Goal: Task Accomplishment & Management: Manage account settings

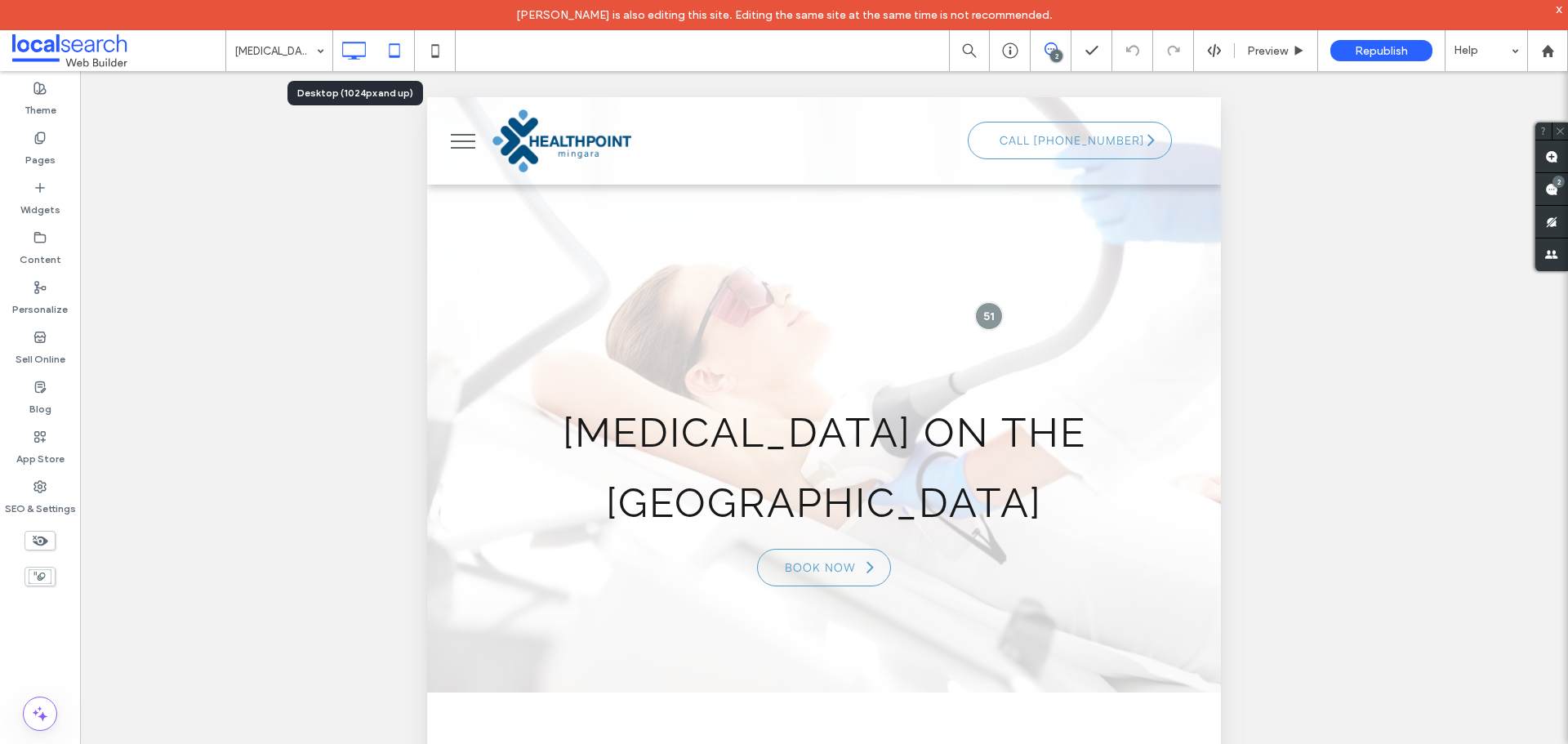
click at [358, 44] on icon at bounding box center [353, 50] width 32 height 32
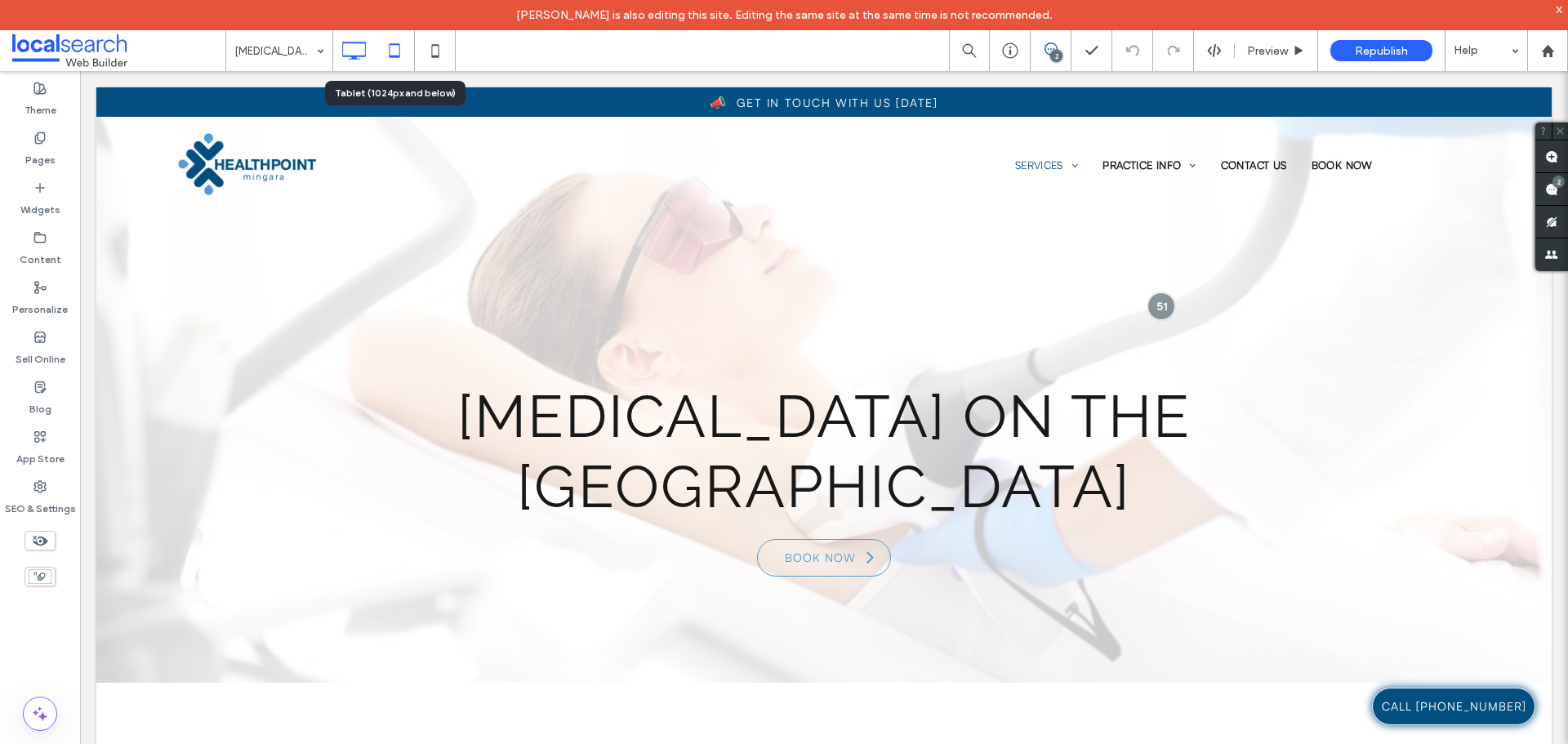
click at [394, 51] on icon at bounding box center [395, 50] width 32 height 32
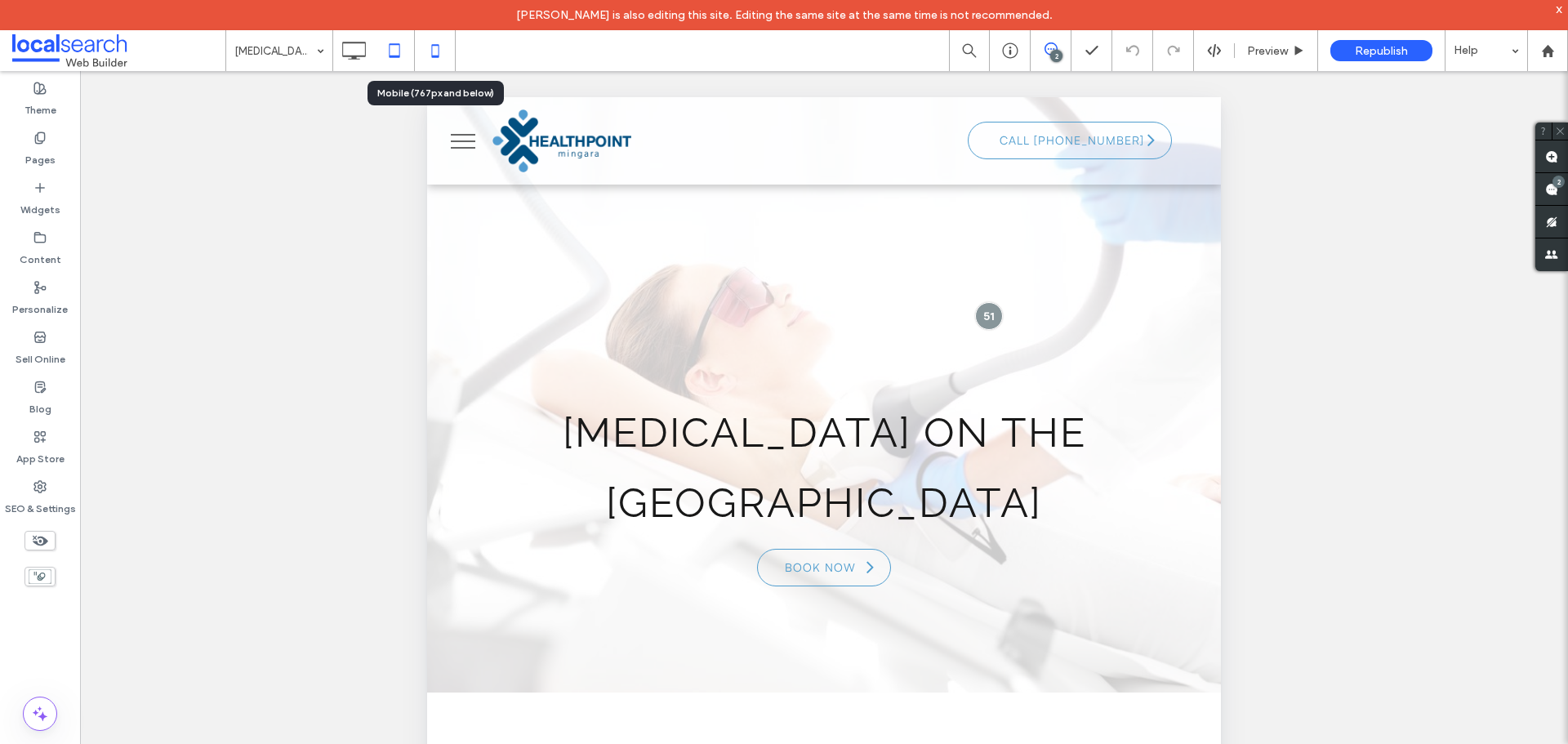
click at [428, 54] on icon at bounding box center [435, 50] width 32 height 32
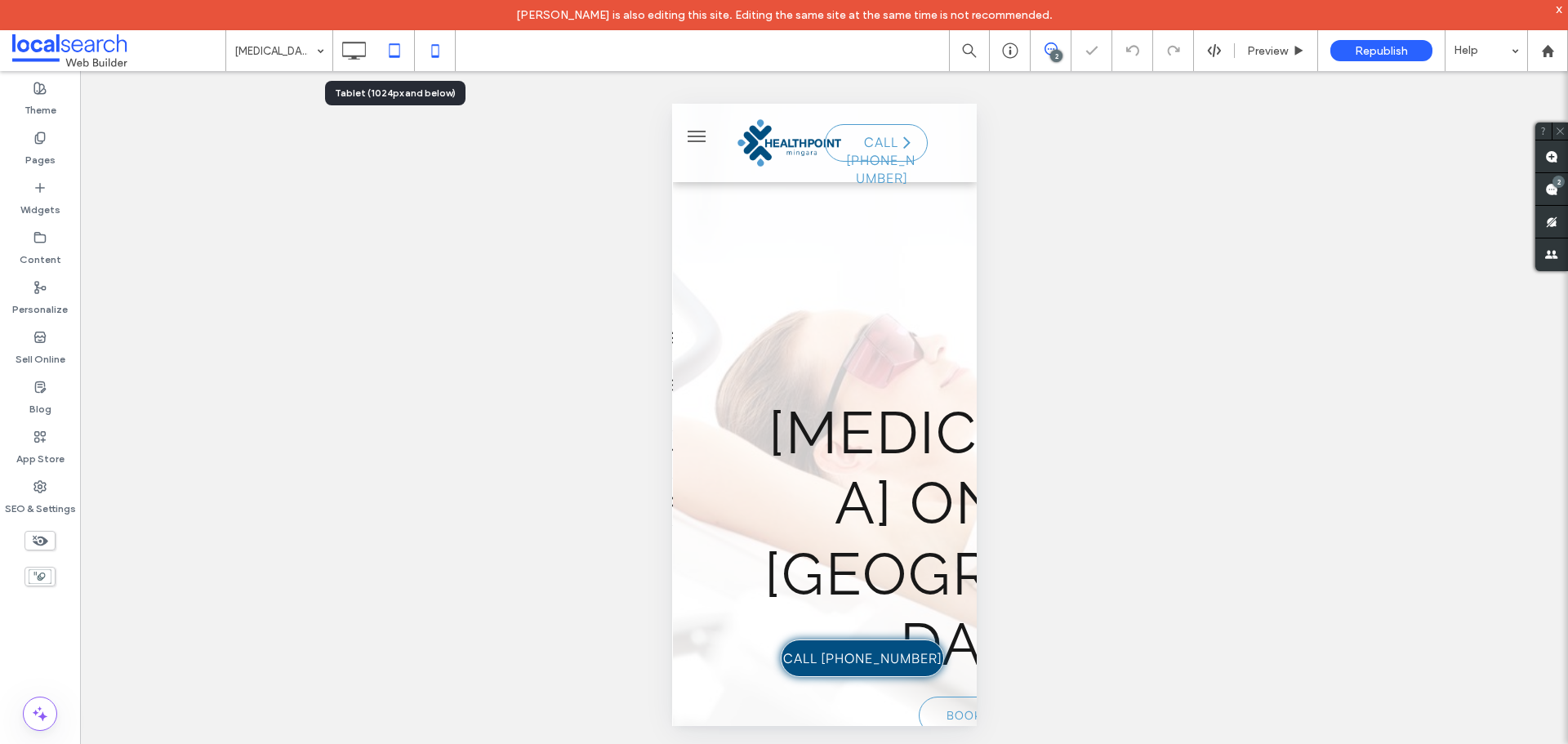
click at [395, 50] on icon at bounding box center [395, 50] width 32 height 32
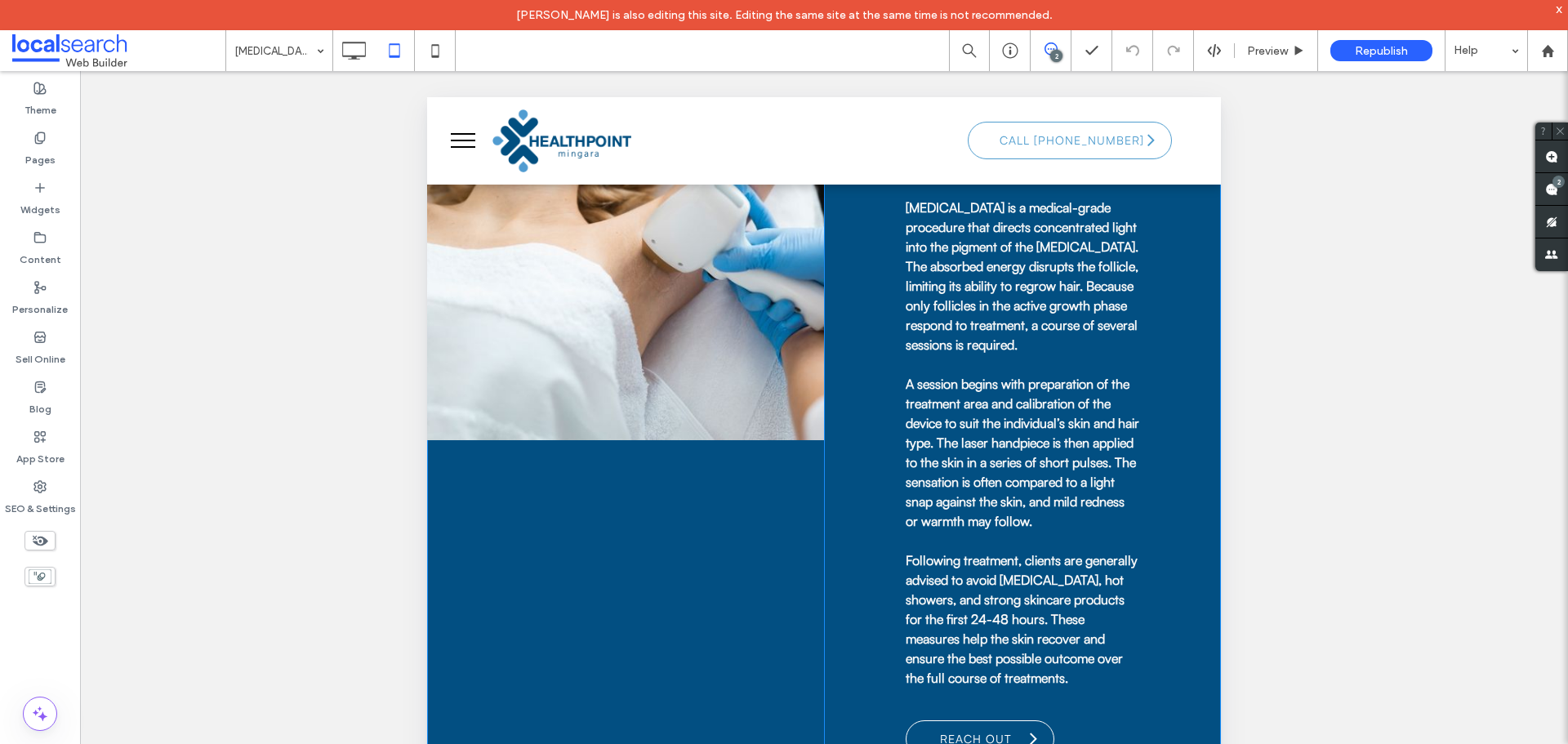
scroll to position [1143, 0]
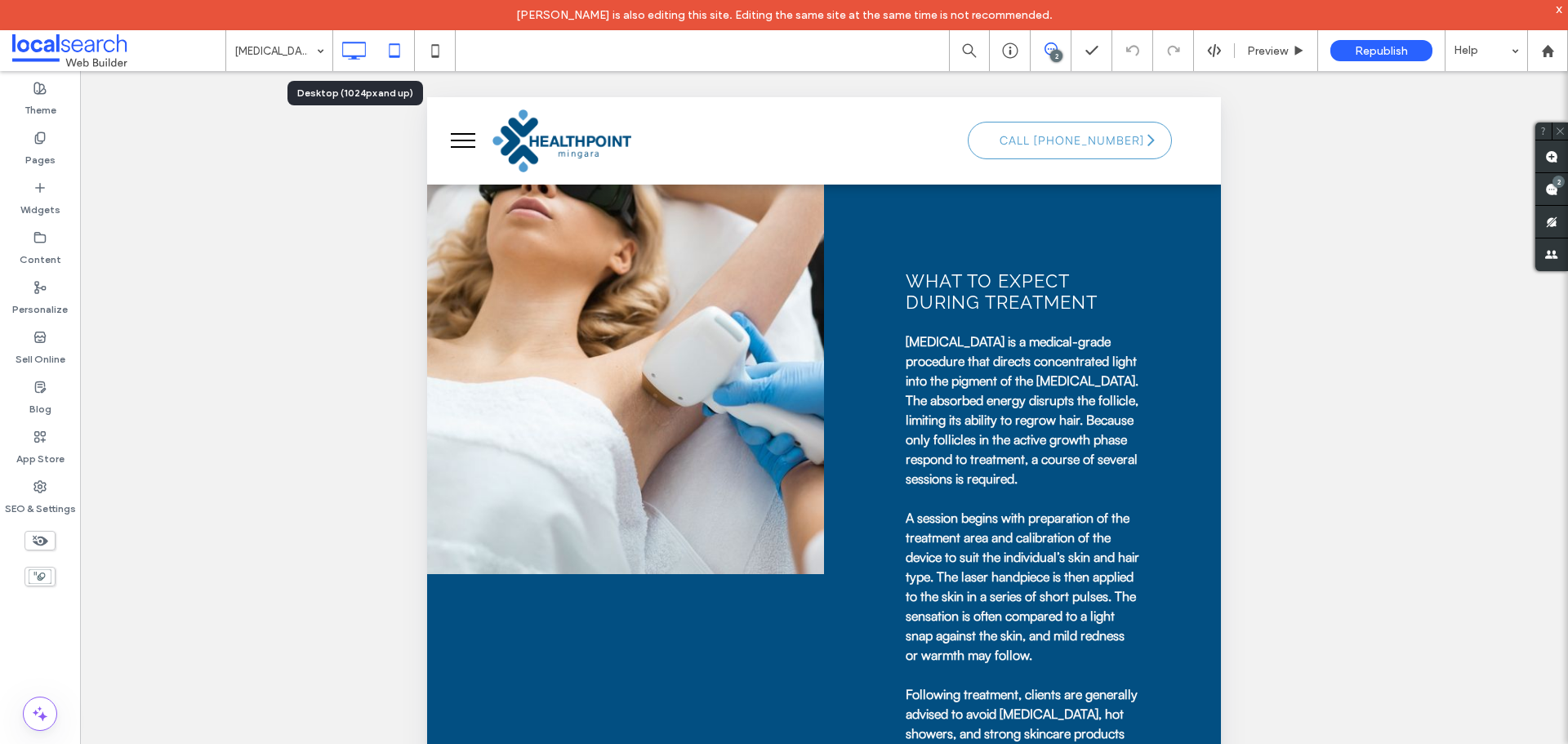
click at [355, 50] on icon at bounding box center [353, 50] width 32 height 32
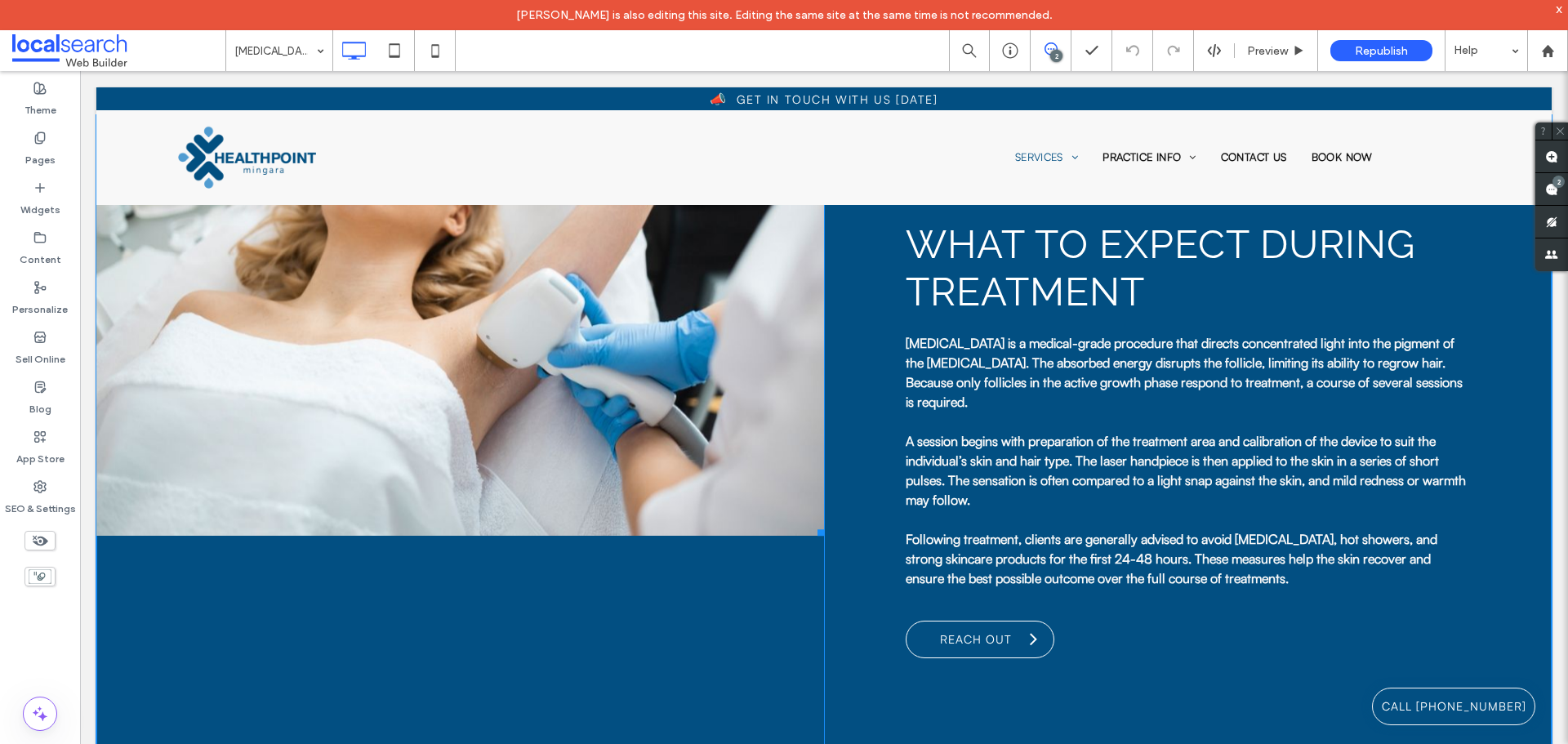
scroll to position [816, 0]
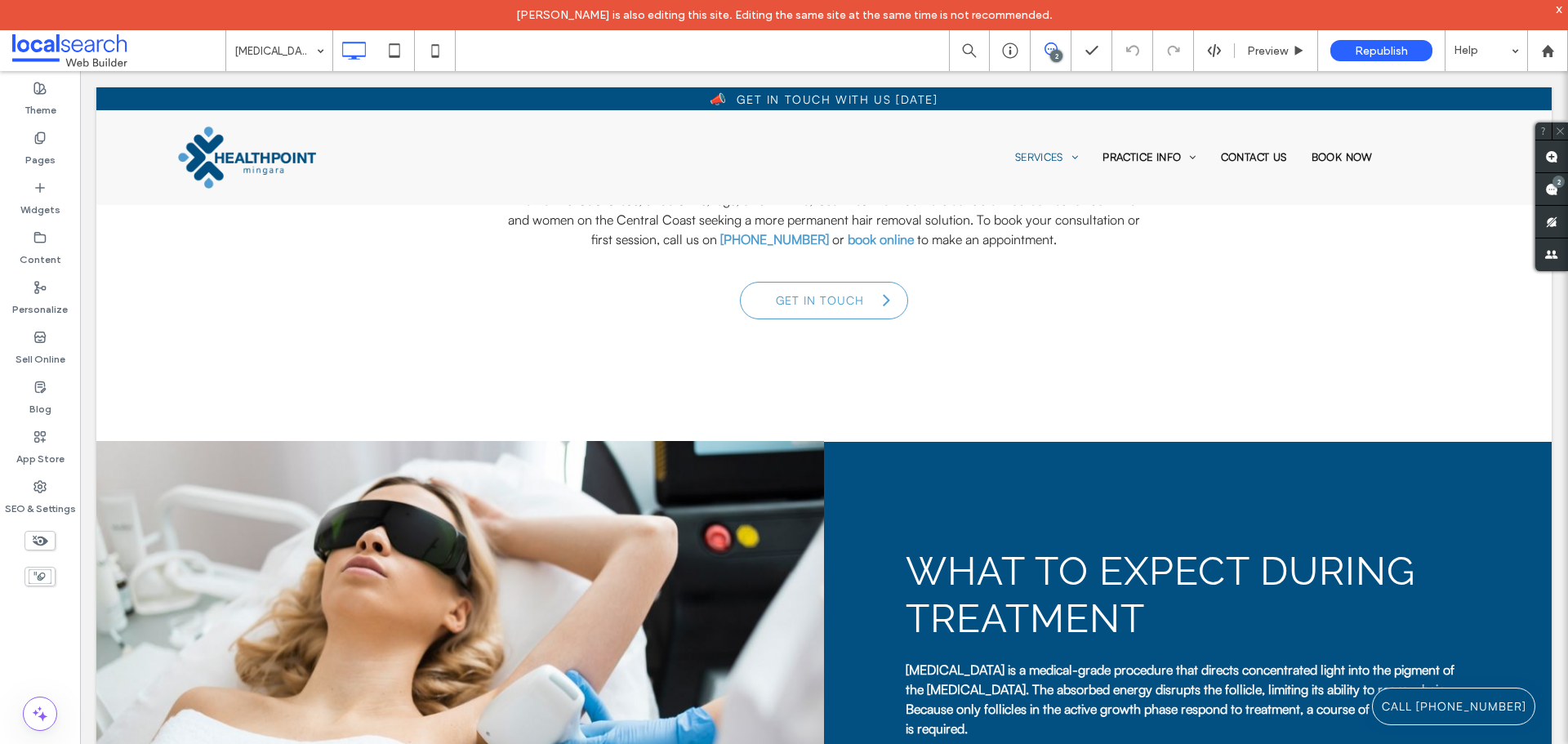
click at [273, 30] on div "Reinzel Nete is also editing this site. Editing the same site at the same time …" at bounding box center [784, 15] width 1568 height 31
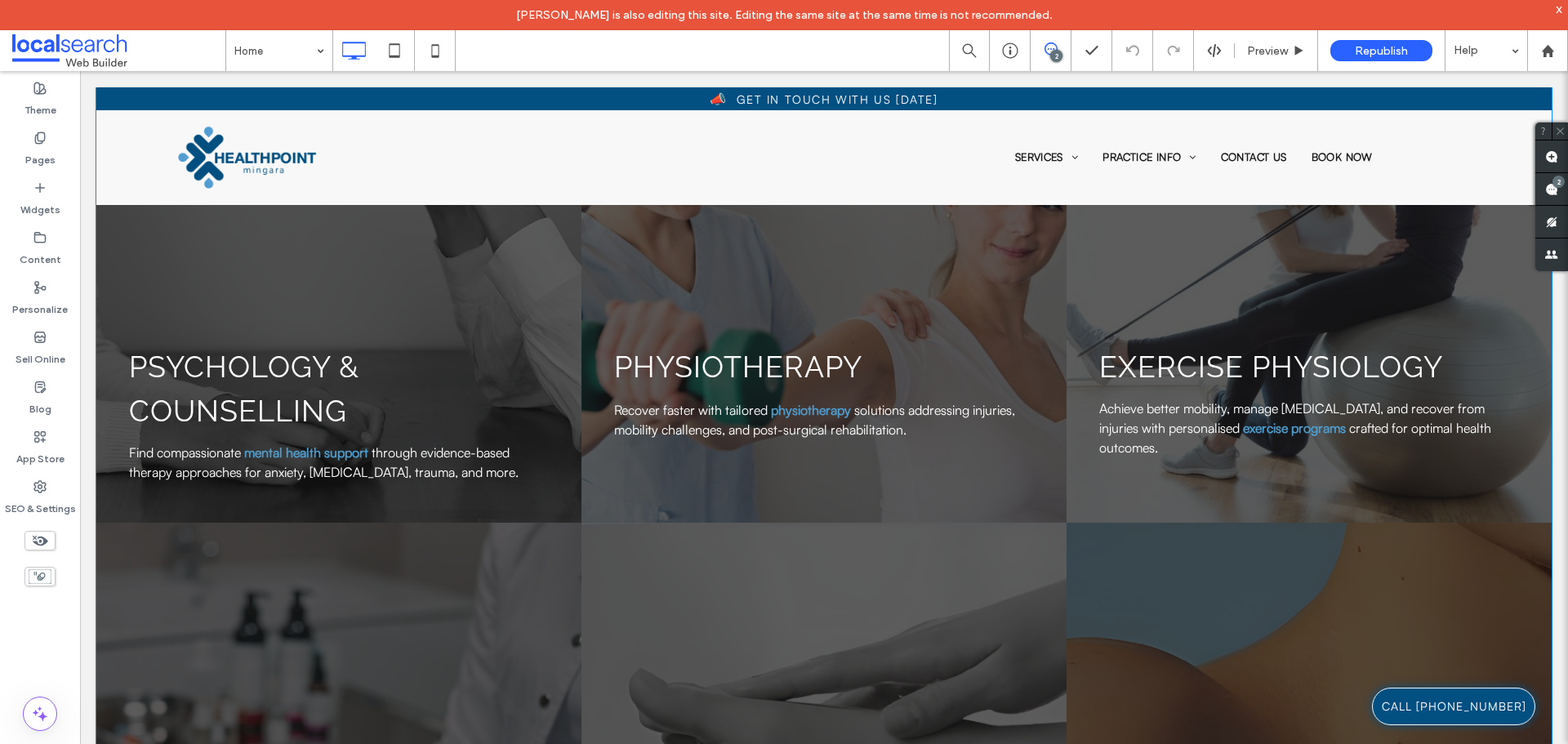
scroll to position [2123, 0]
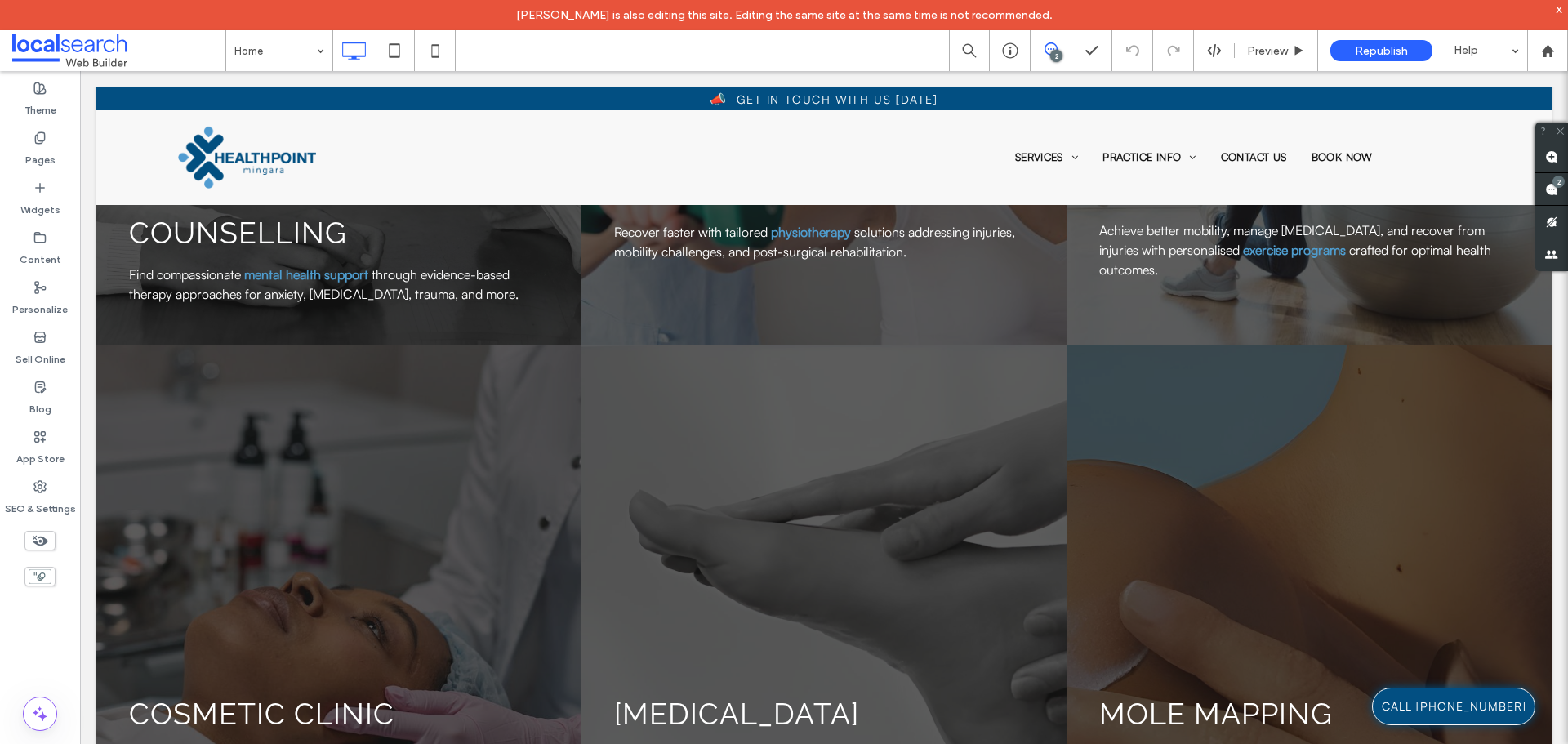
click at [403, 71] on body "Click To Paste Row Home Services Psychology & Counselling Physiotherapy & Exerc…" at bounding box center [823, 249] width 1487 height 4602
click at [408, 56] on icon at bounding box center [395, 50] width 32 height 32
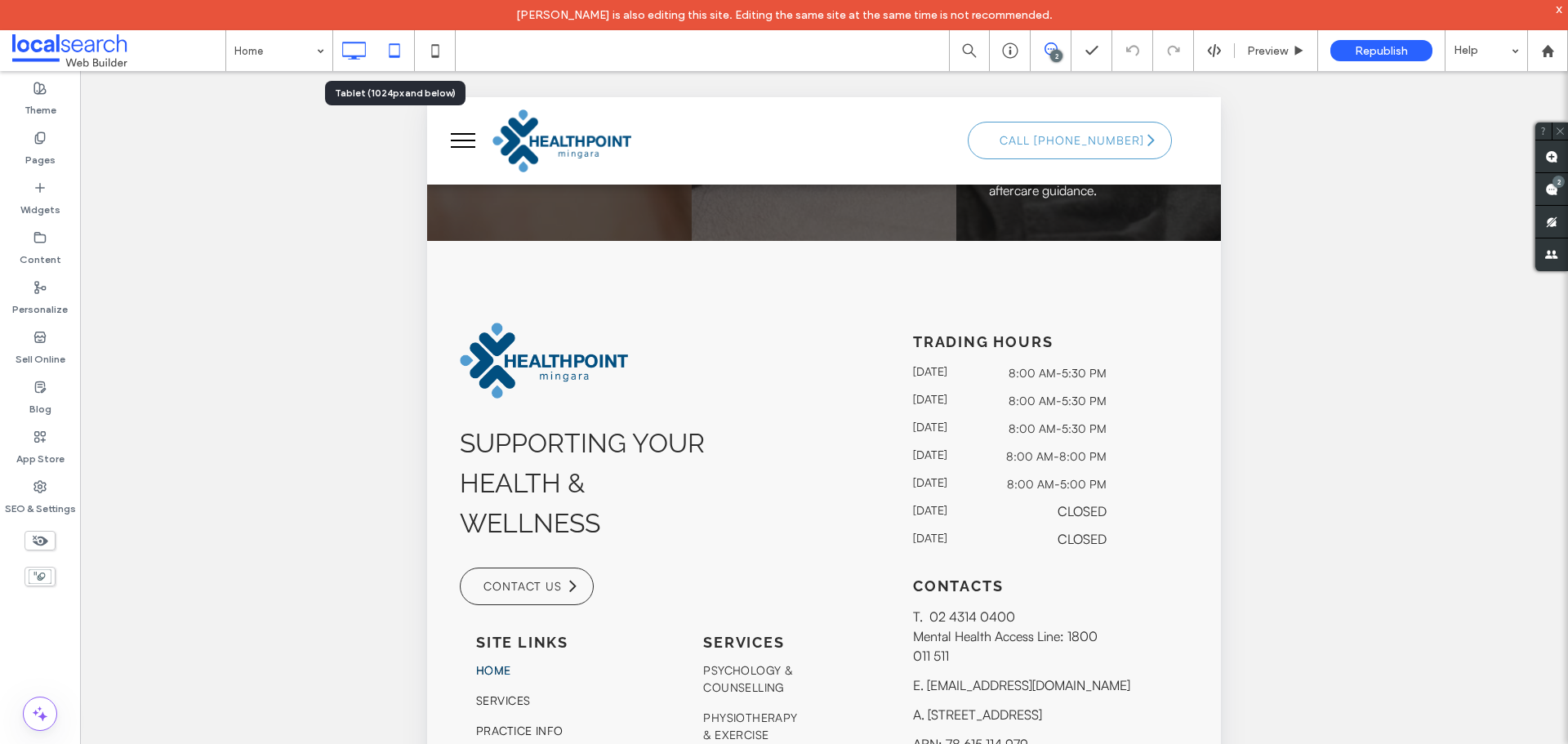
drag, startPoint x: 372, startPoint y: 48, endPoint x: 337, endPoint y: 51, distance: 35.1
click at [372, 48] on div at bounding box center [354, 50] width 41 height 32
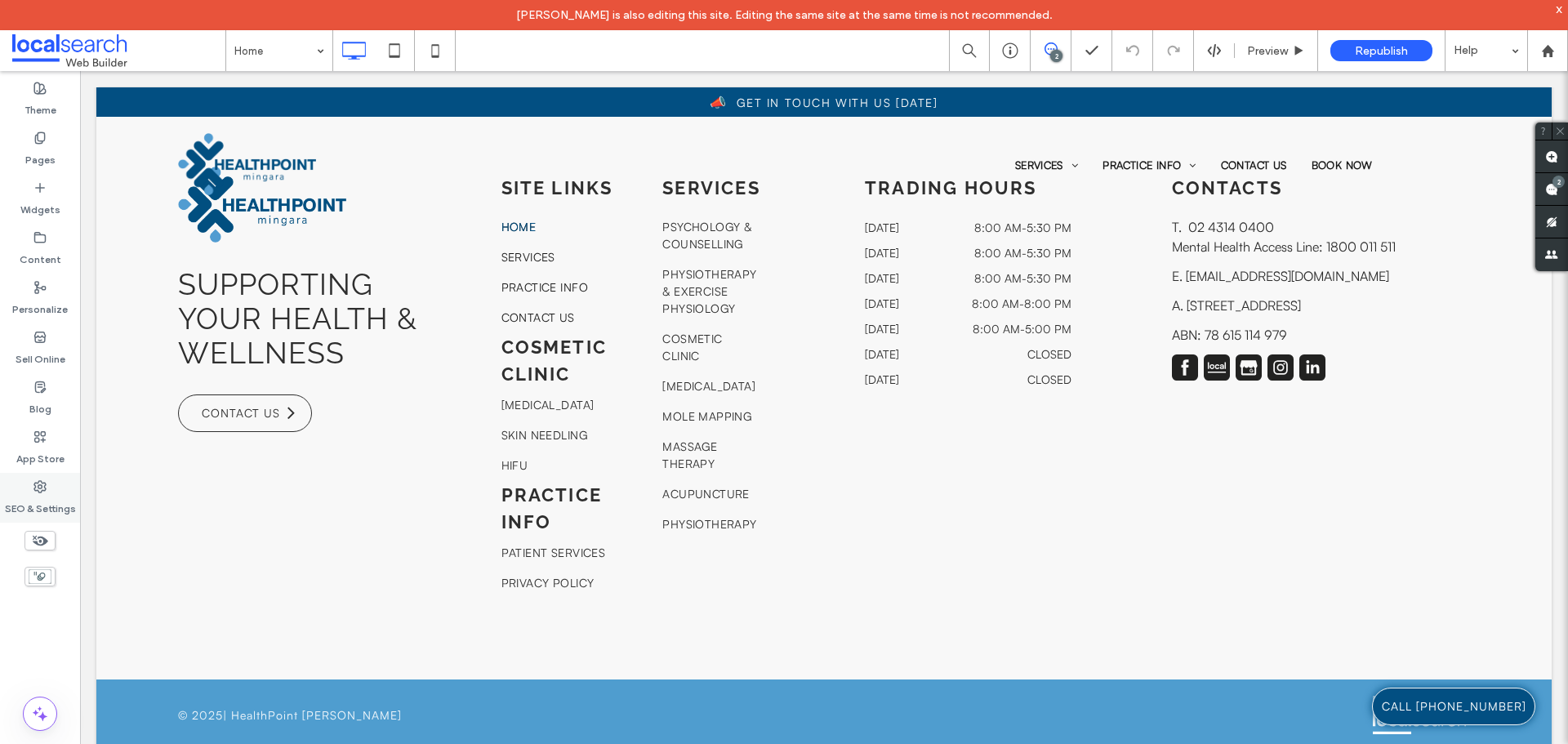
click at [40, 482] on icon at bounding box center [39, 486] width 13 height 13
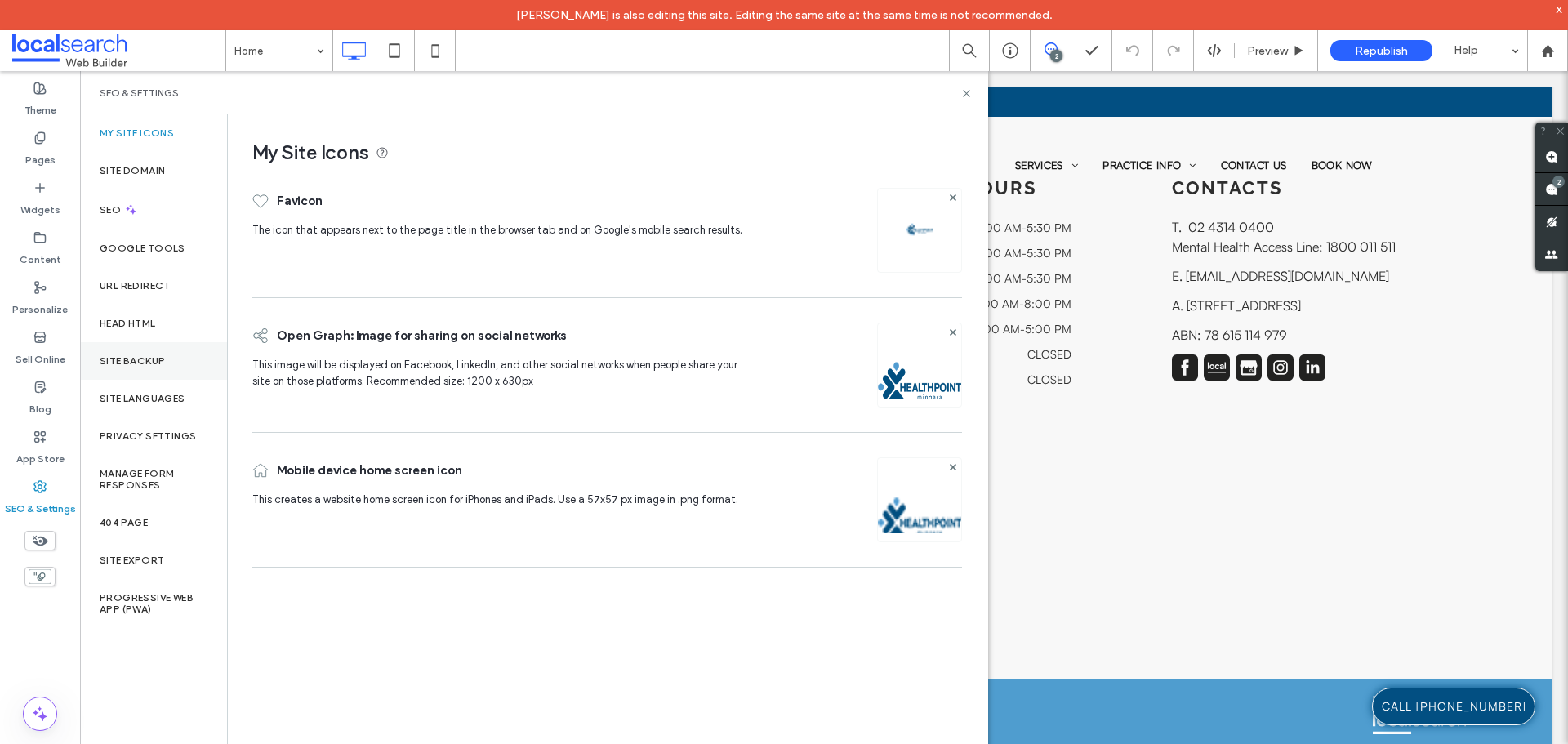
click at [142, 350] on div "Site Backup" at bounding box center [153, 361] width 147 height 37
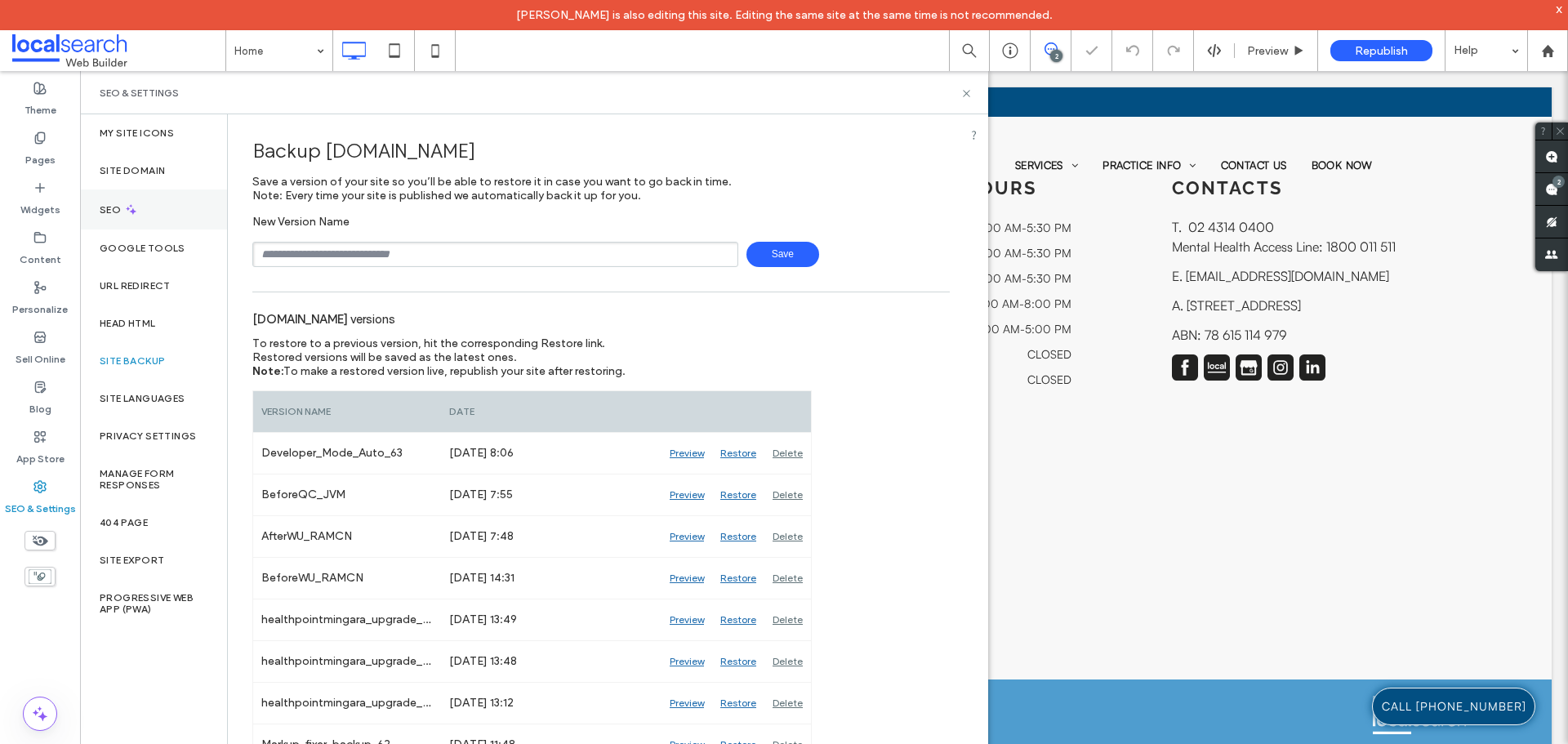
click at [154, 206] on div "SEO" at bounding box center [153, 209] width 147 height 40
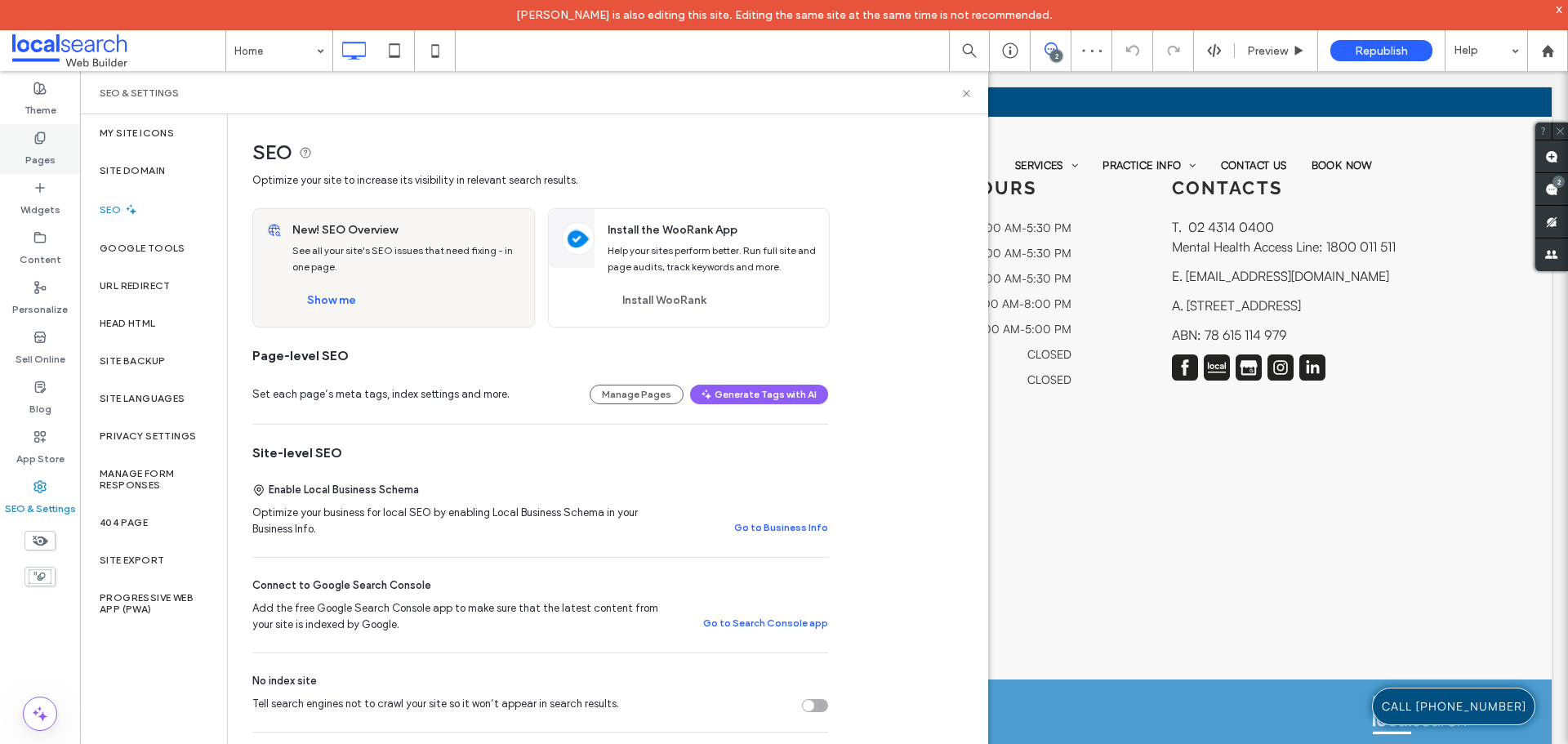
click at [42, 148] on label "Pages" at bounding box center [41, 155] width 31 height 23
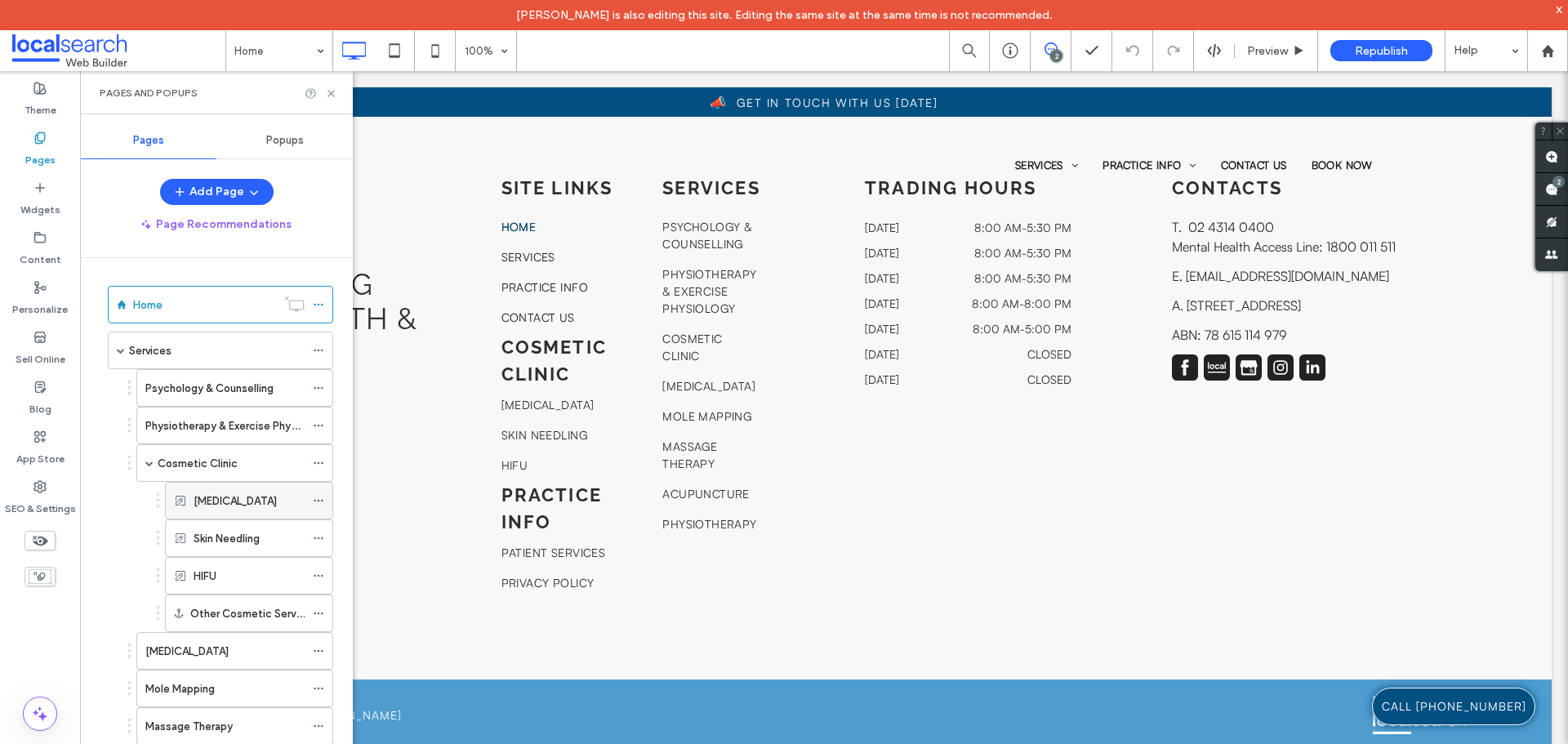
click at [319, 503] on icon at bounding box center [318, 500] width 11 height 11
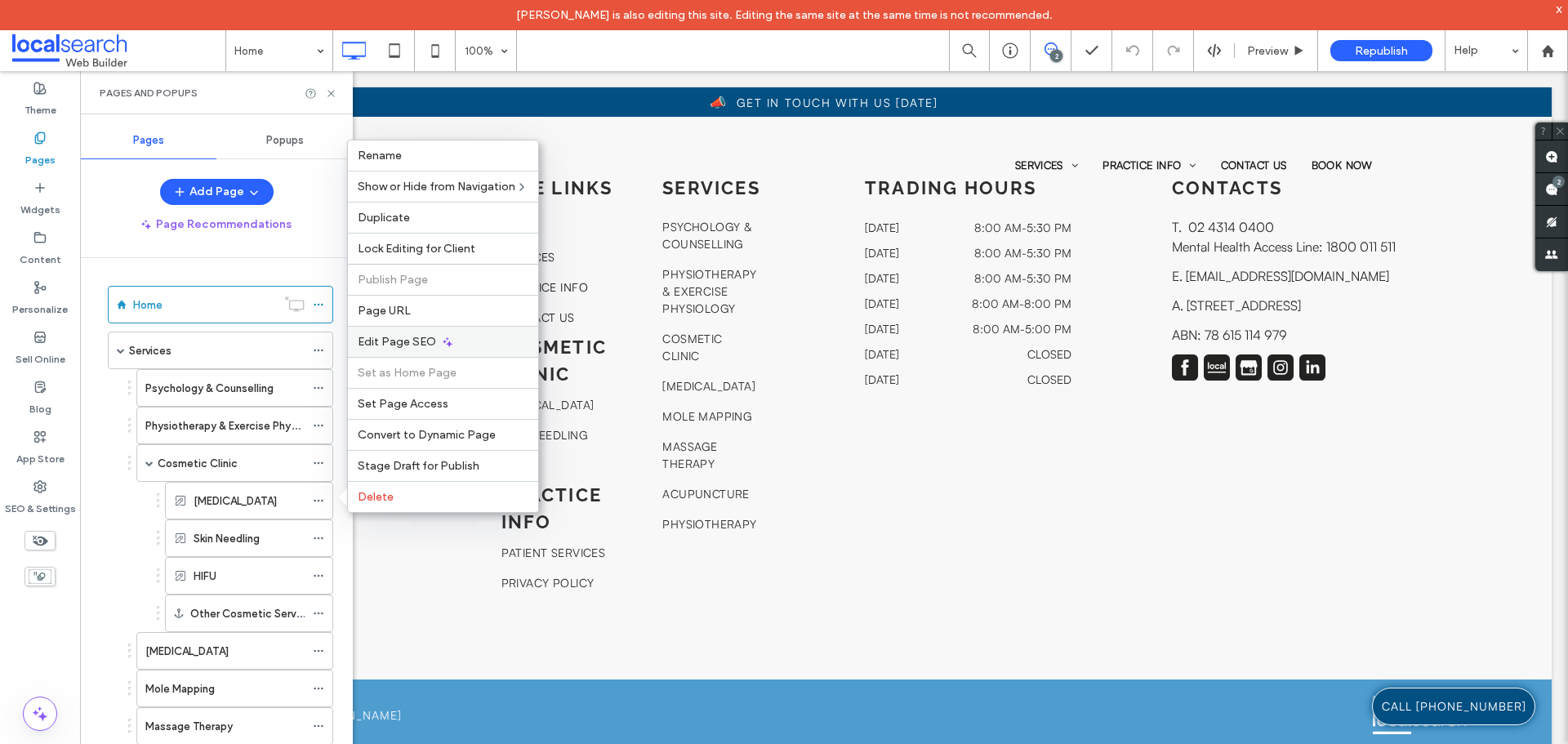
click at [388, 350] on div "Edit Page SEO" at bounding box center [443, 341] width 190 height 31
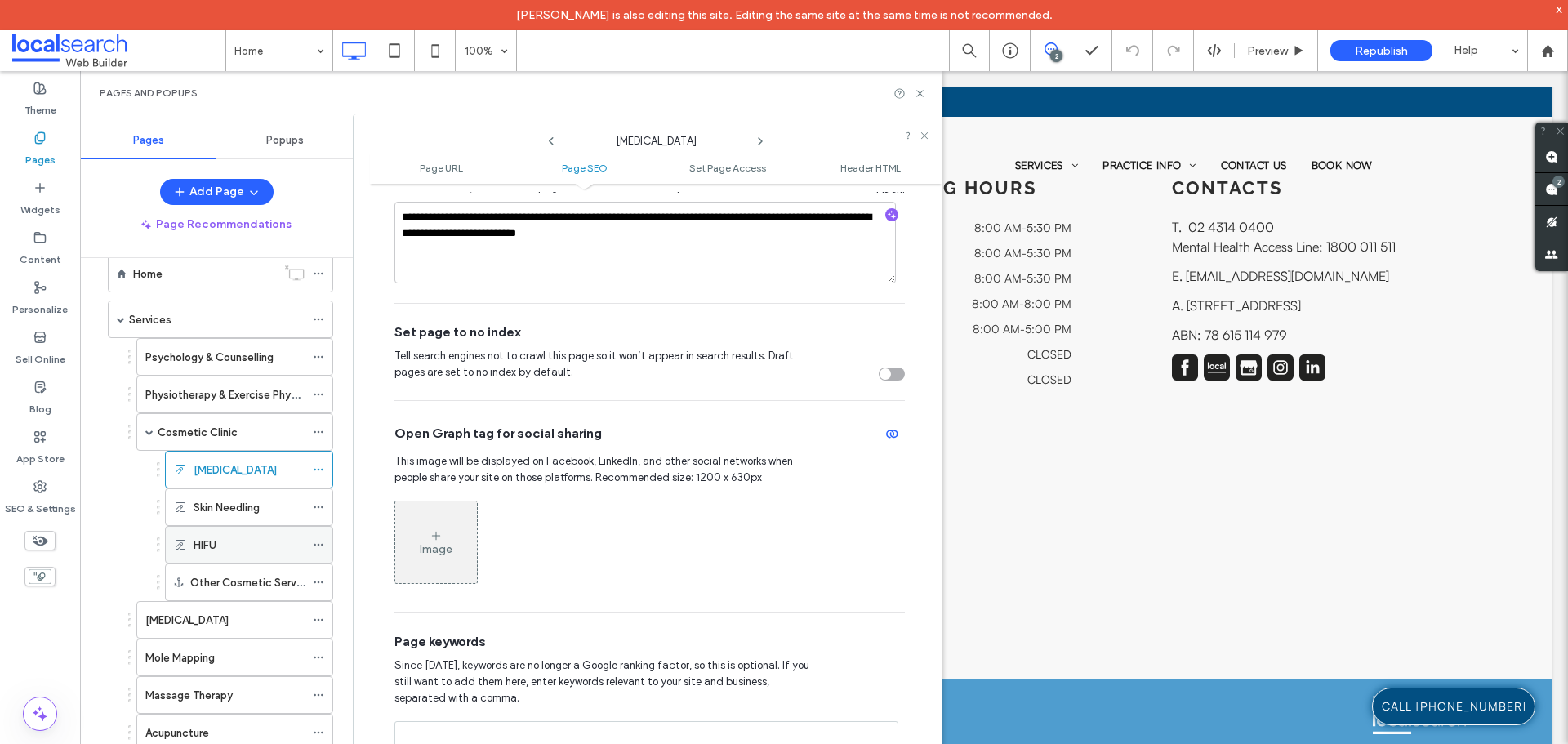
scroll to position [81, 0]
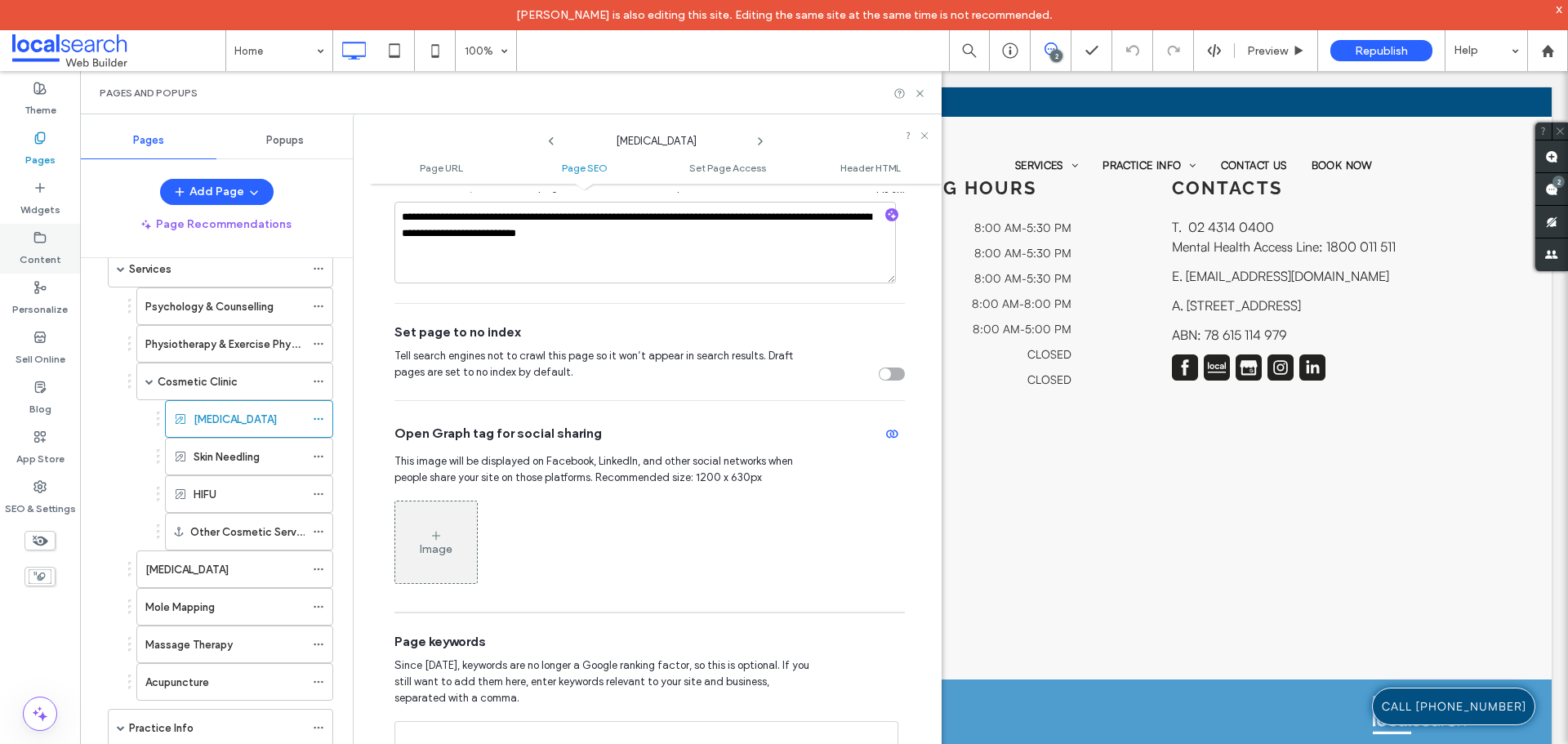
click at [49, 247] on label "Content" at bounding box center [40, 255] width 42 height 23
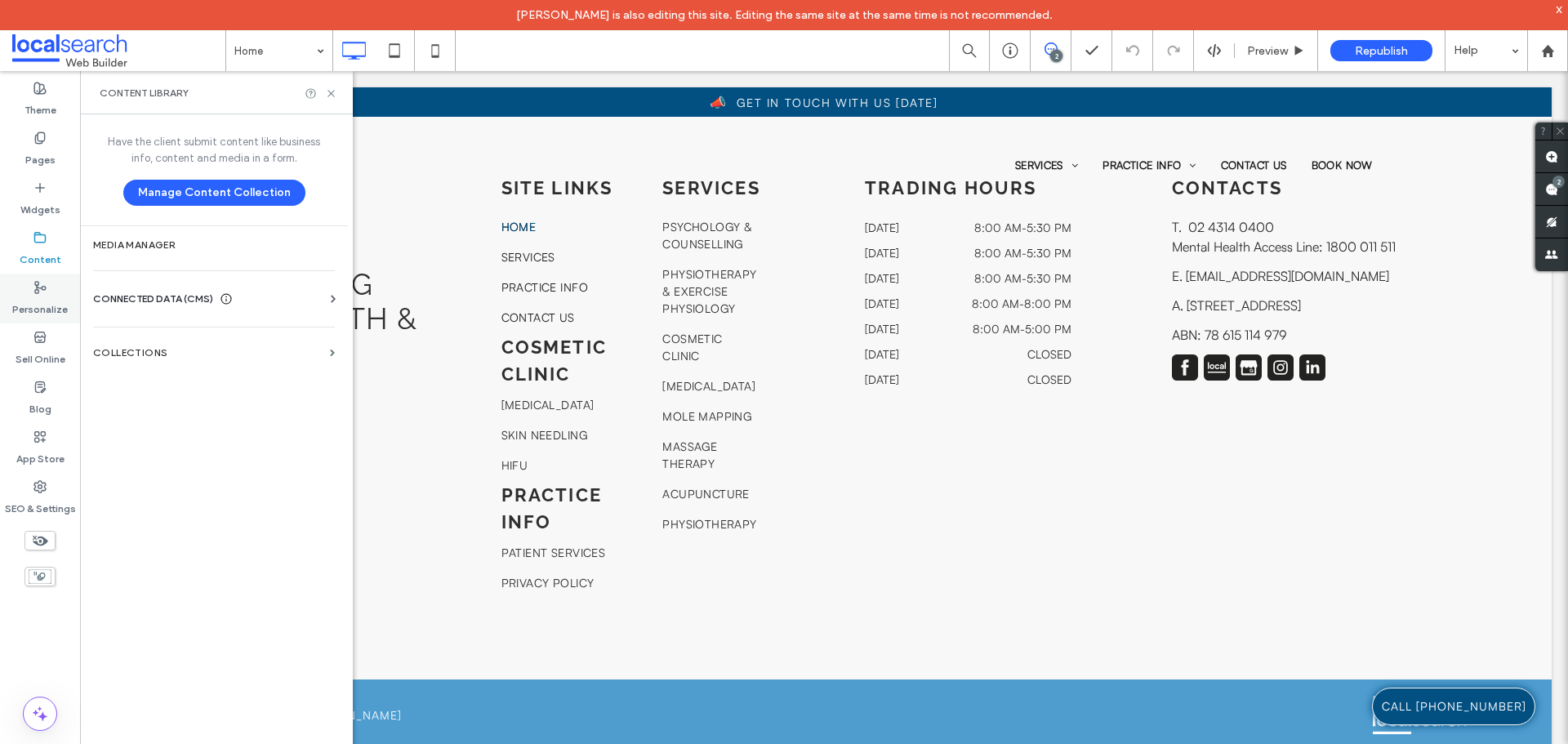
click at [33, 306] on label "Personalize" at bounding box center [39, 305] width 55 height 23
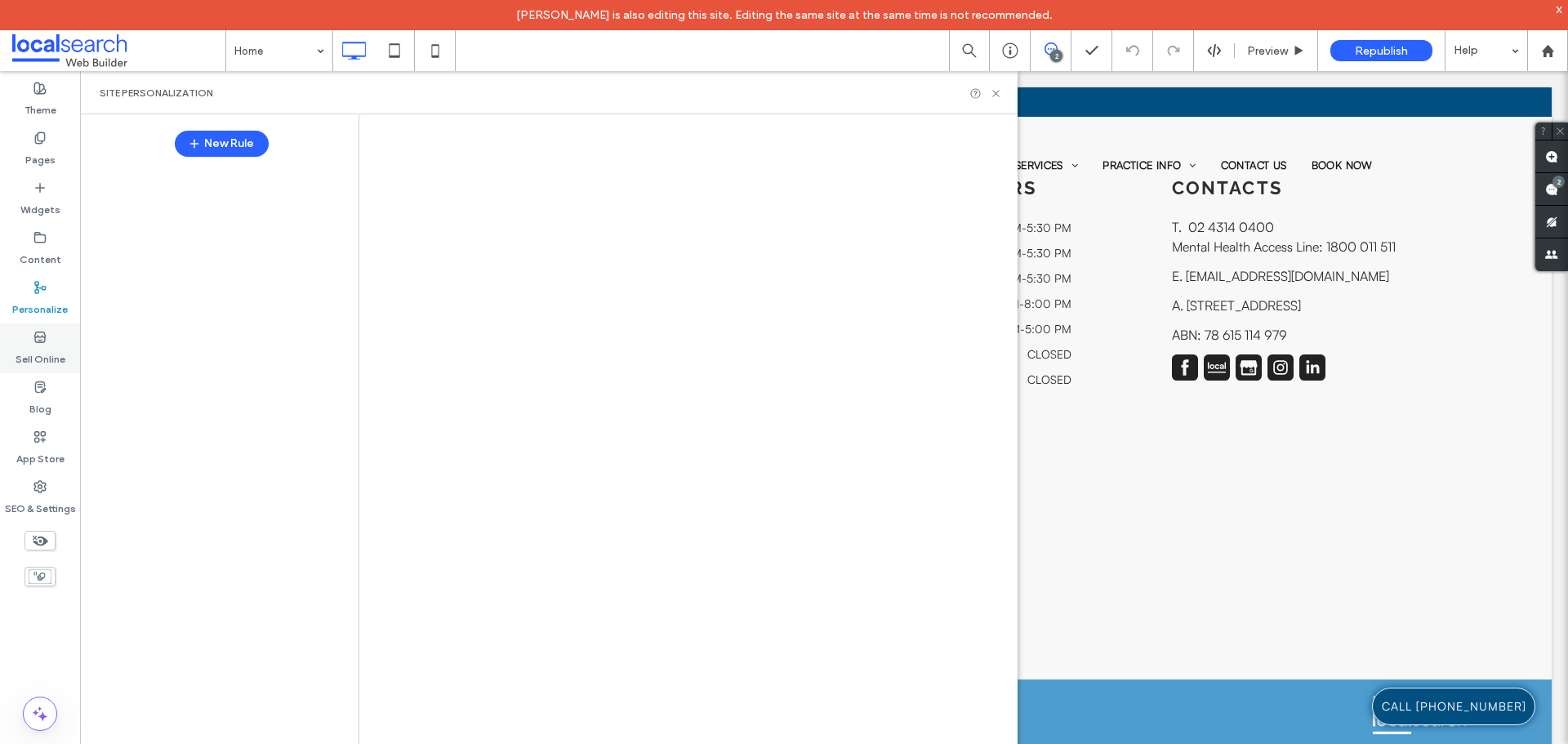
click at [52, 347] on div at bounding box center [784, 372] width 1568 height 744
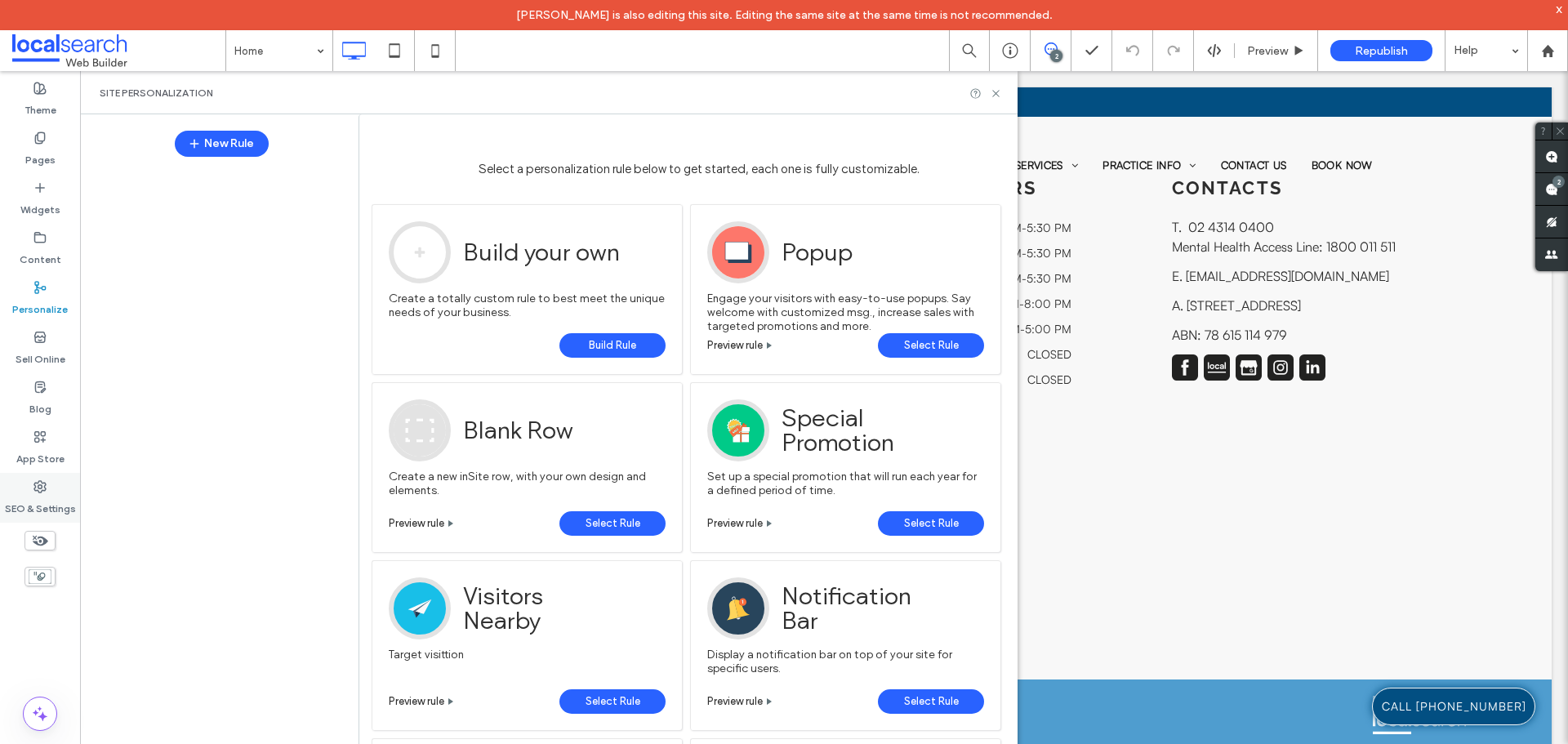
click at [48, 501] on label "SEO & Settings" at bounding box center [41, 504] width 71 height 23
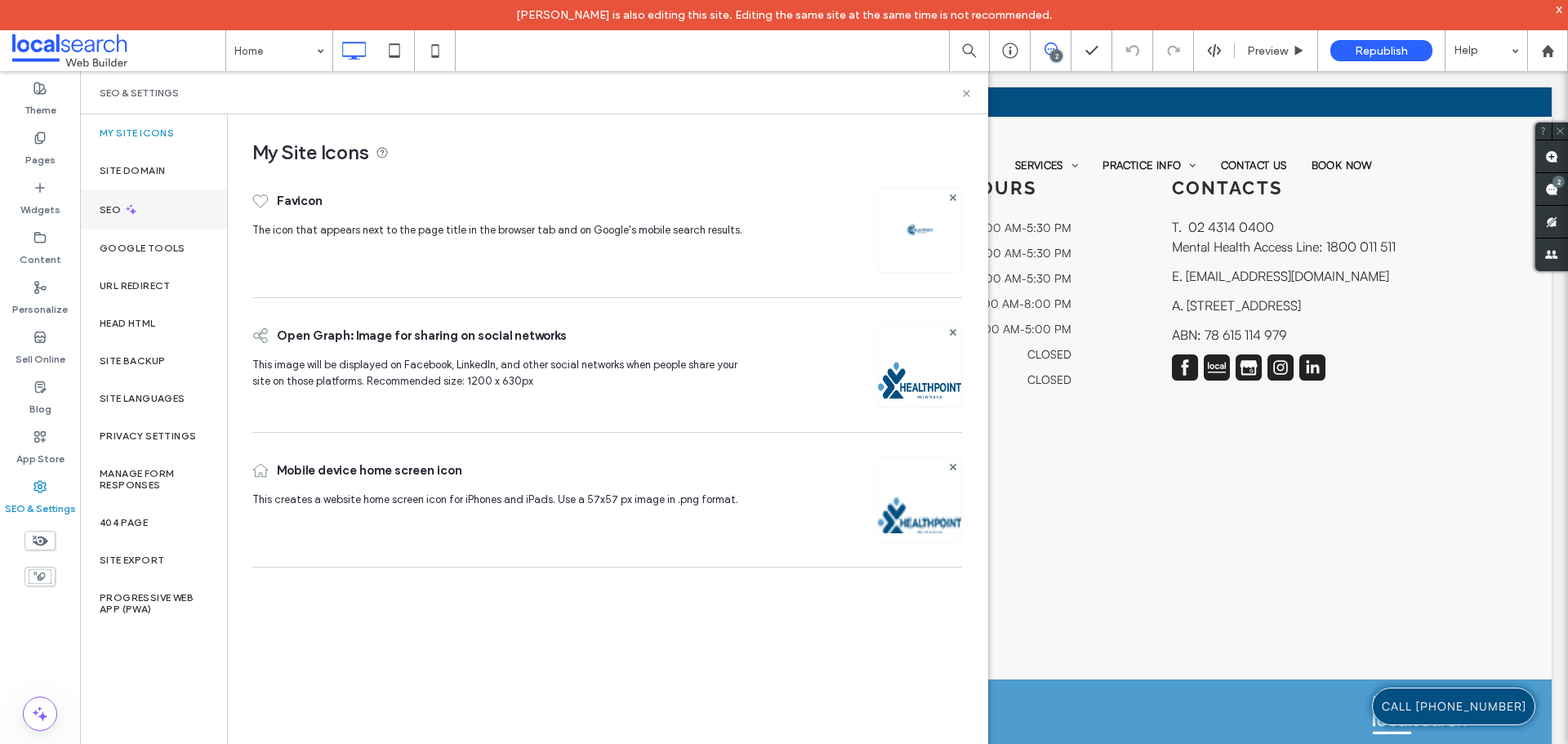
click at [149, 218] on div "SEO" at bounding box center [153, 209] width 147 height 40
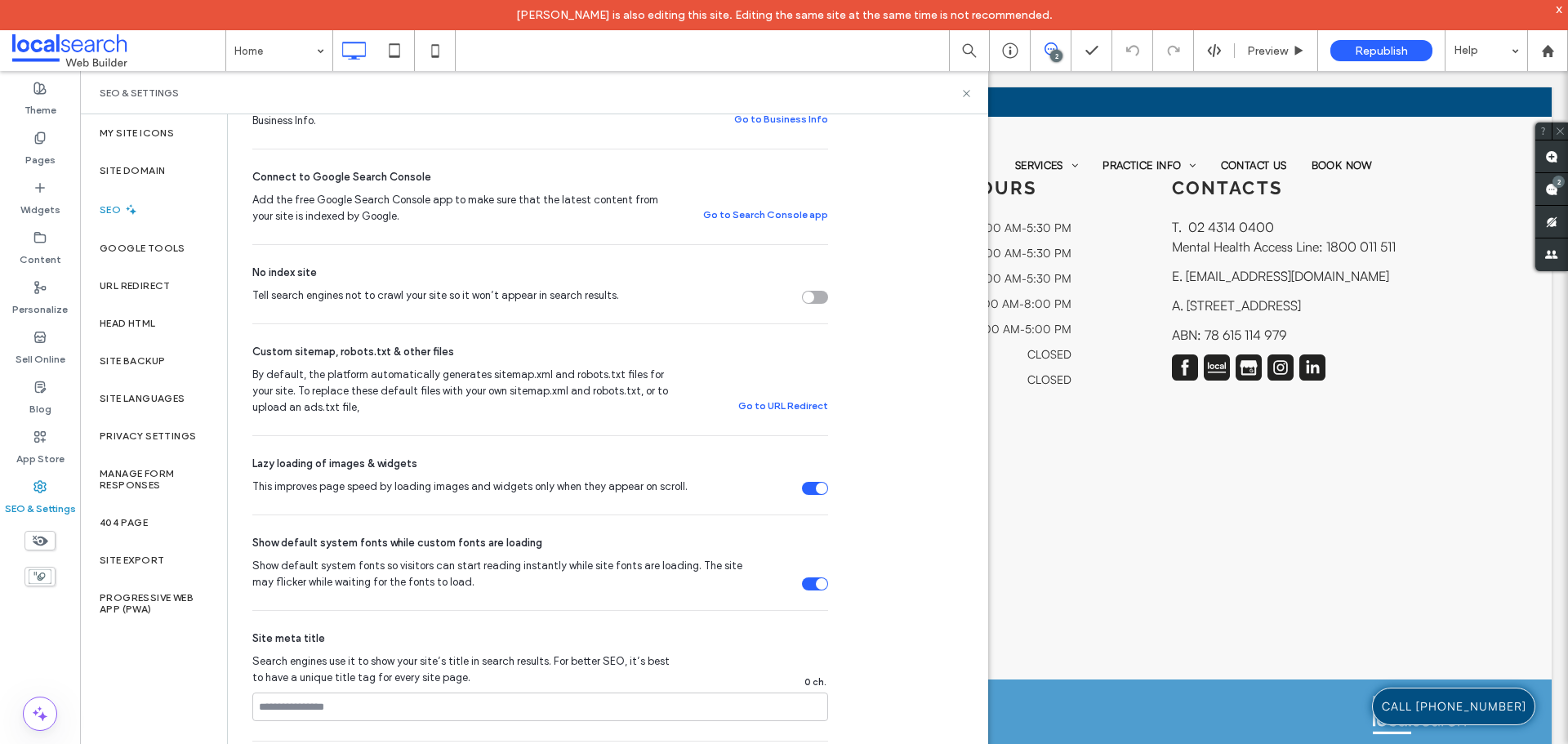
scroll to position [776, 0]
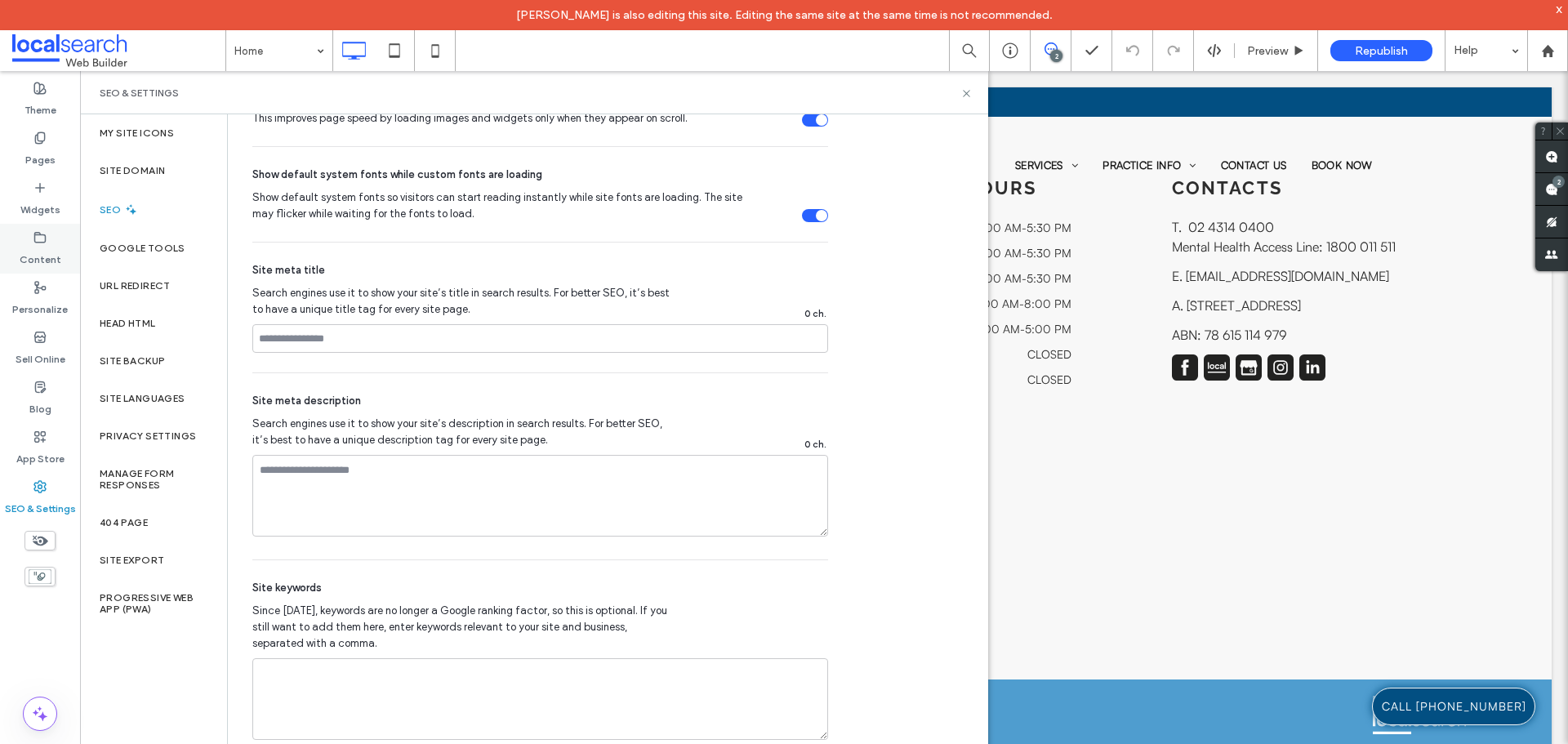
click at [55, 239] on div "Content" at bounding box center [40, 249] width 80 height 50
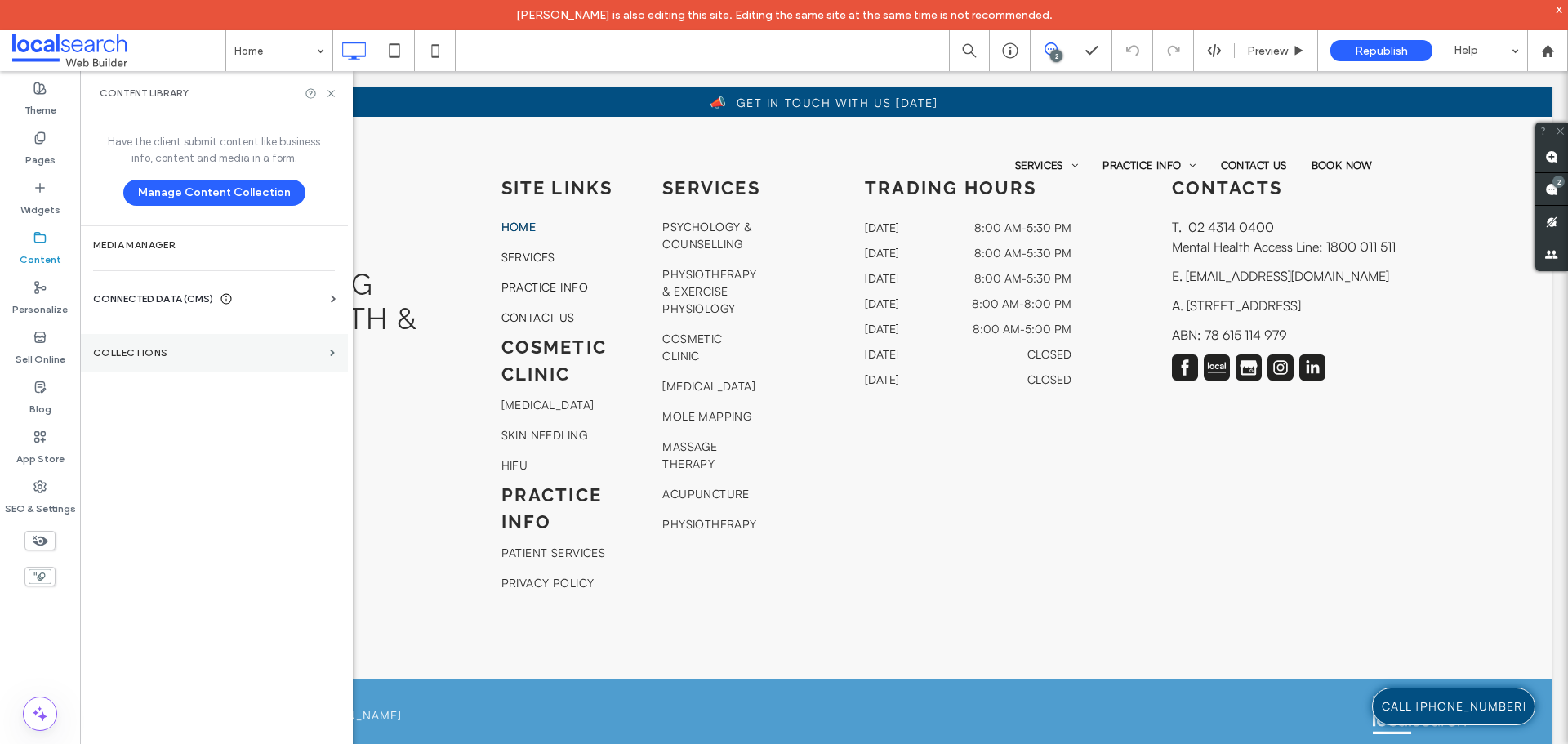
click at [162, 343] on section "Collections" at bounding box center [214, 353] width 268 height 37
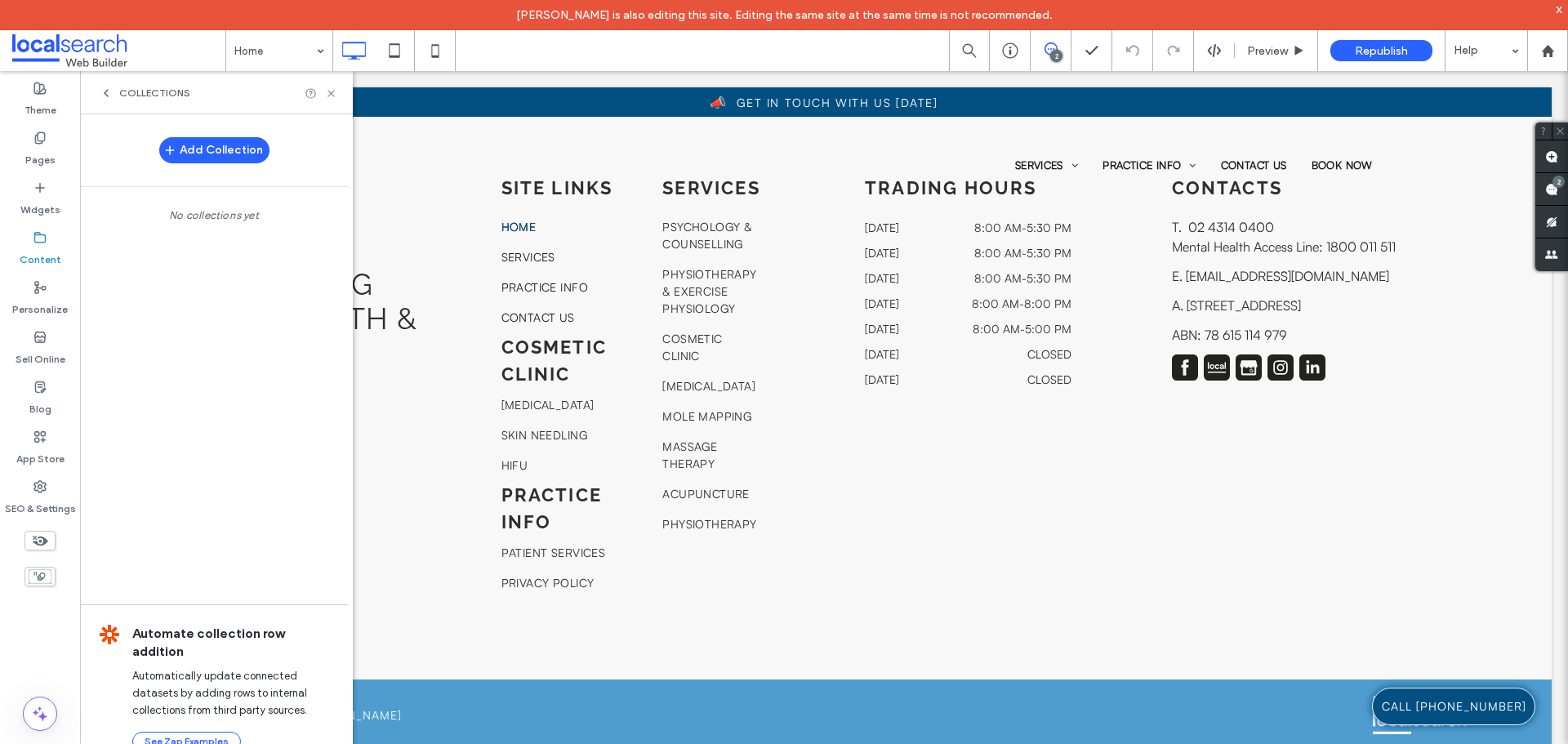
click at [99, 97] on icon at bounding box center [105, 92] width 13 height 13
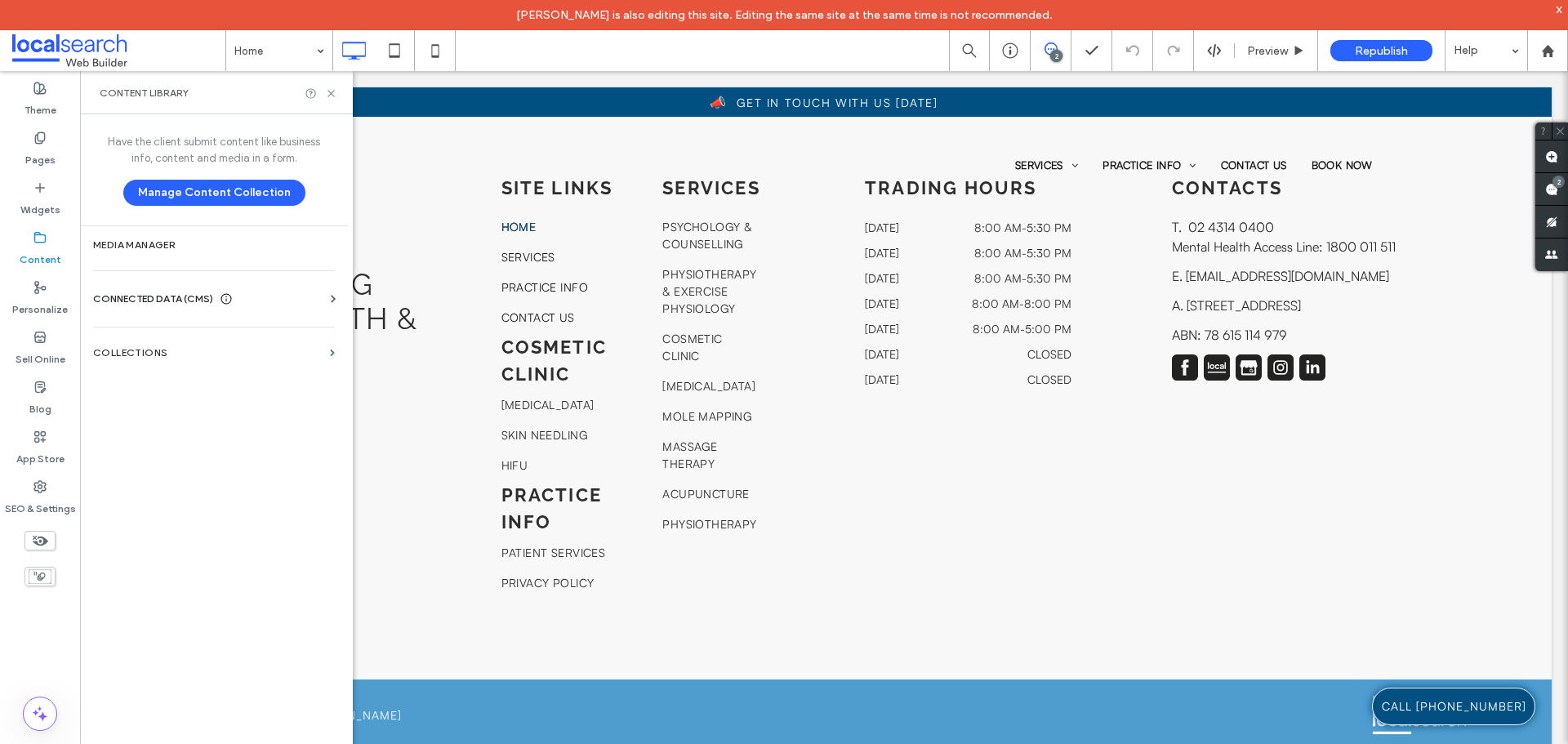
click at [136, 293] on span "CONNECTED DATA (CMS)" at bounding box center [153, 299] width 120 height 16
click at [49, 238] on div "Content" at bounding box center [40, 249] width 80 height 50
click at [74, 497] on label "SEO & Settings" at bounding box center [41, 504] width 71 height 23
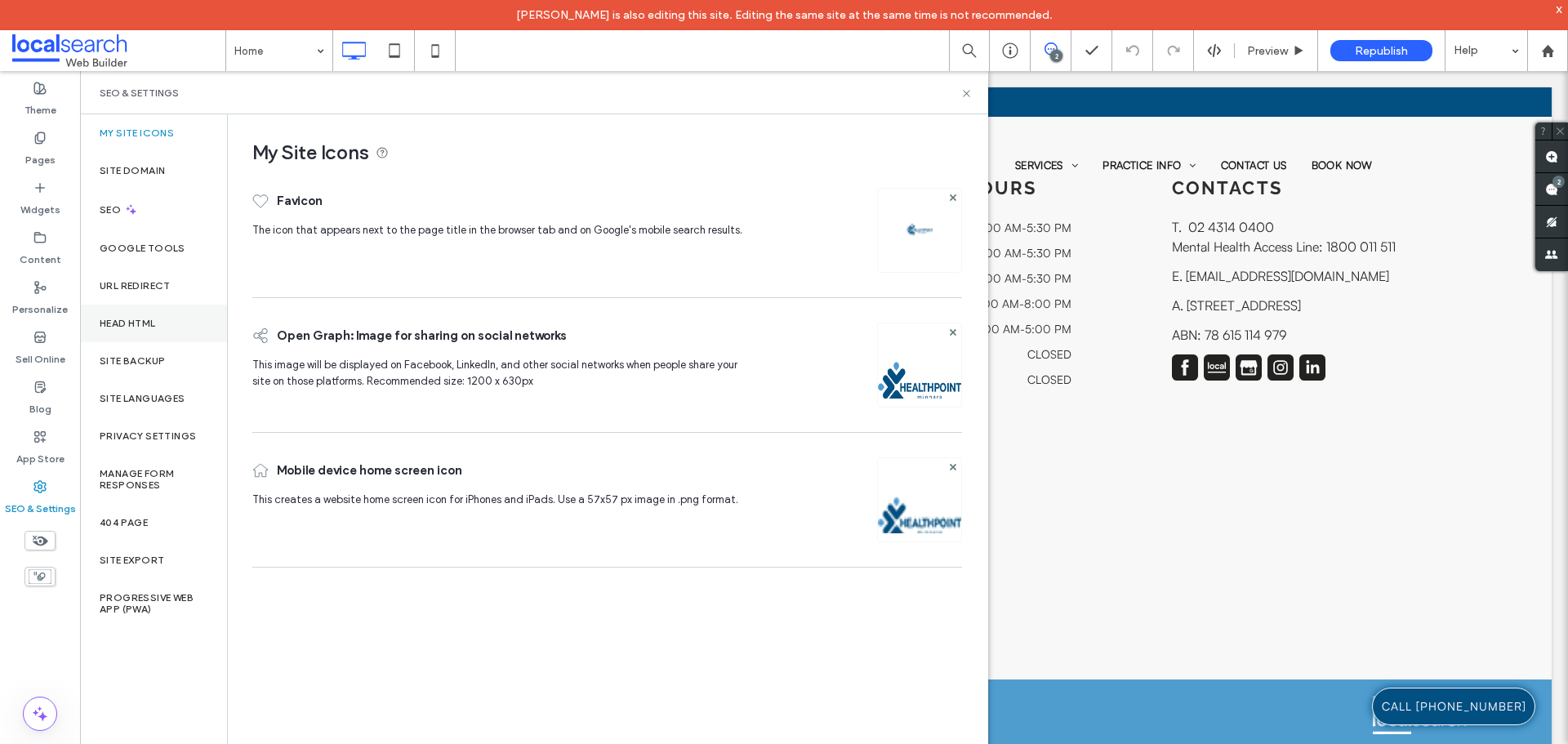
click at [148, 331] on div "Head HTML" at bounding box center [153, 323] width 147 height 37
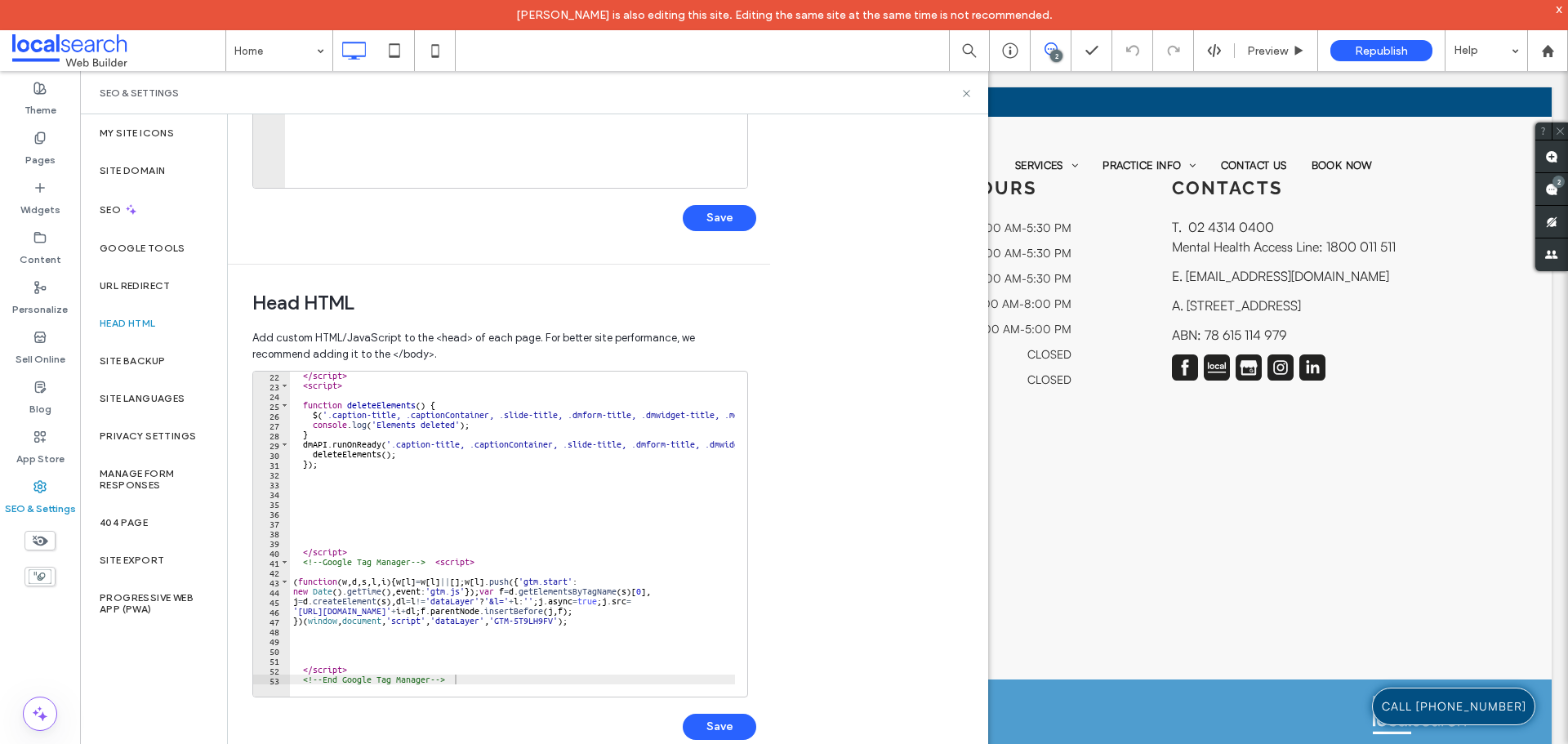
scroll to position [0, 0]
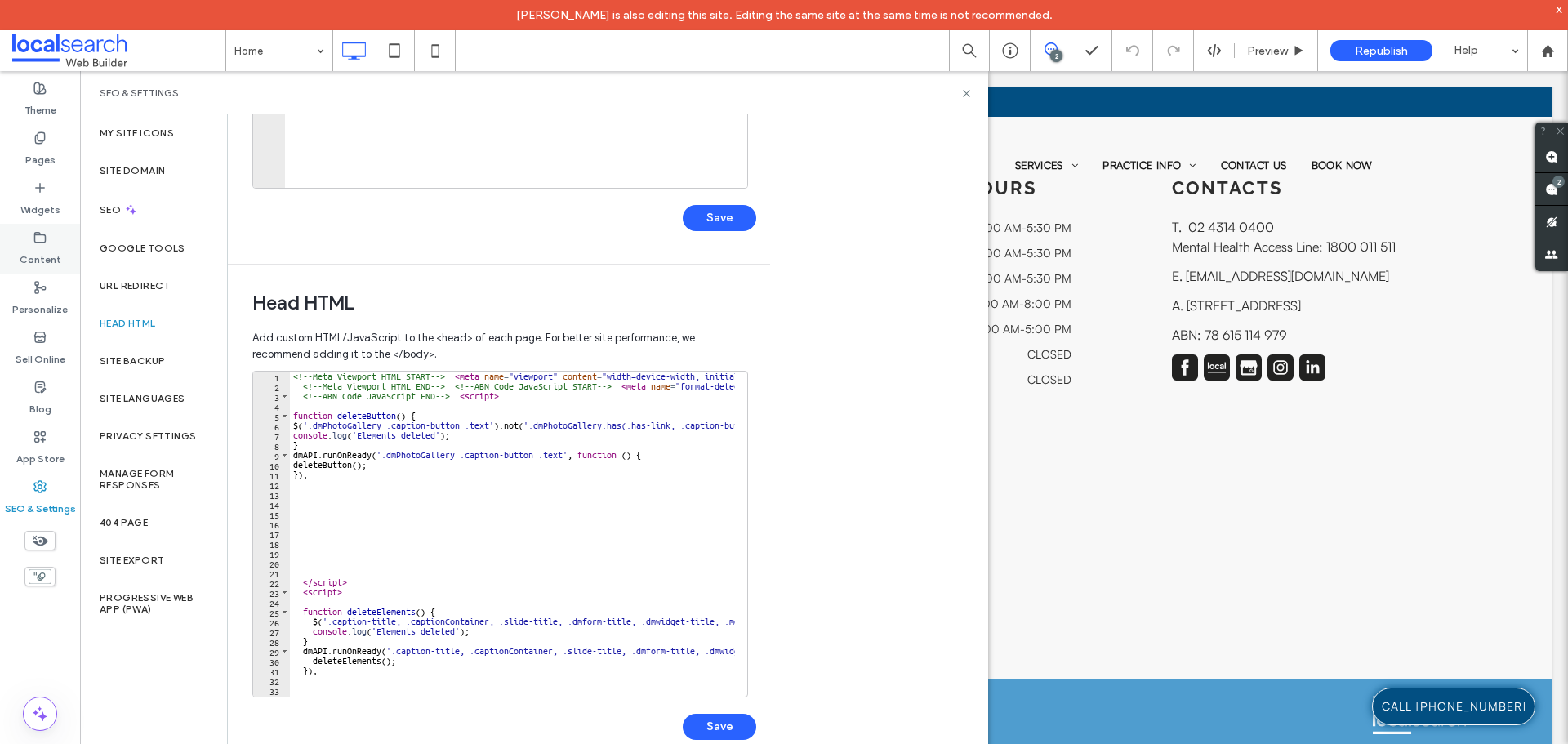
click at [61, 230] on div "Content" at bounding box center [40, 249] width 80 height 50
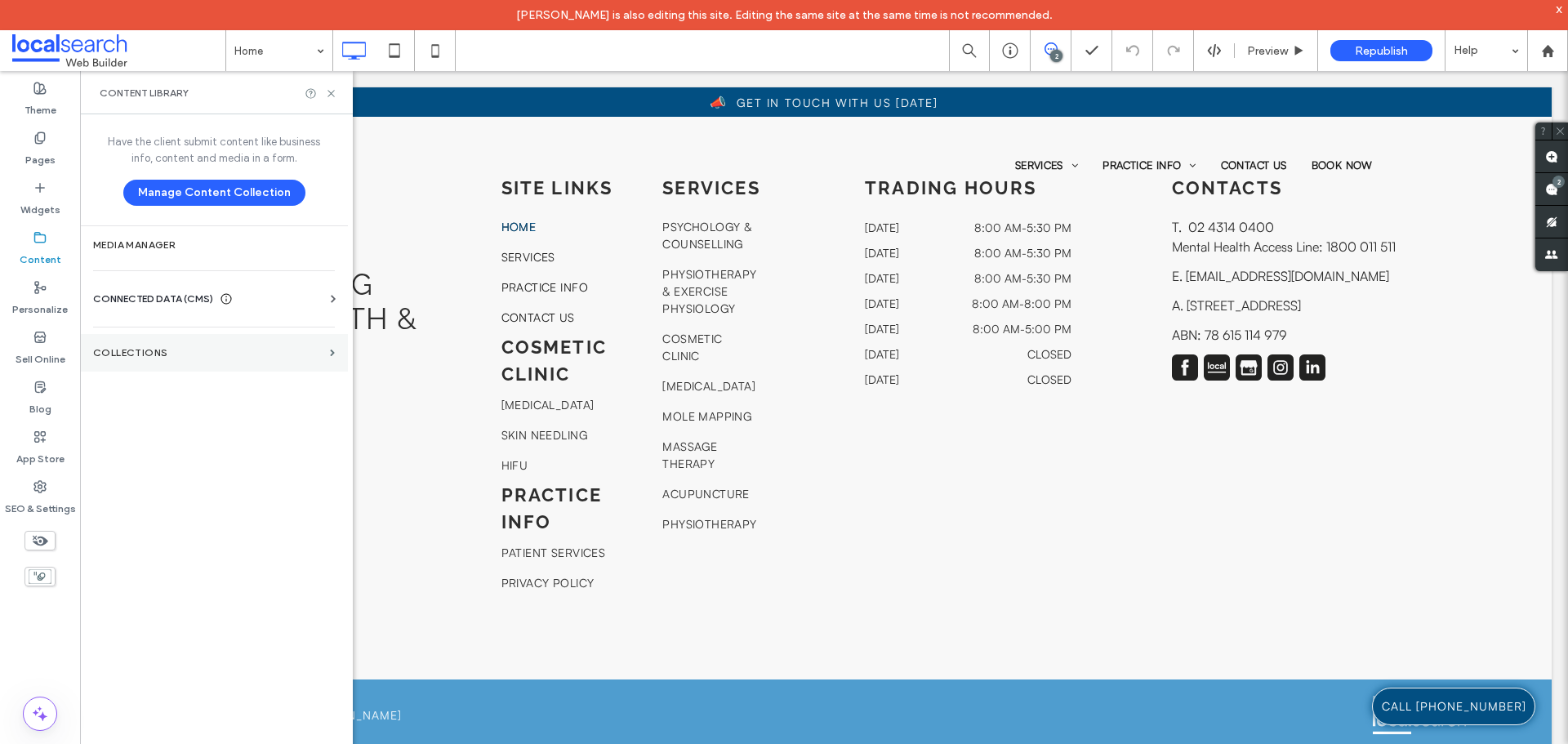
click at [109, 342] on section "Collections" at bounding box center [214, 353] width 268 height 37
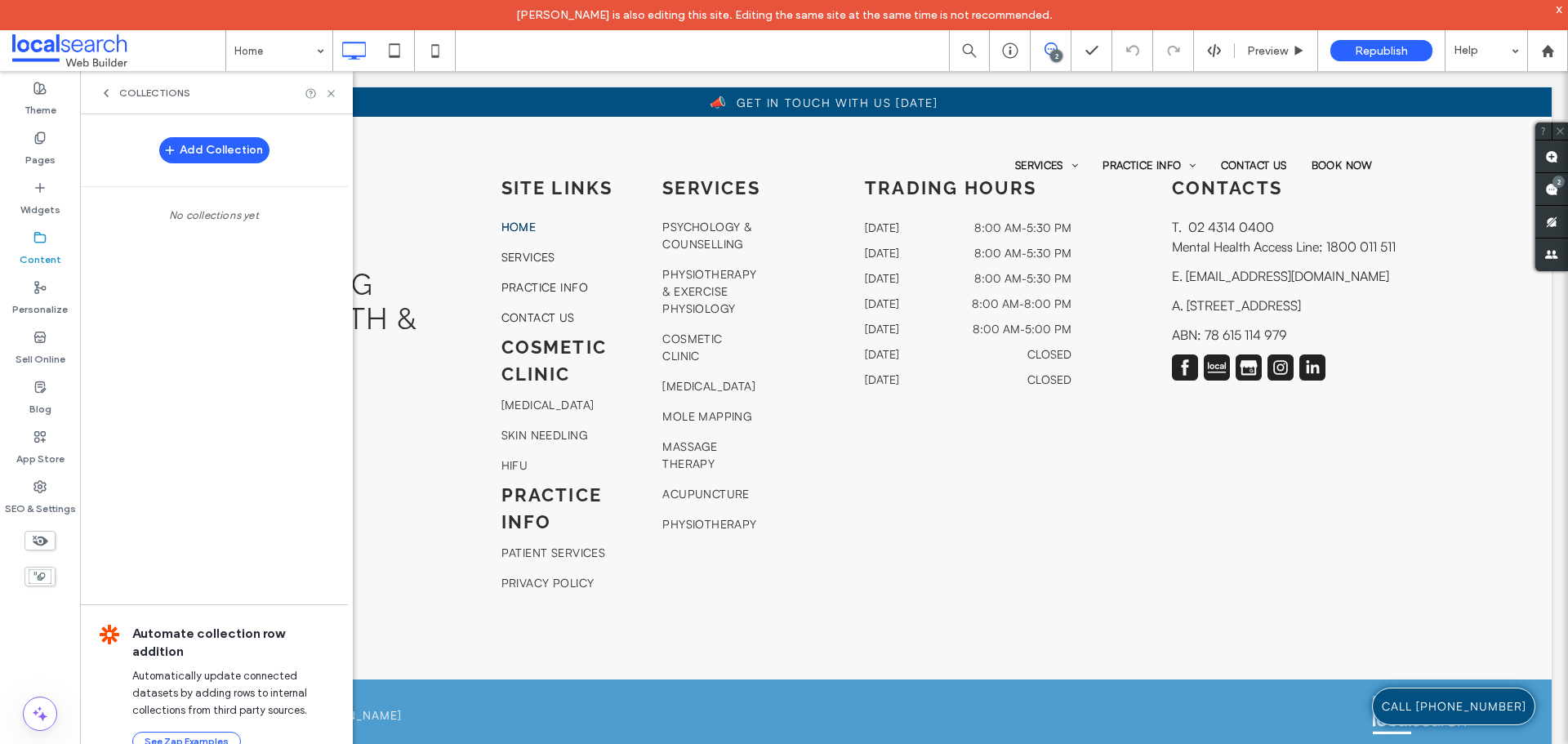
click at [101, 88] on icon at bounding box center [105, 92] width 13 height 13
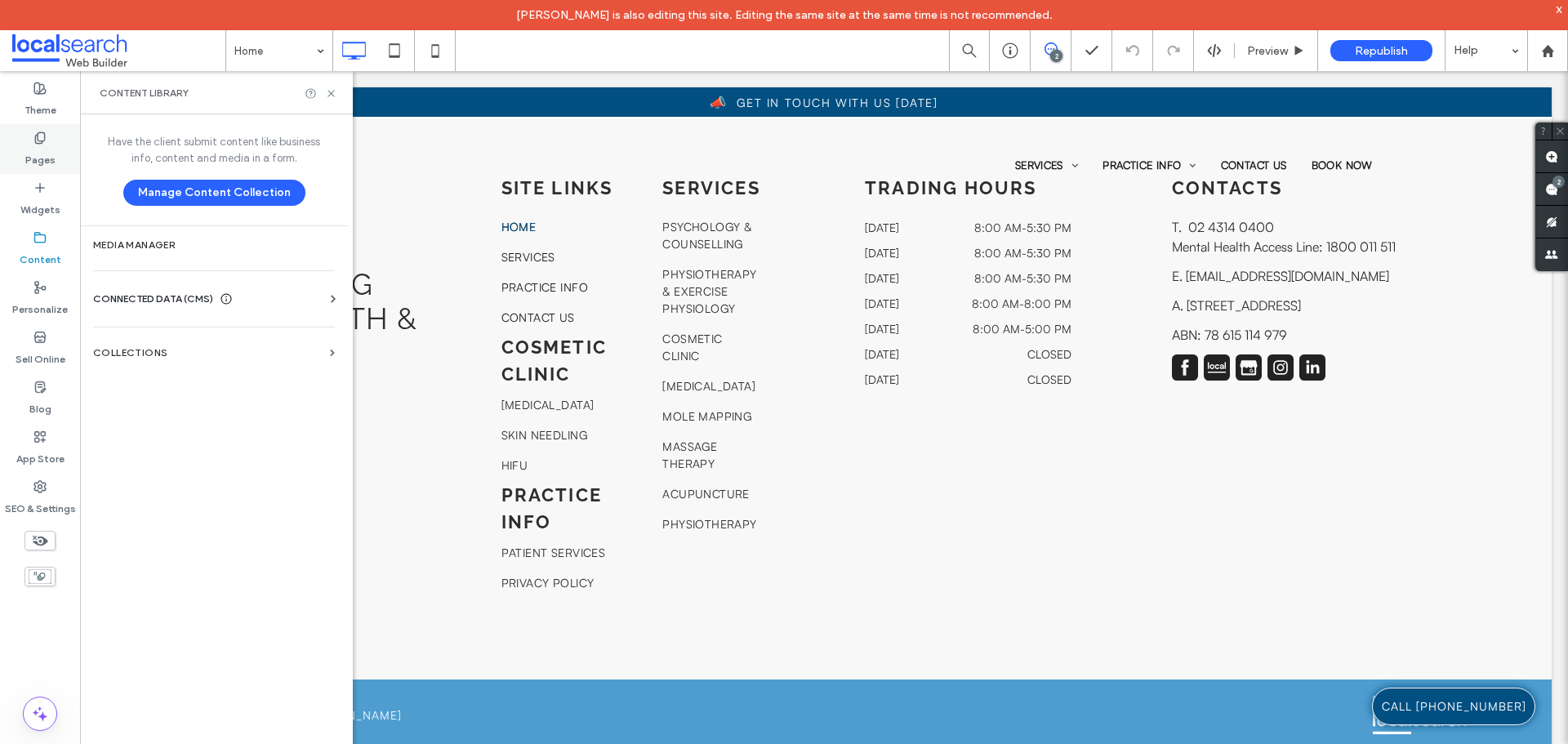
click at [53, 138] on div "Pages" at bounding box center [40, 148] width 80 height 50
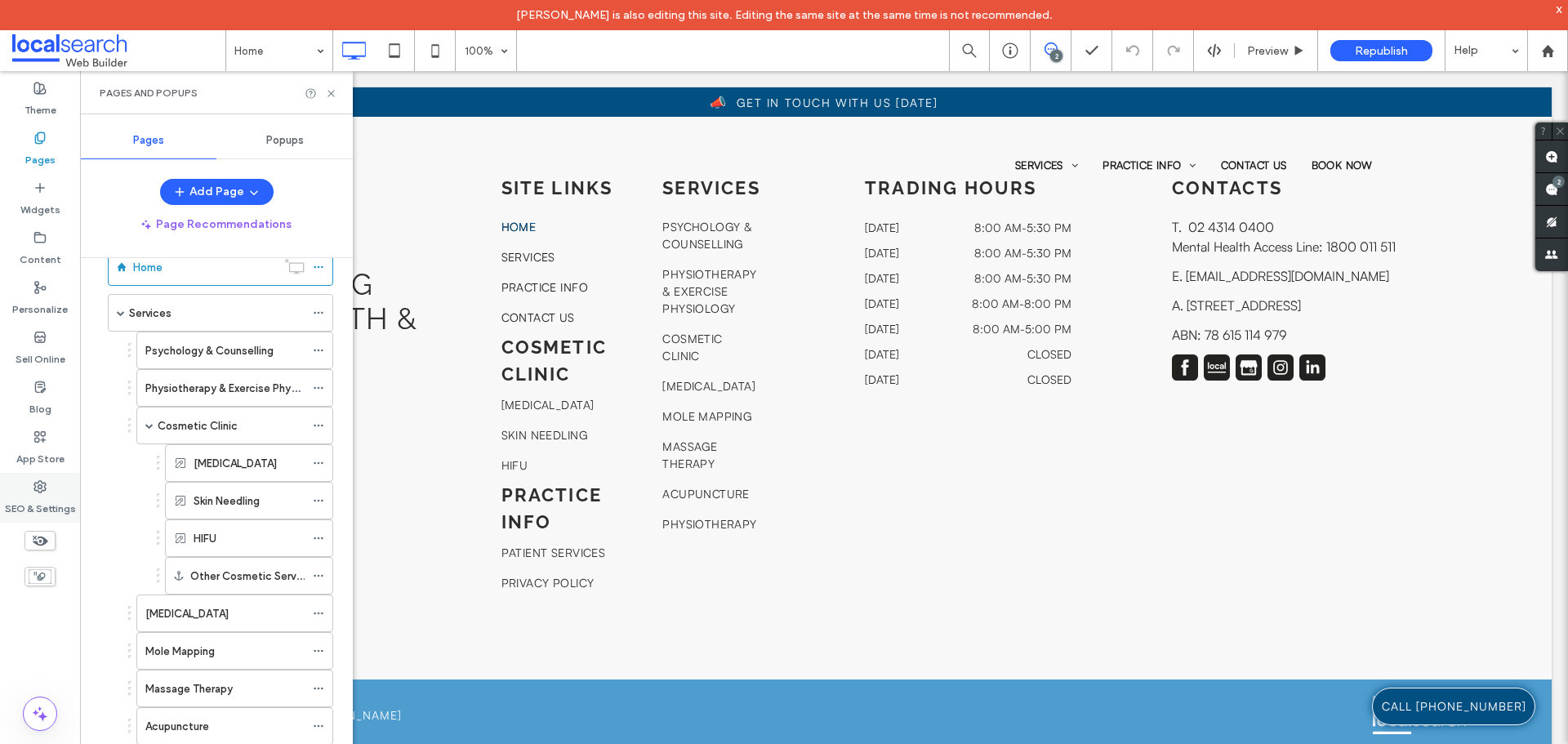
scroll to position [31, 0]
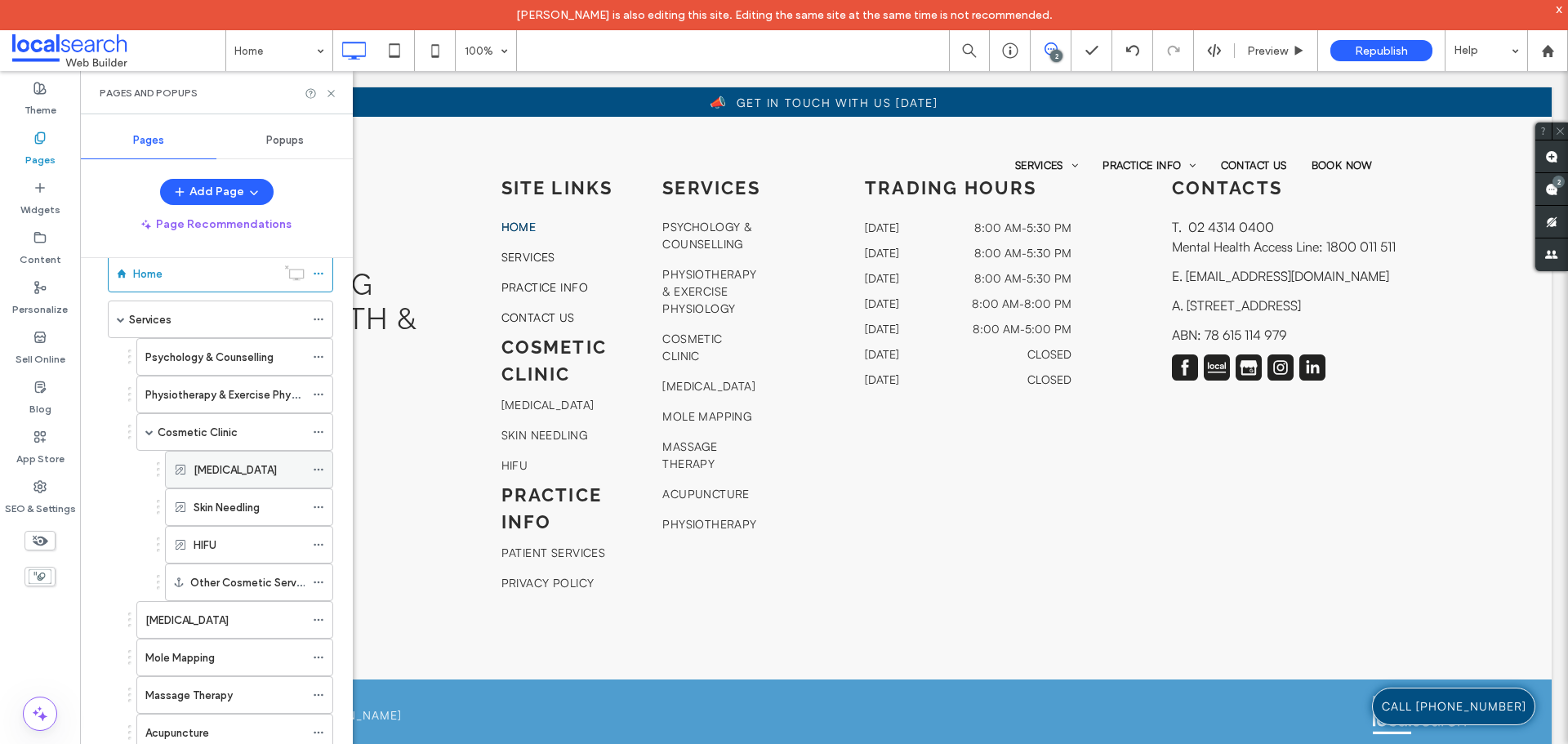
click at [318, 467] on icon at bounding box center [318, 469] width 11 height 11
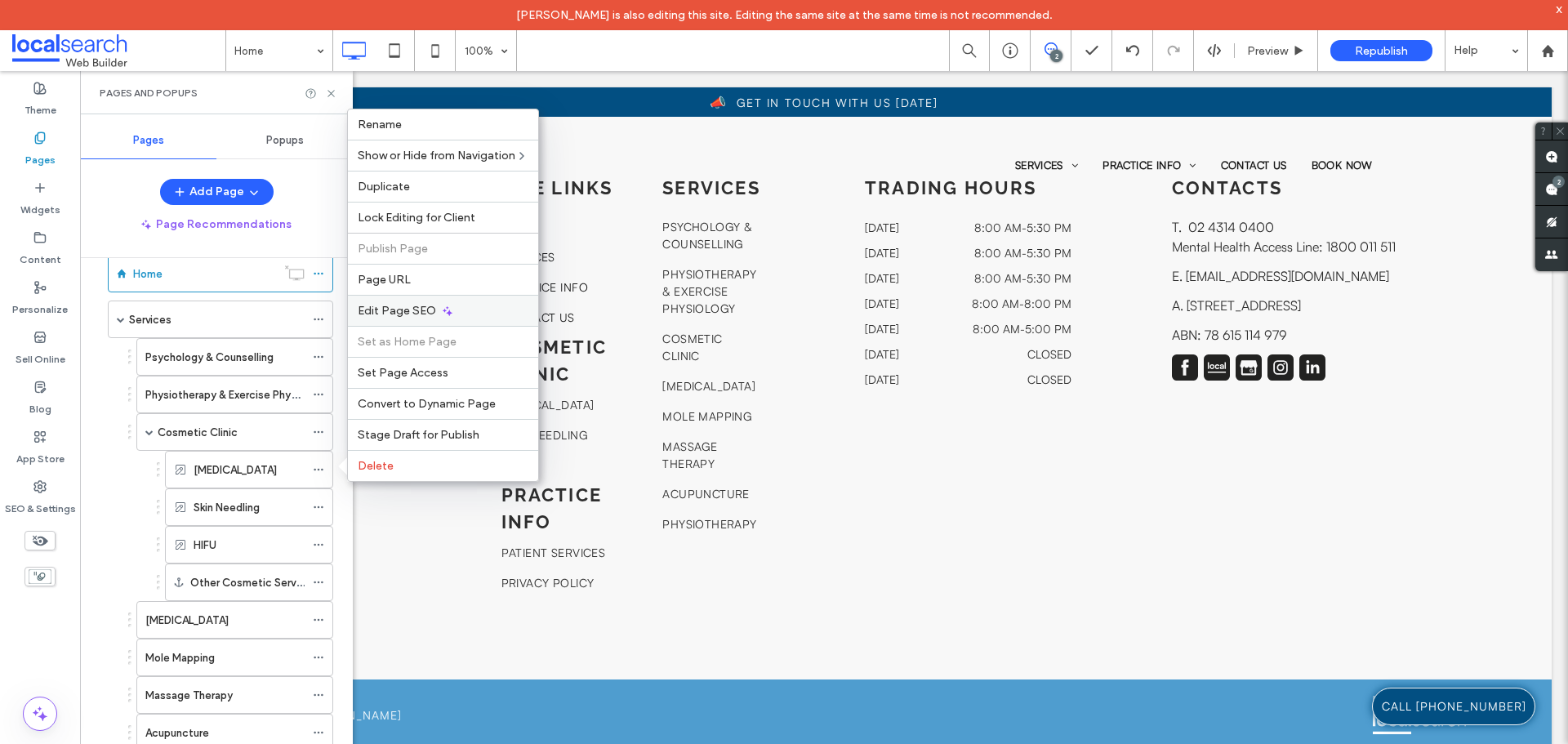
click at [397, 314] on span "Edit Page SEO" at bounding box center [396, 310] width 78 height 14
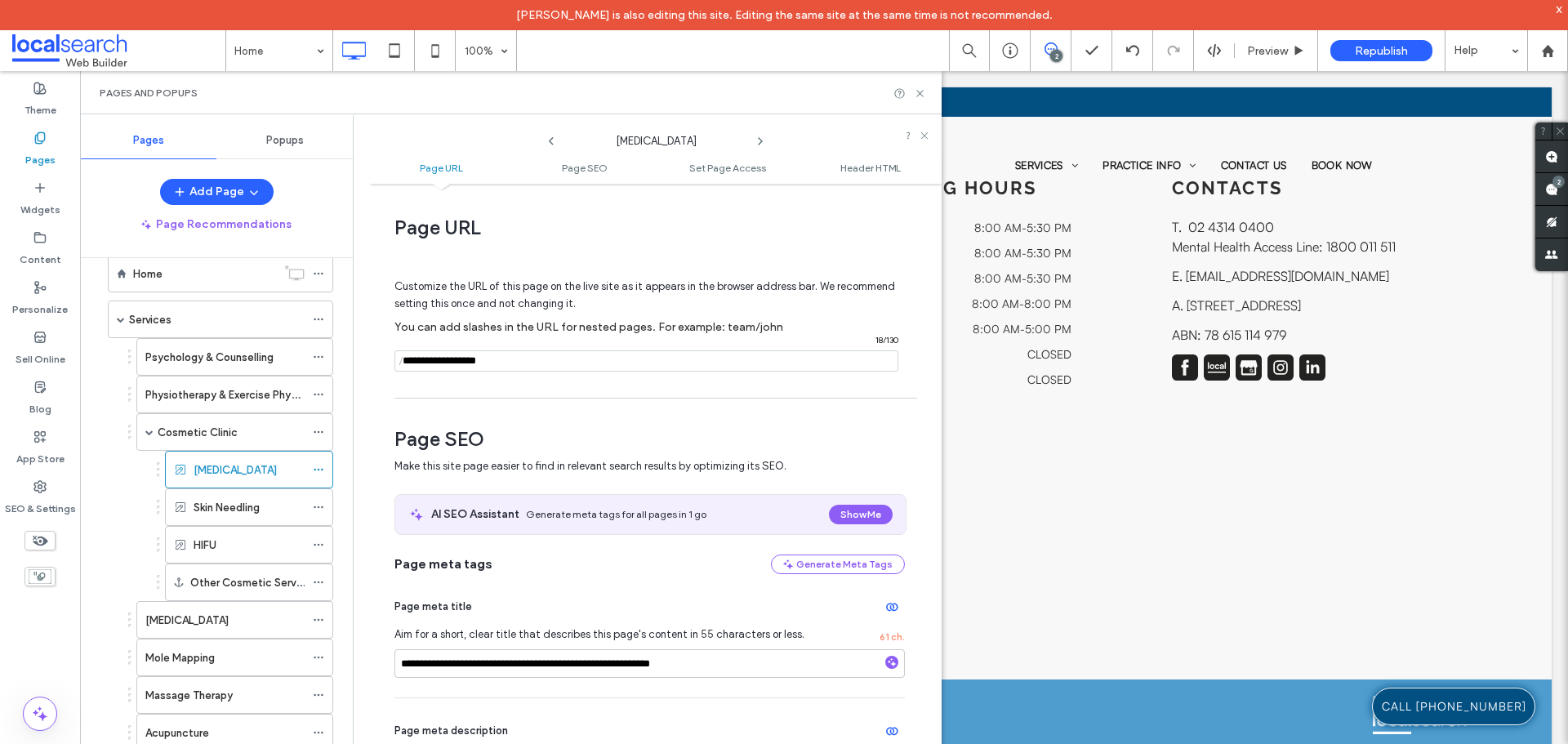
scroll to position [408, 0]
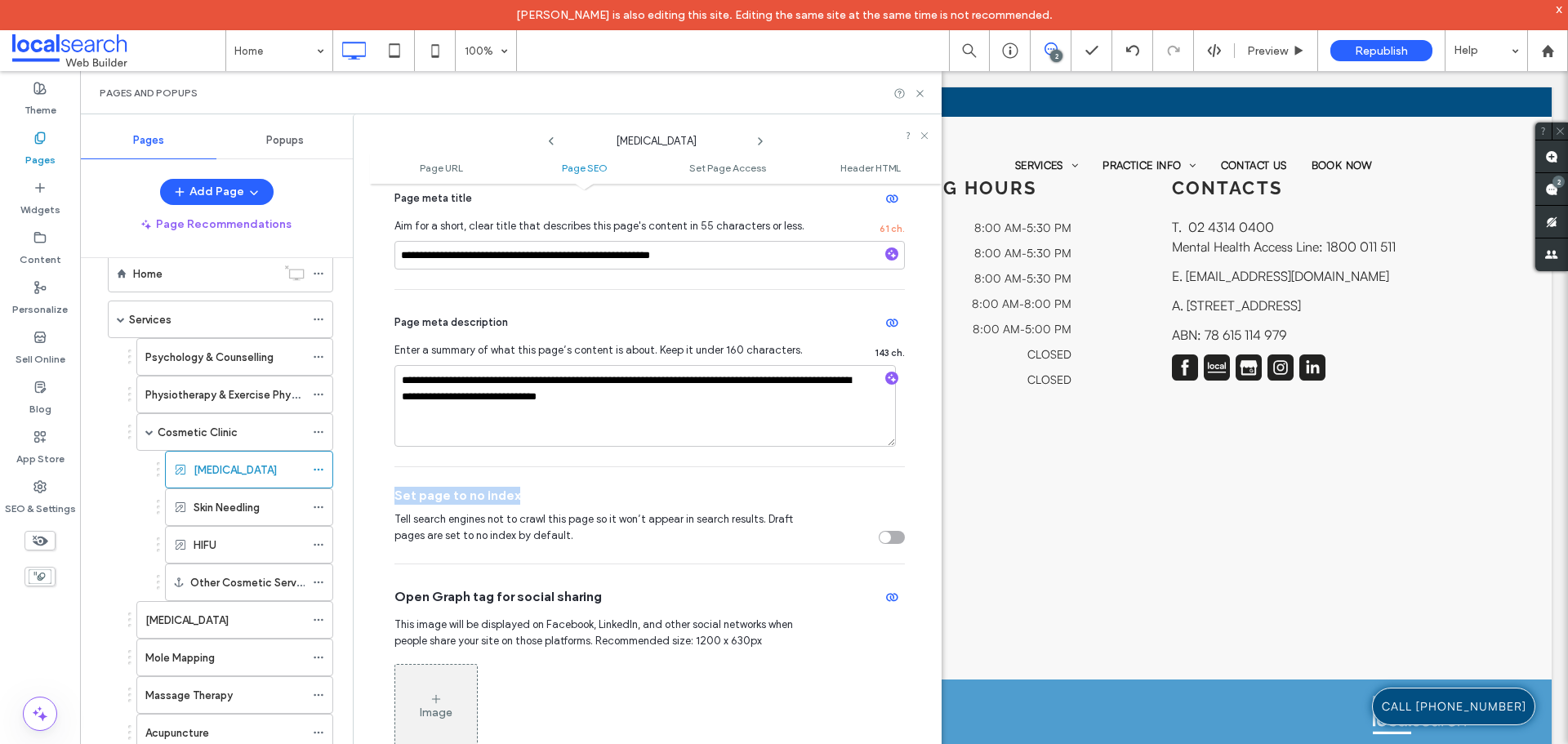
drag, startPoint x: 542, startPoint y: 483, endPoint x: 392, endPoint y: 495, distance: 150.5
click at [392, 495] on div "**********" at bounding box center [656, 478] width 572 height 573
copy span "Set page to no index"
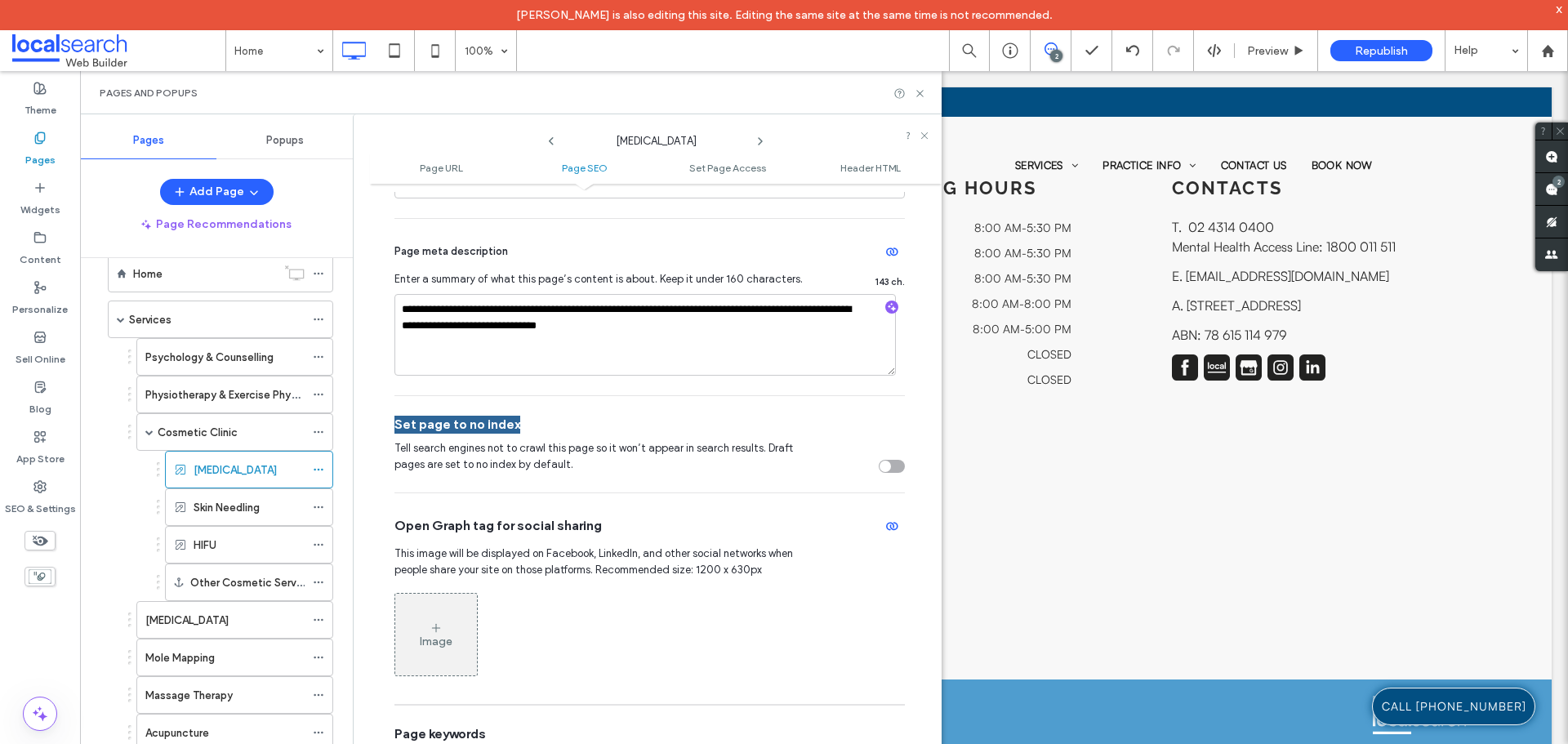
scroll to position [362, 0]
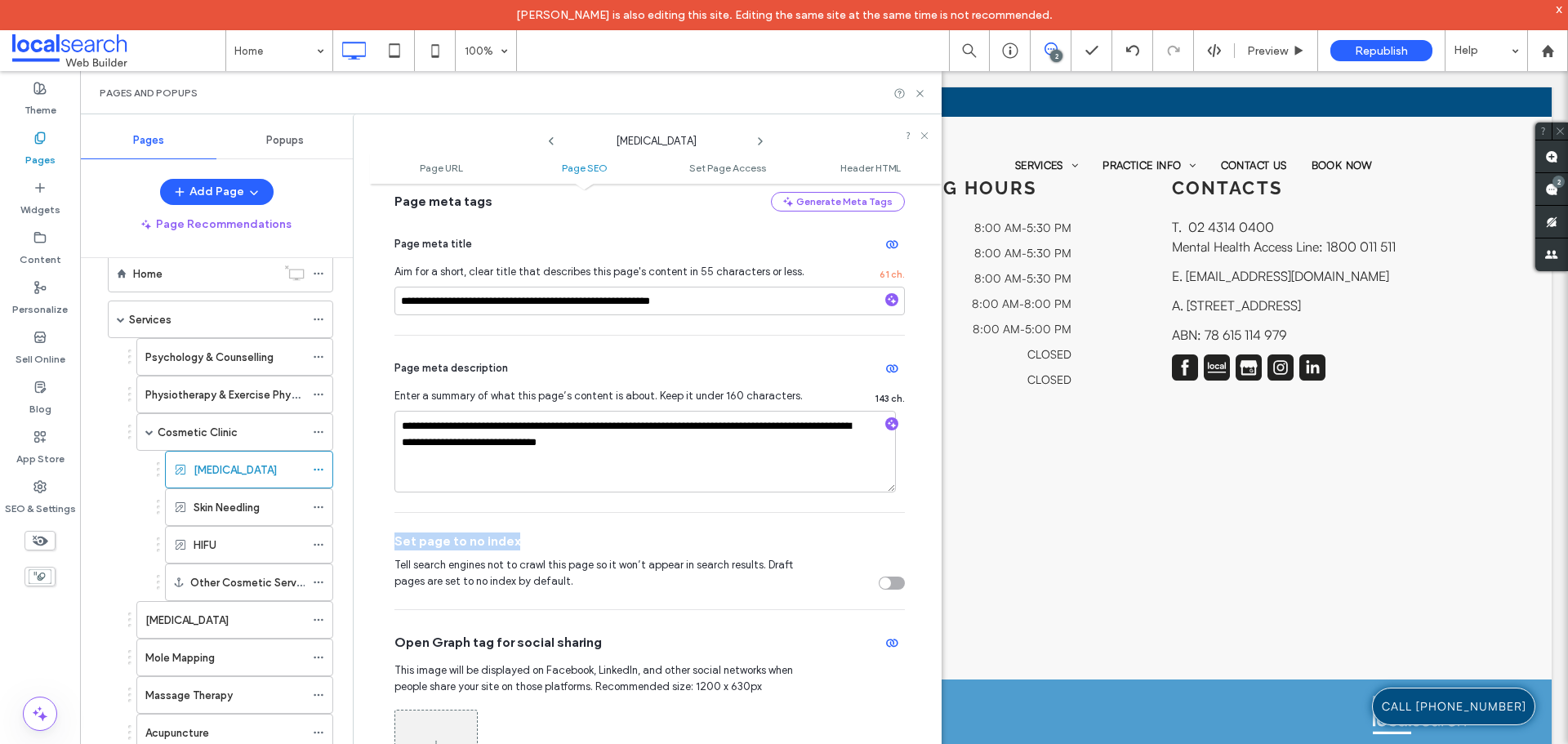
click at [689, 549] on div "Set page to no index" at bounding box center [649, 540] width 510 height 18
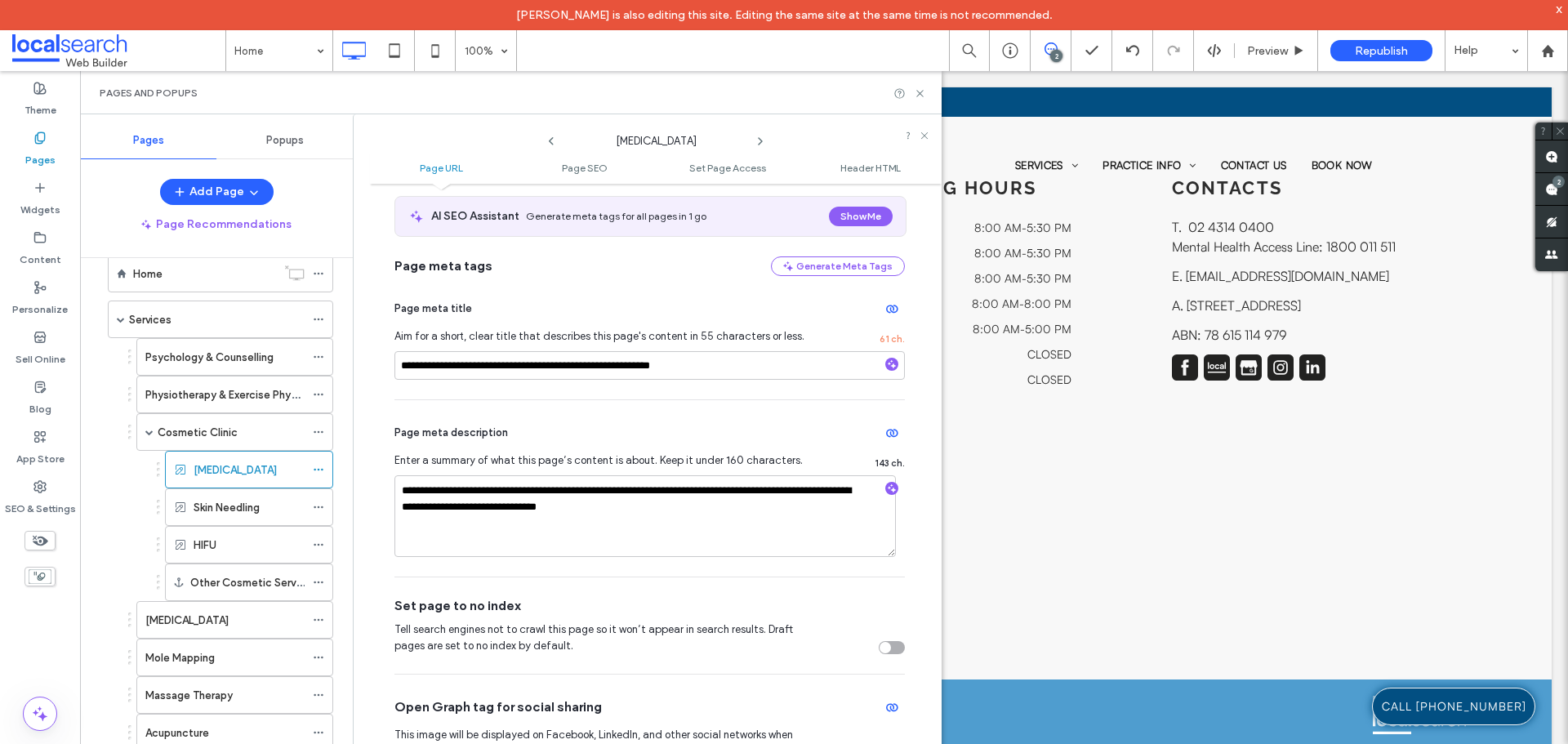
scroll to position [489, 0]
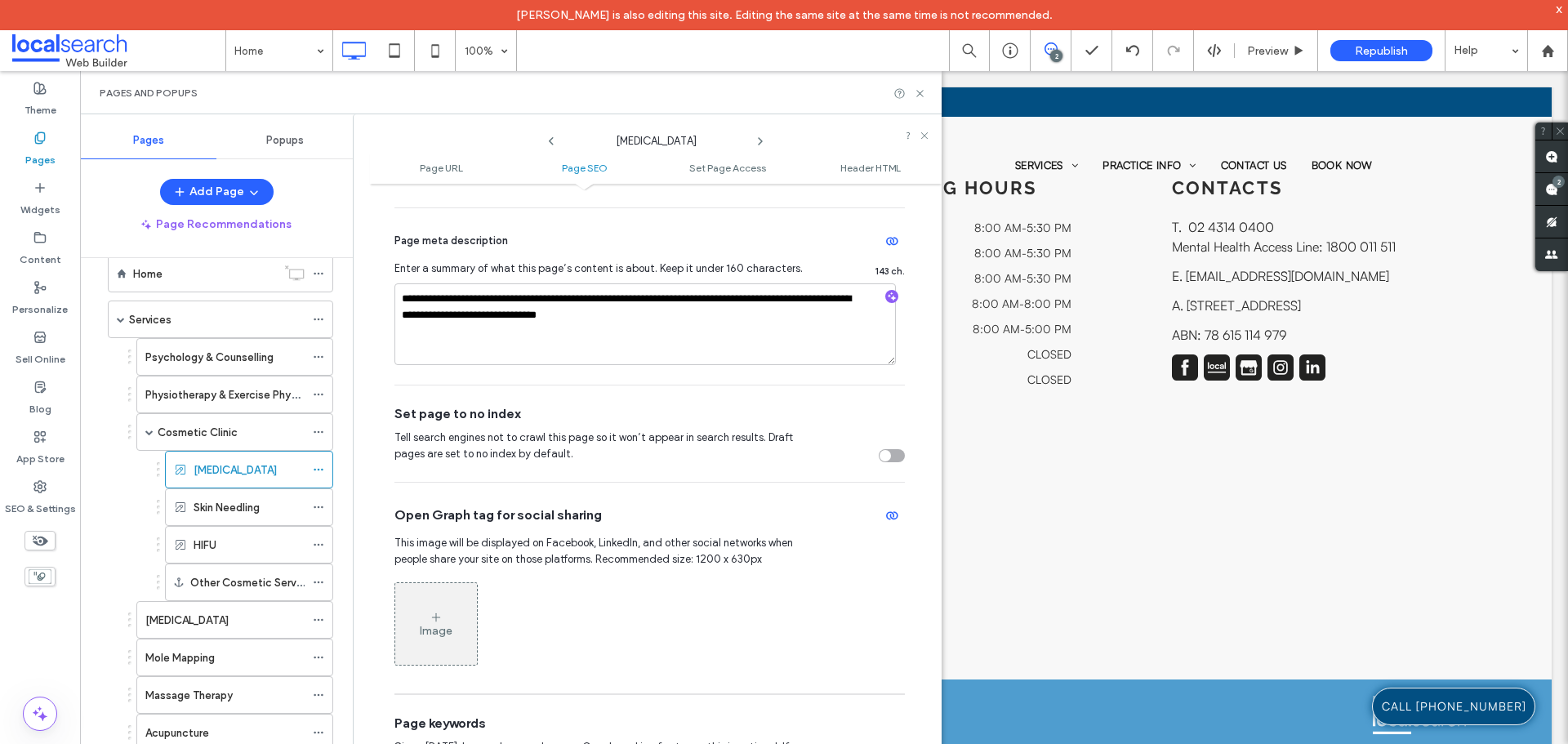
drag, startPoint x: 315, startPoint y: 469, endPoint x: 675, endPoint y: 486, distance: 360.4
click at [675, 486] on div "Open Graph tag for social sharing This image will be displayed on Facebook, Lin…" at bounding box center [649, 588] width 510 height 210
click at [122, 53] on span at bounding box center [118, 50] width 213 height 32
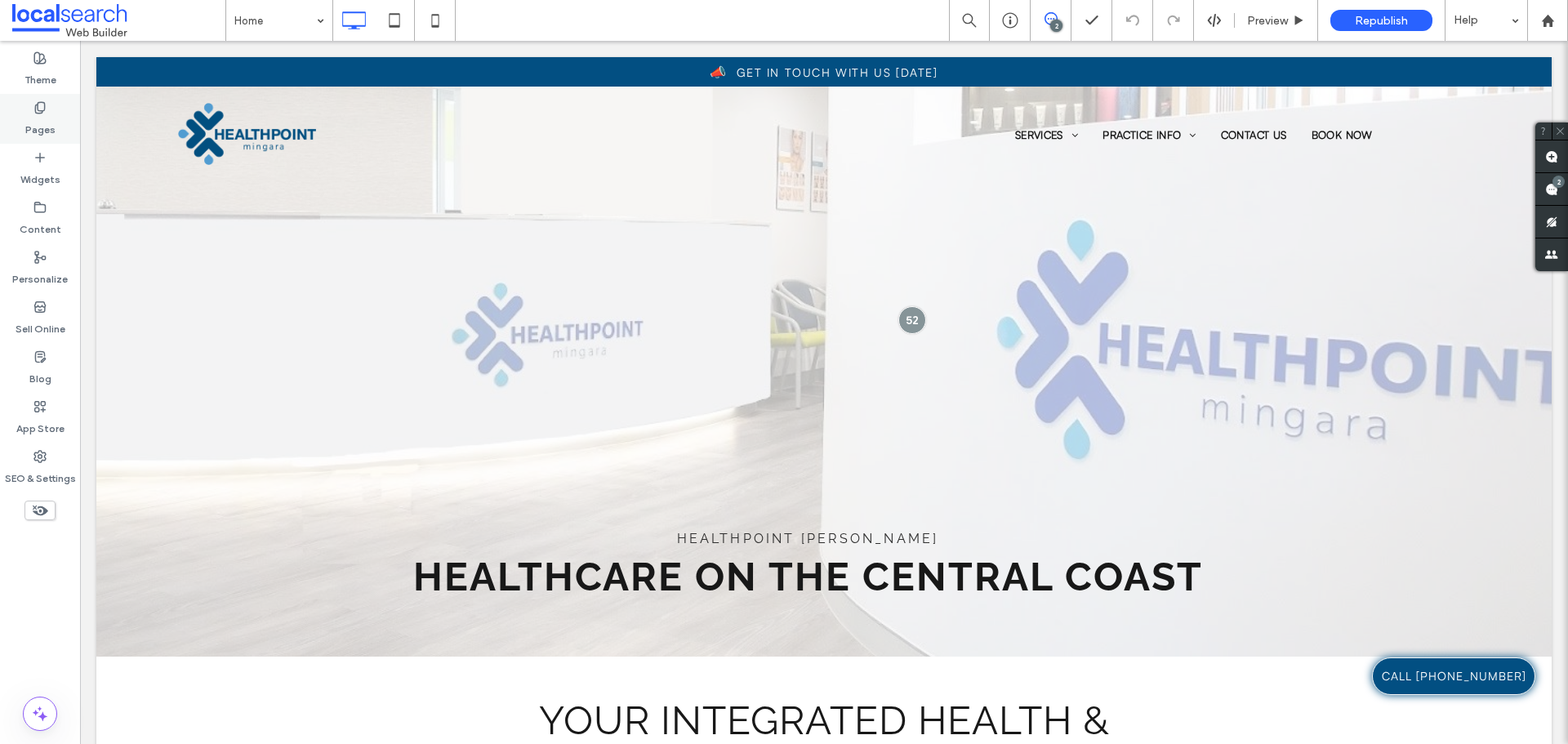
click at [48, 108] on div "Pages" at bounding box center [40, 119] width 80 height 50
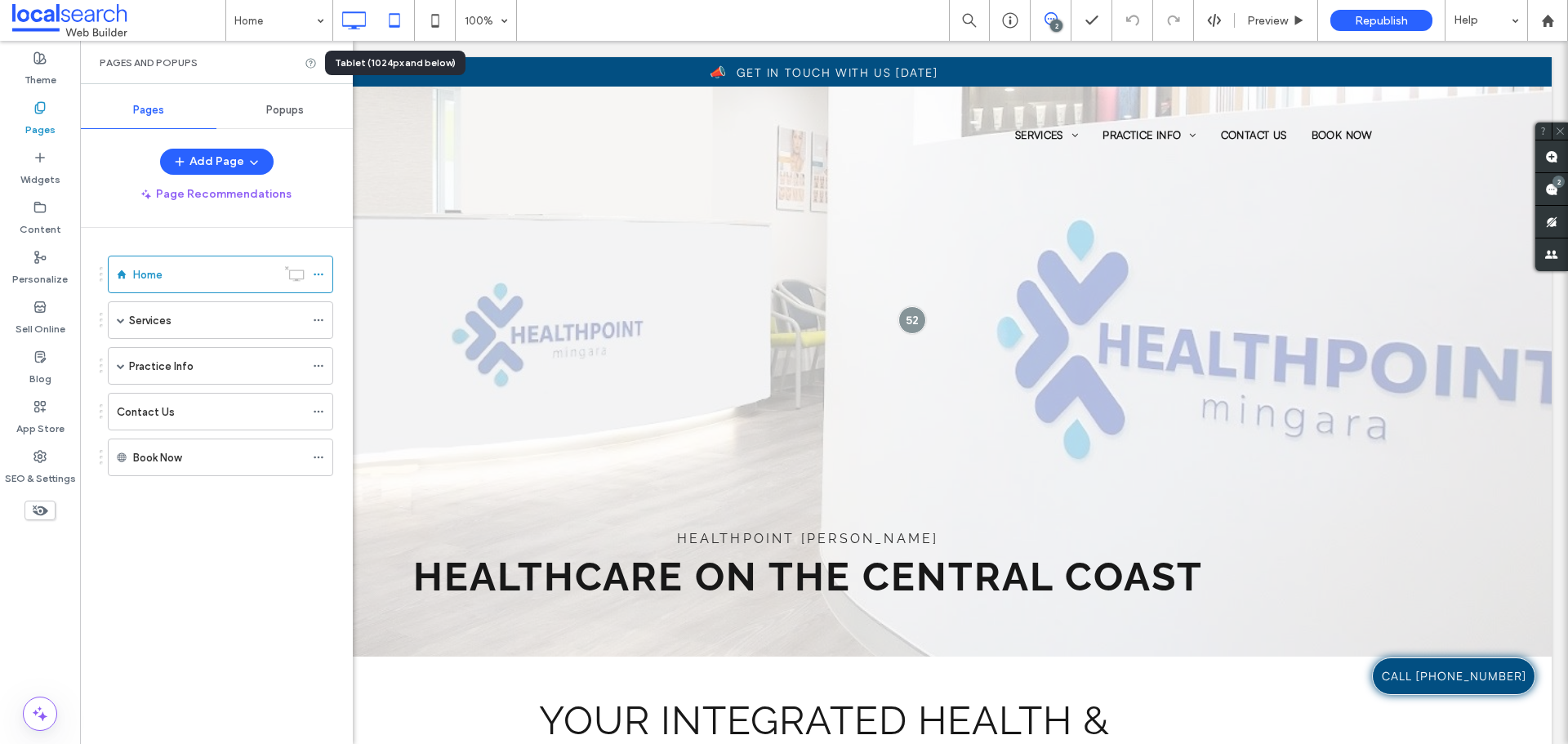
click at [389, 28] on icon at bounding box center [395, 20] width 32 height 32
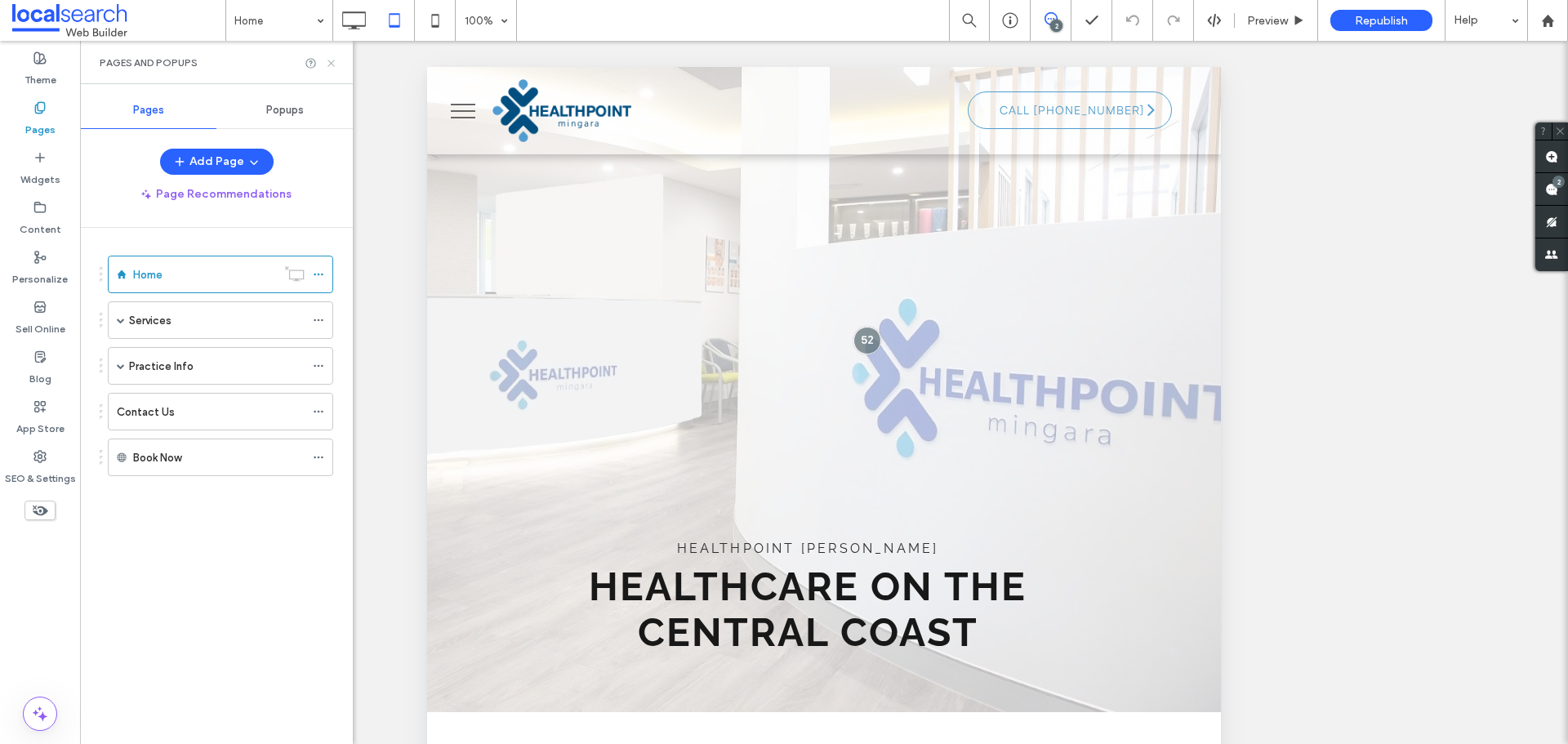
click at [331, 64] on use at bounding box center [331, 63] width 7 height 7
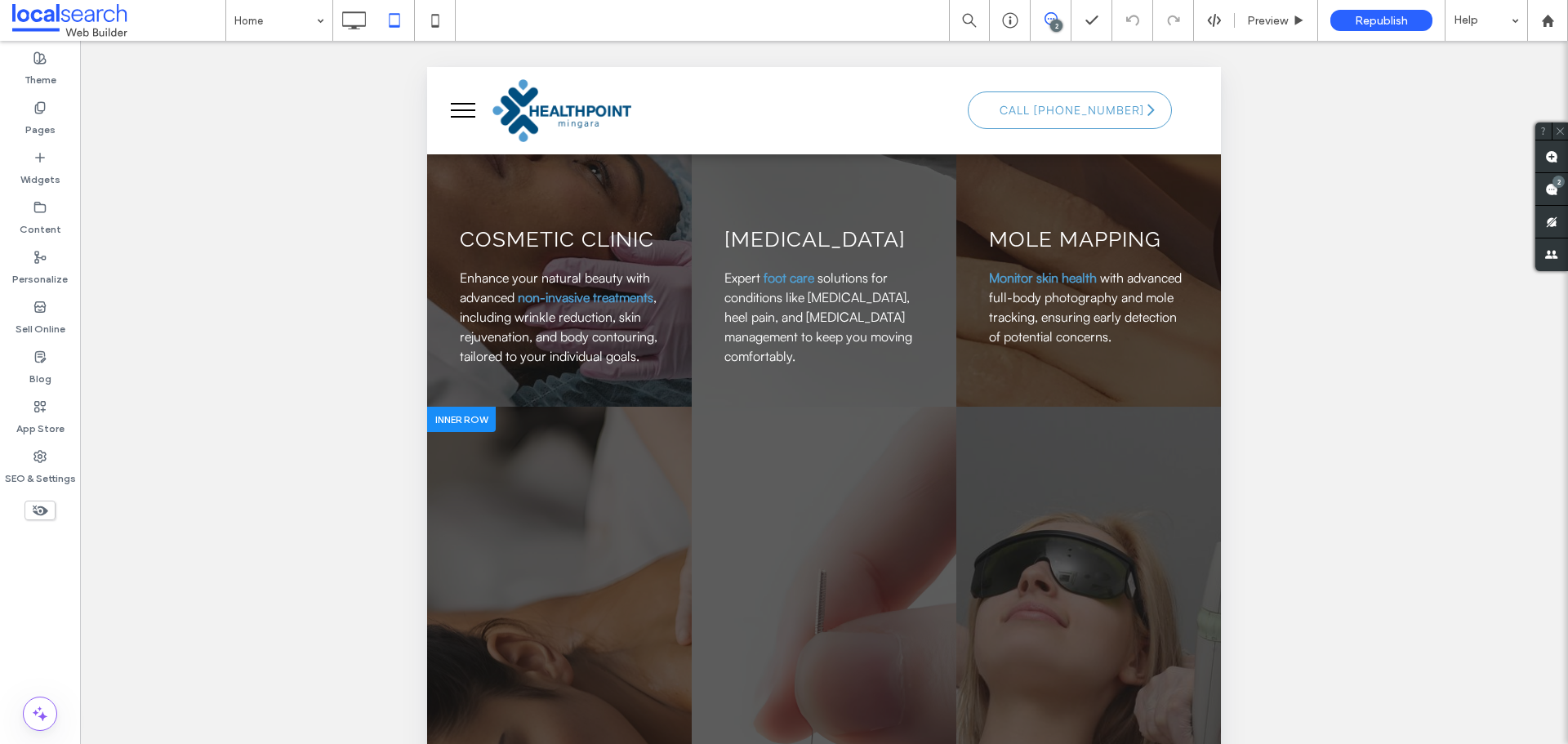
scroll to position [3102, 0]
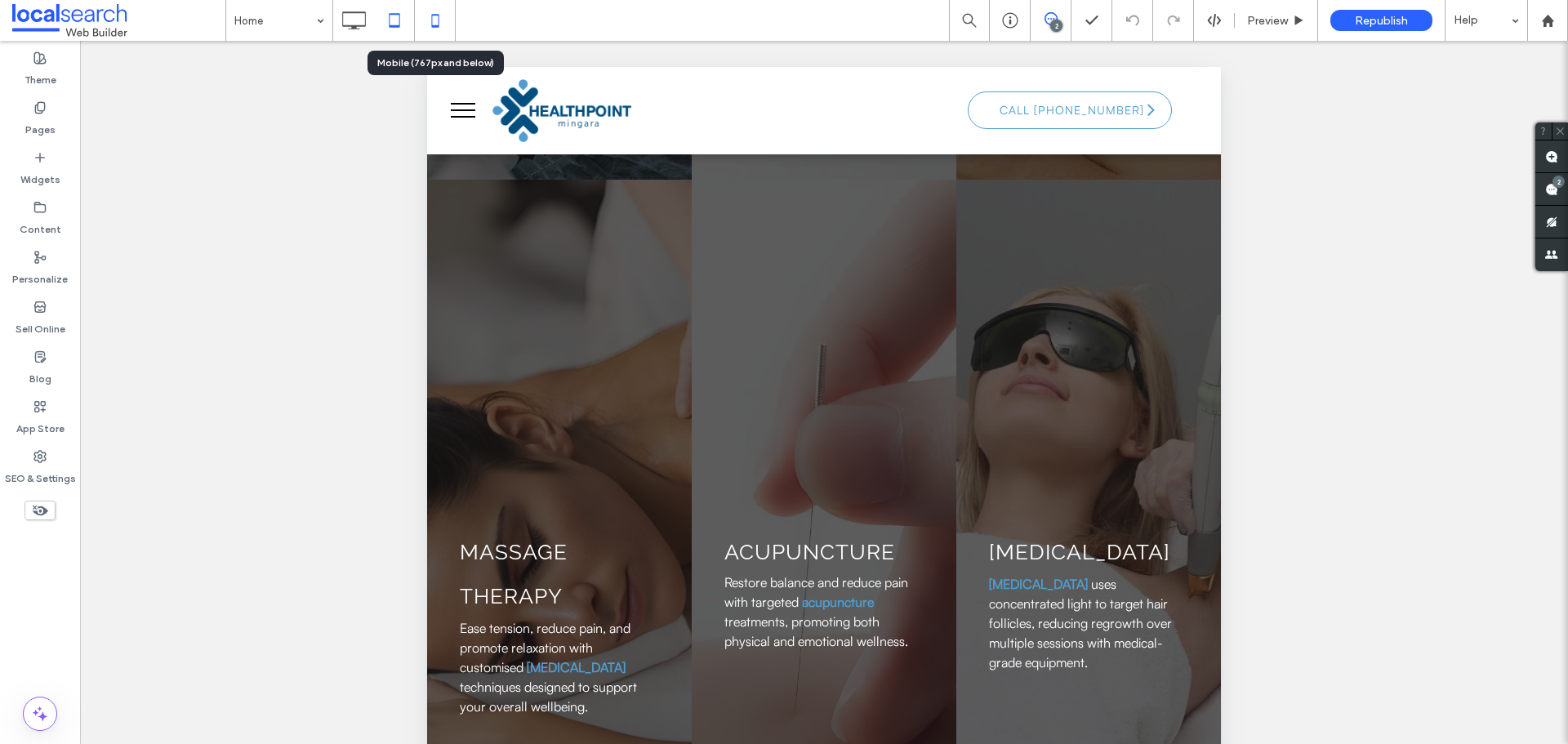
click at [428, 8] on icon at bounding box center [435, 20] width 32 height 32
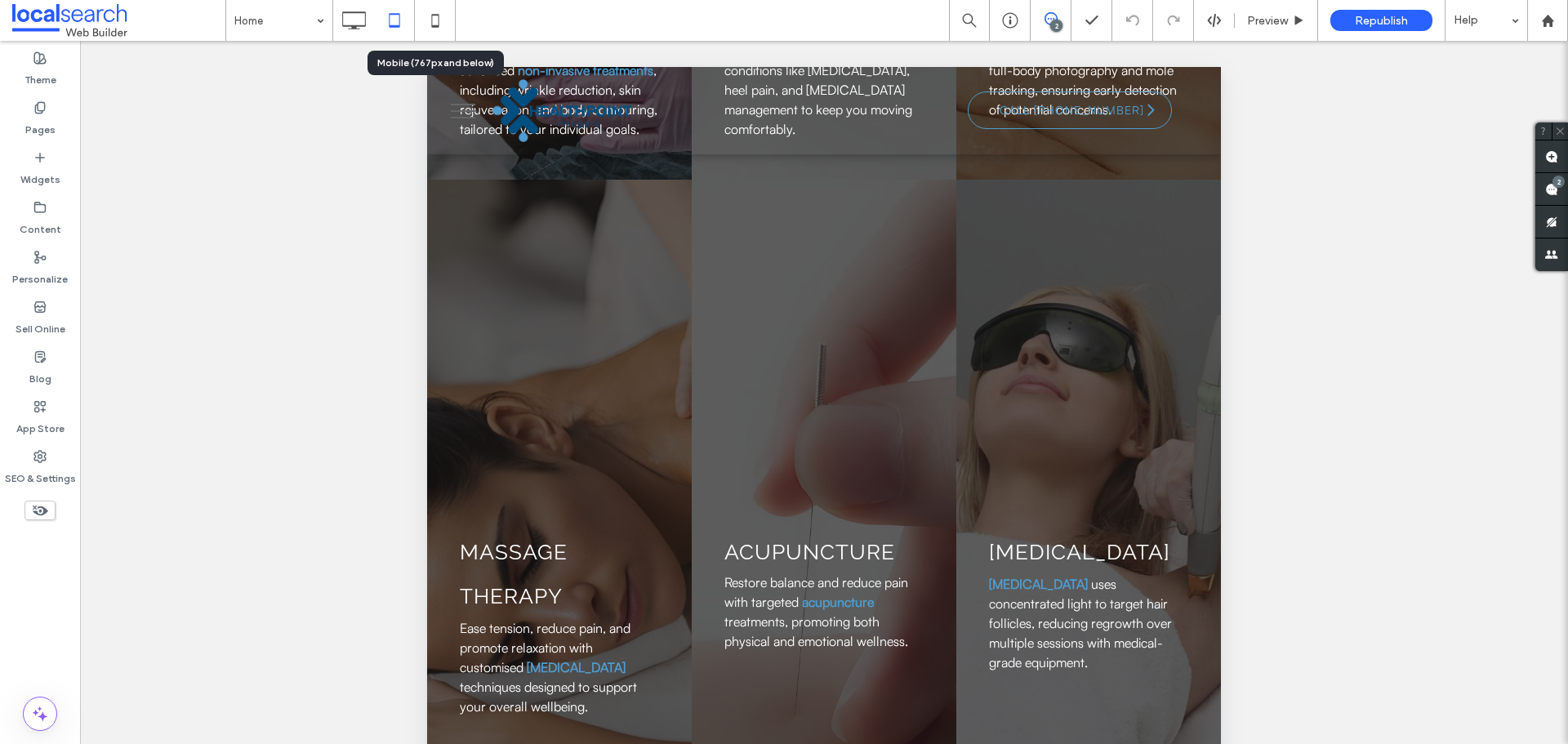
scroll to position [0, 0]
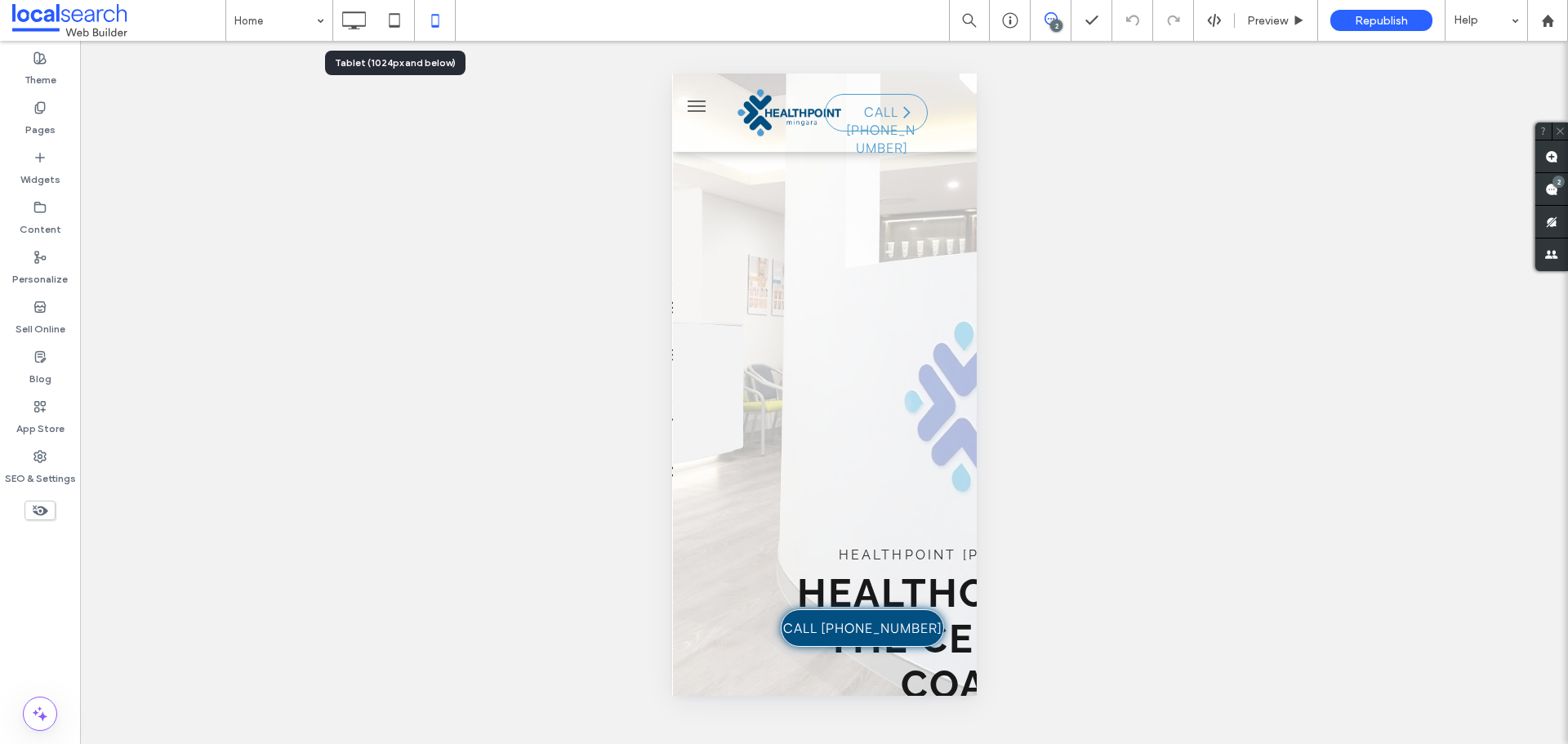
click at [395, 19] on icon at bounding box center [395, 20] width 32 height 32
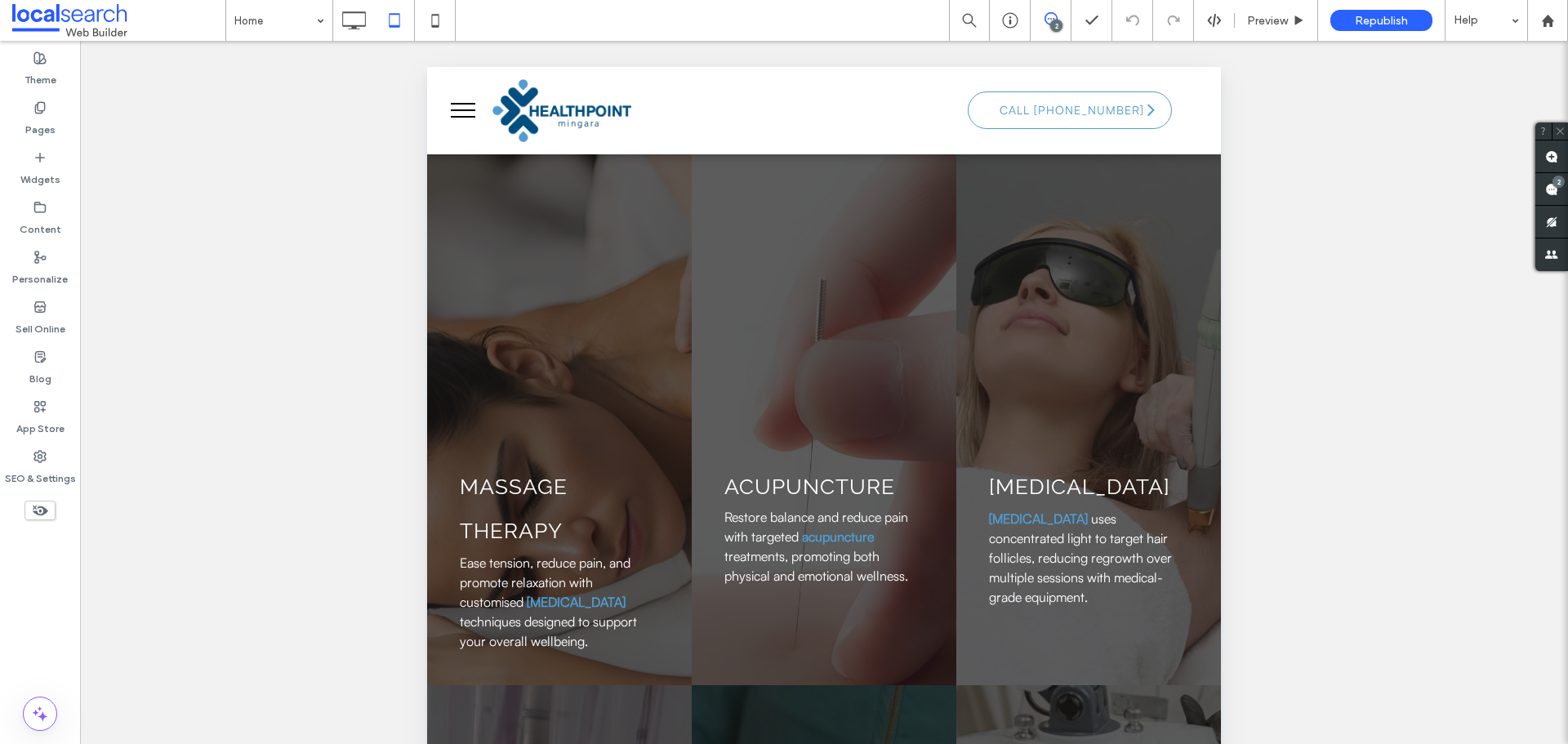
scroll to position [3429, 0]
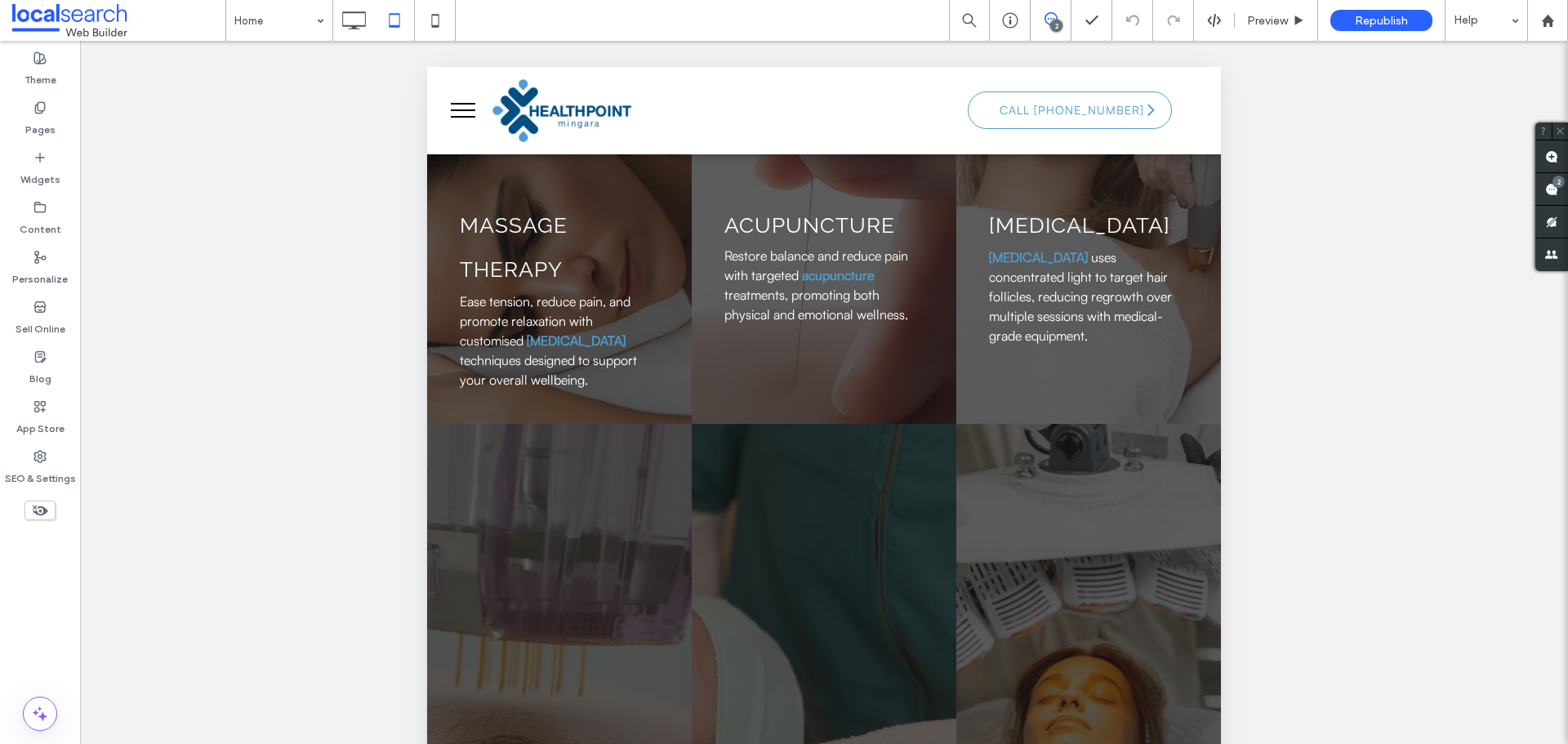
click at [467, 108] on button "menu" at bounding box center [463, 110] width 42 height 42
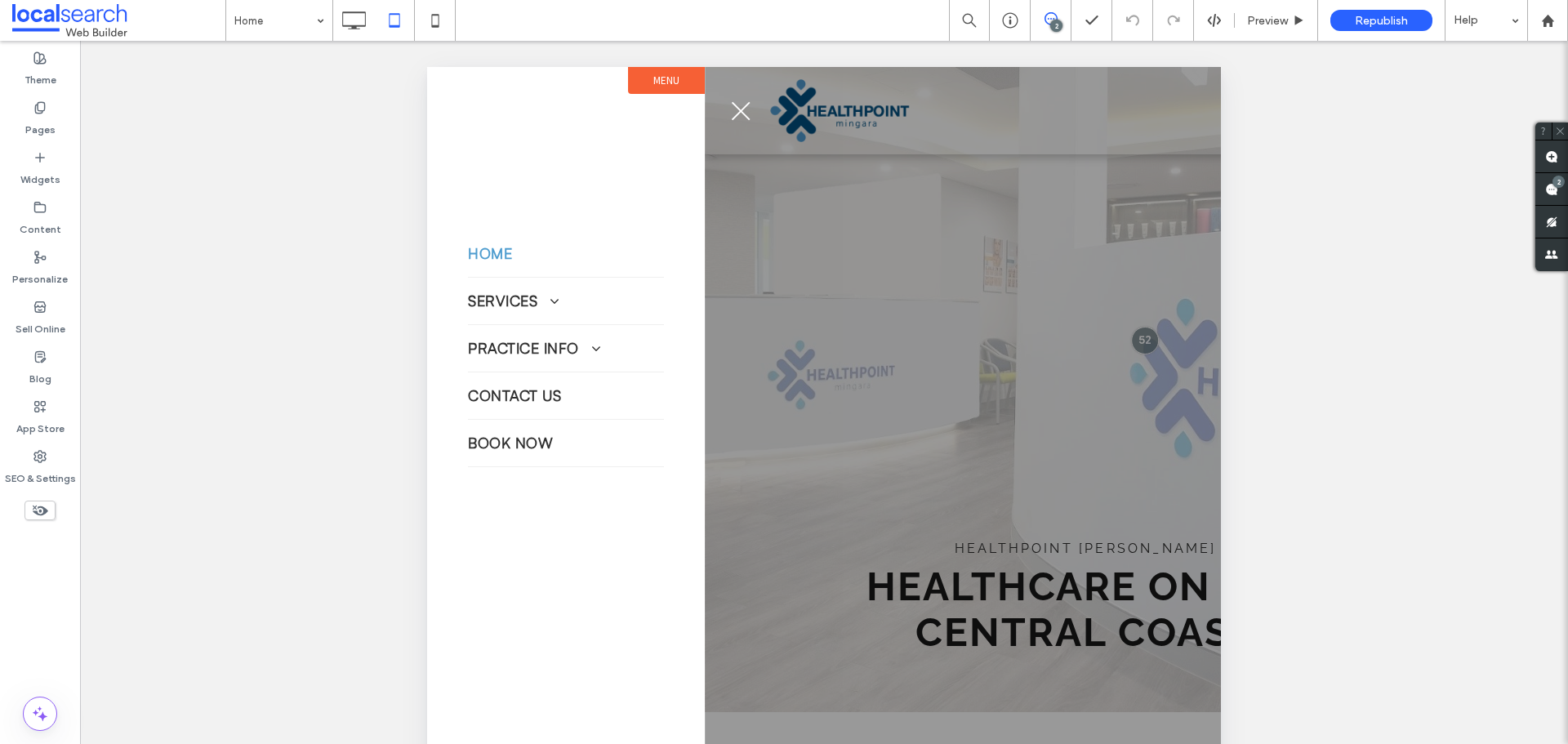
scroll to position [0, 0]
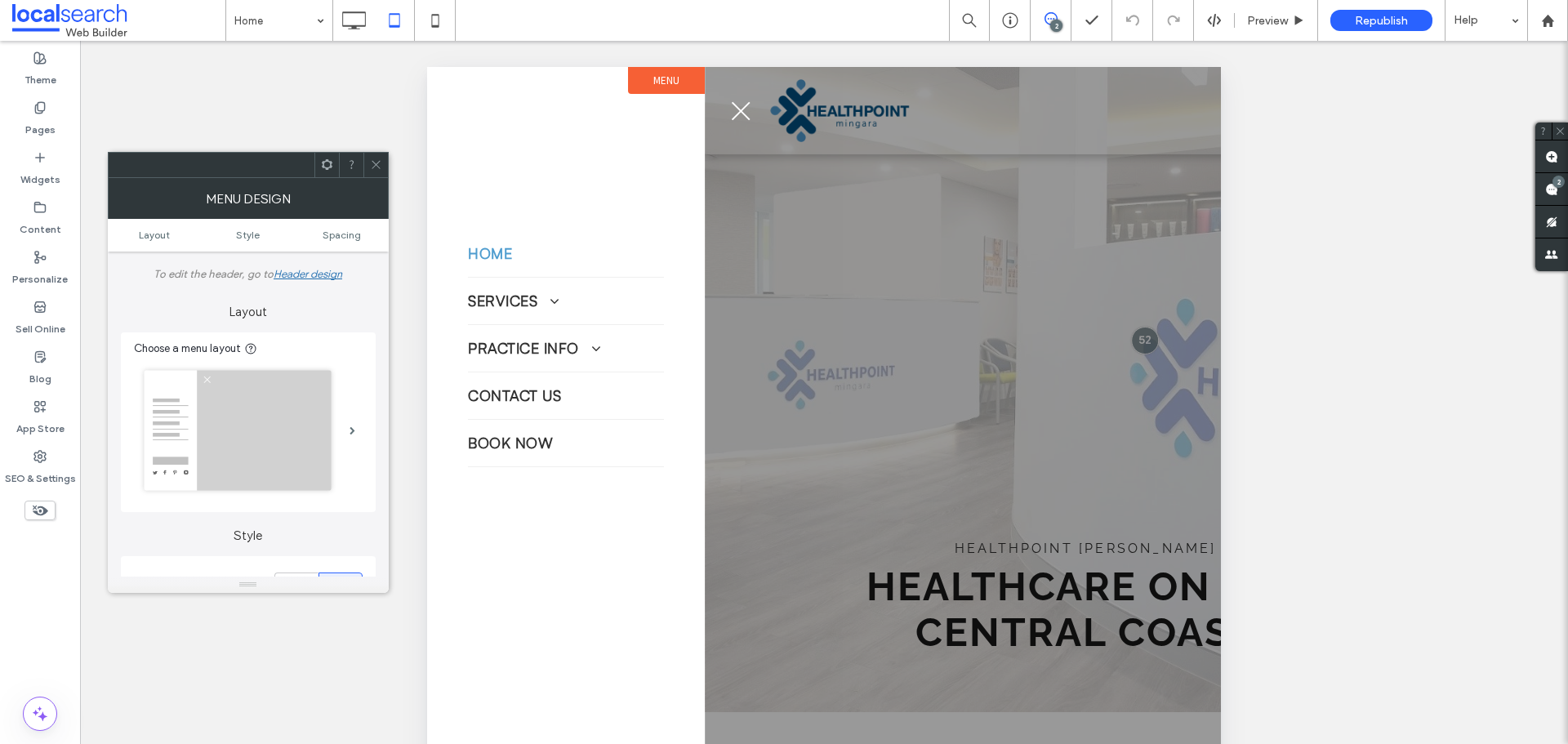
click at [379, 156] on span at bounding box center [376, 165] width 12 height 25
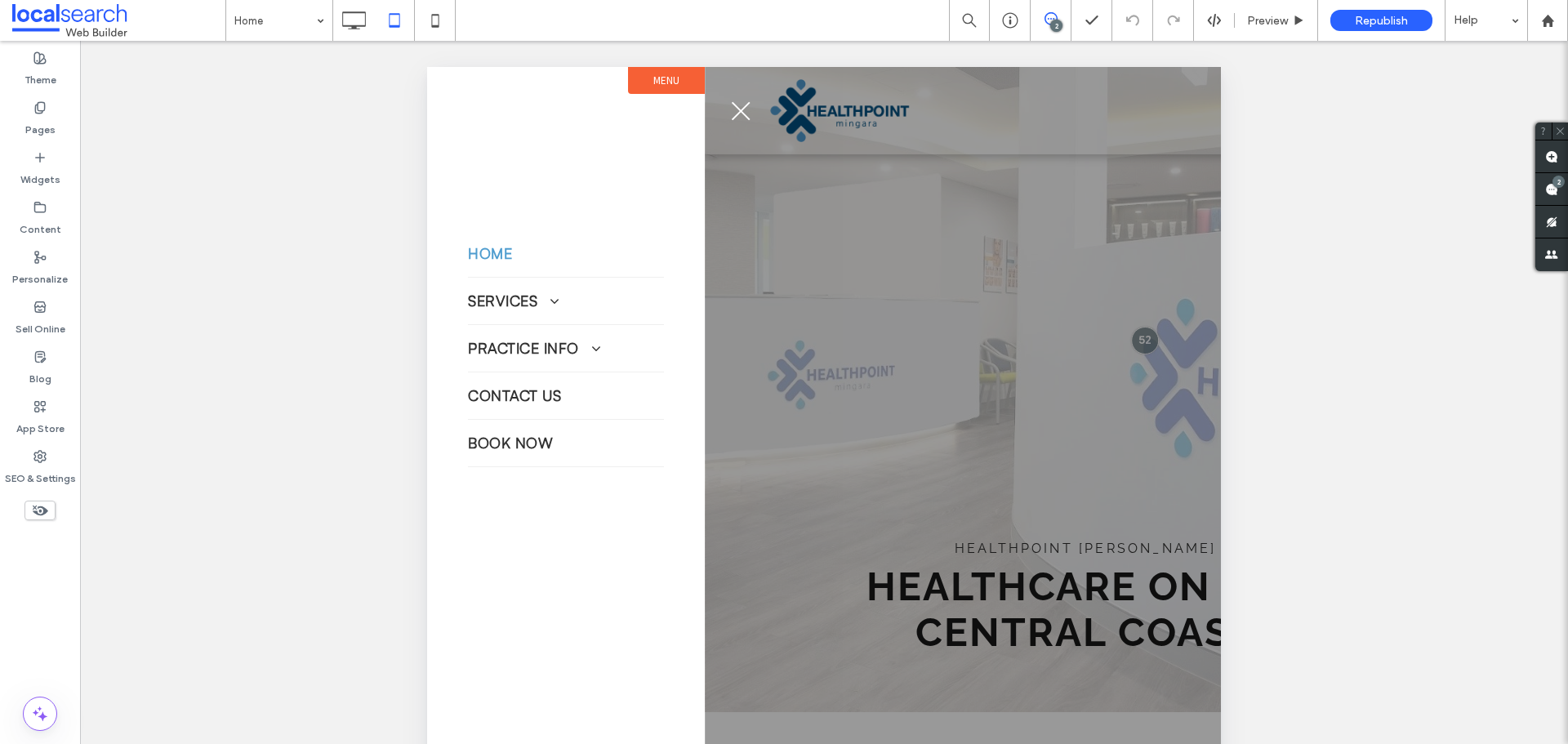
click at [740, 109] on span "menu" at bounding box center [741, 111] width 19 height 19
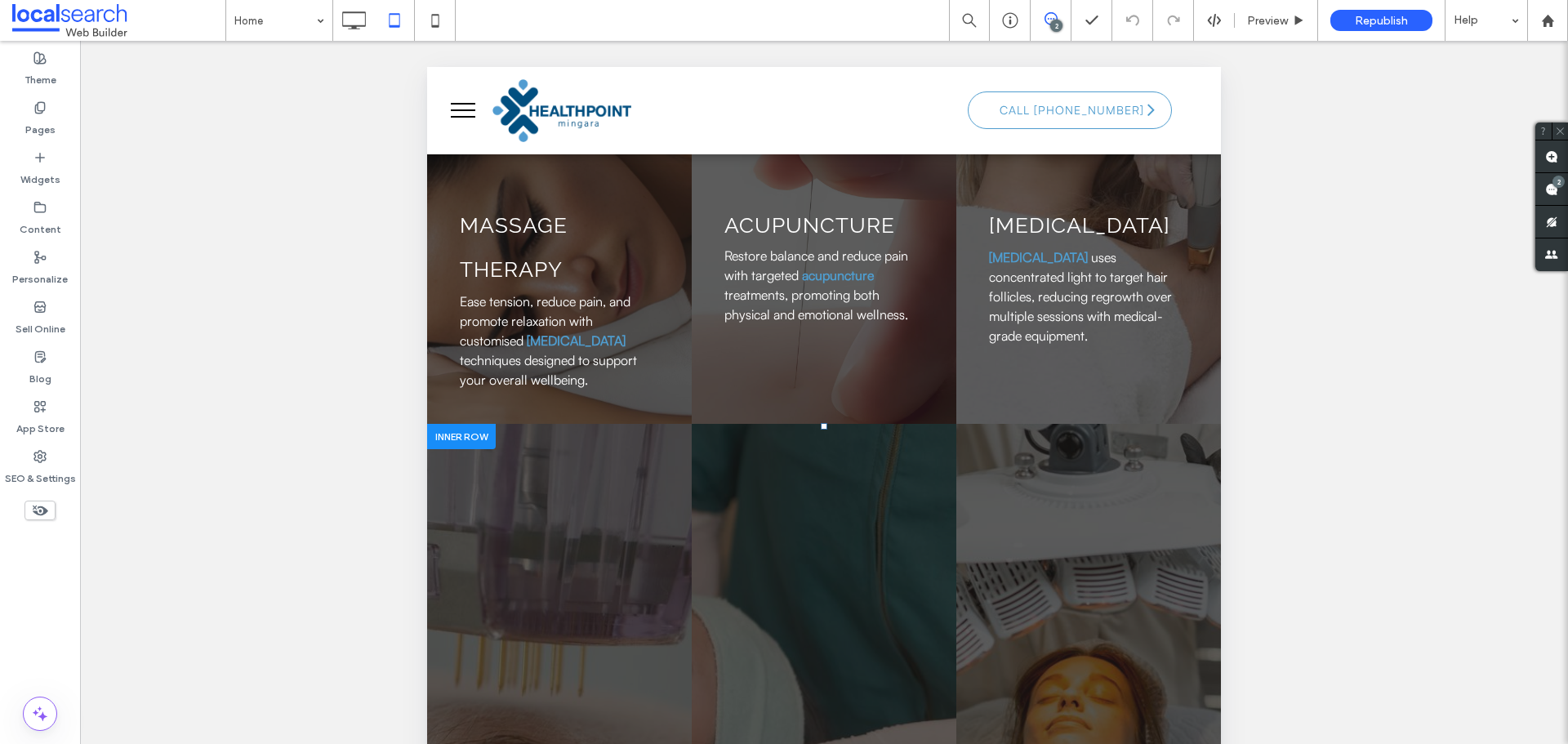
scroll to position [3837, 0]
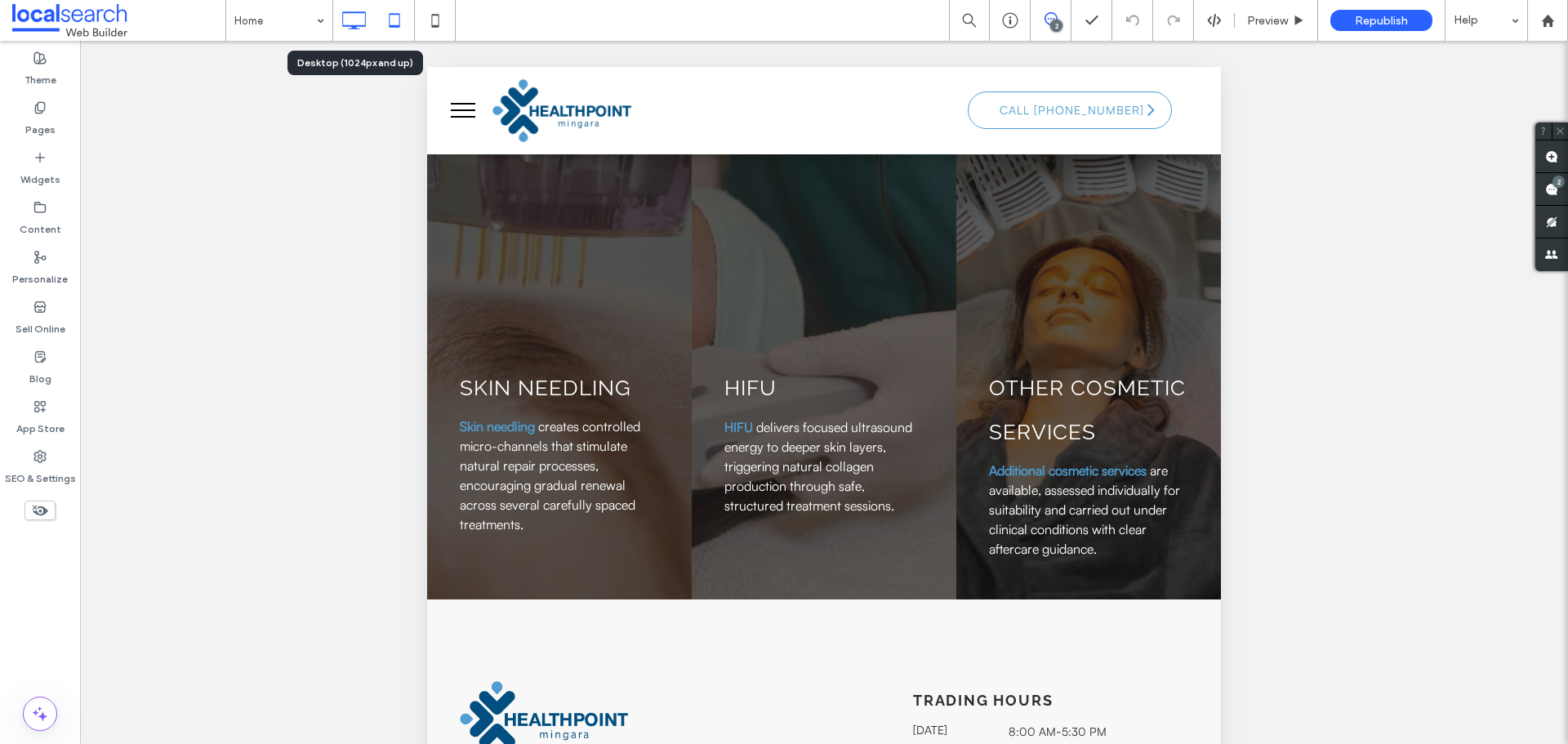
click at [357, 23] on icon at bounding box center [353, 20] width 32 height 32
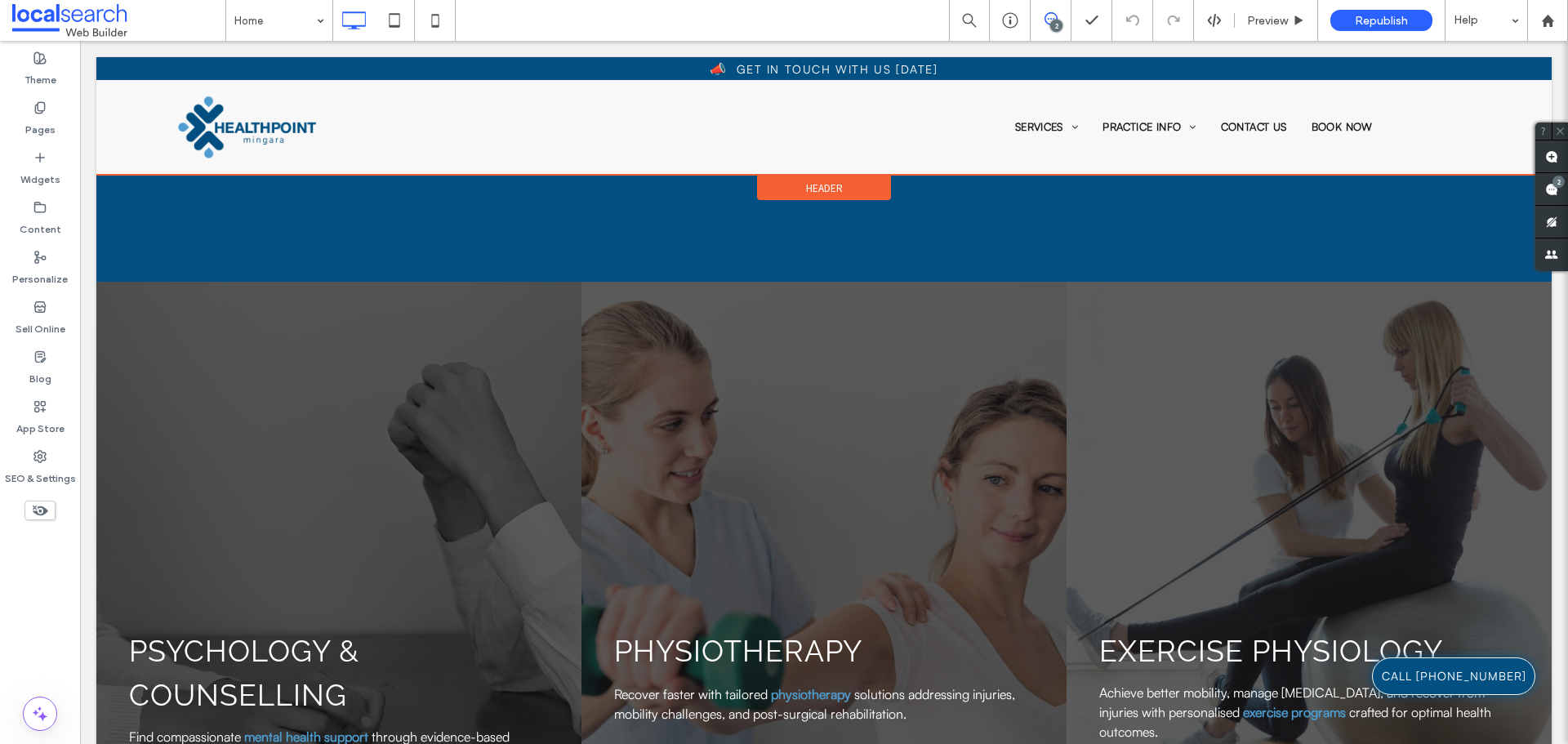
scroll to position [1469, 0]
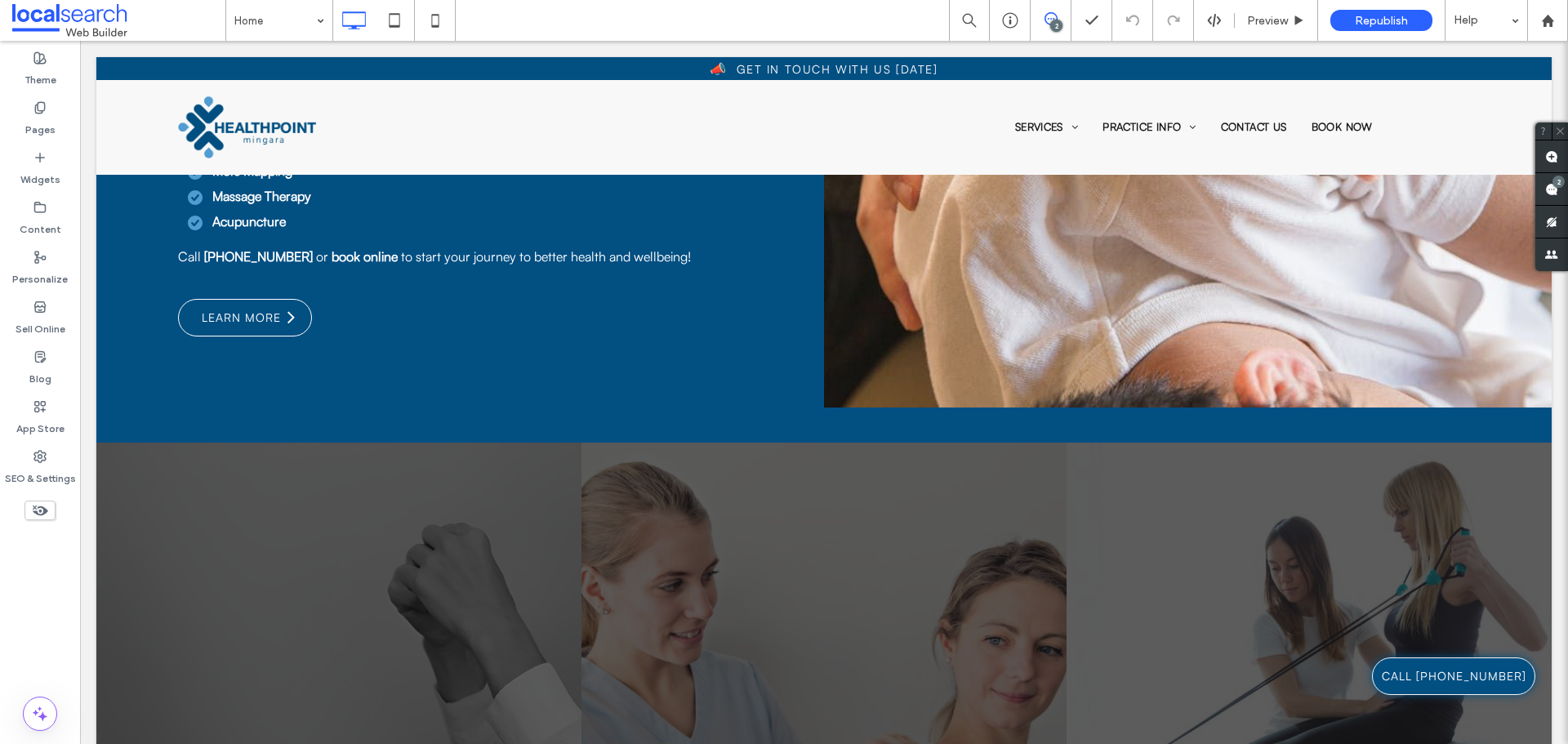
click at [115, 18] on span at bounding box center [118, 20] width 213 height 32
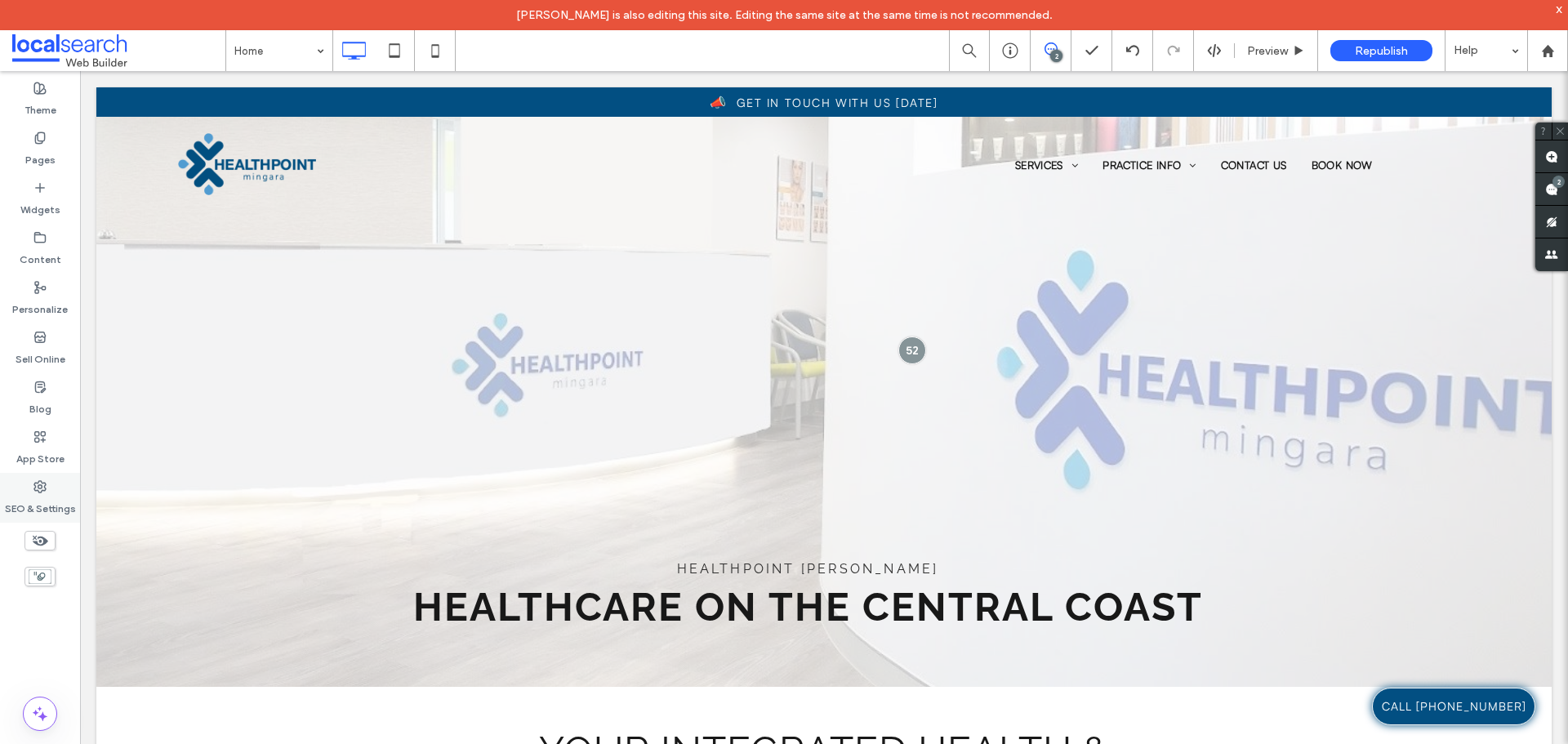
click at [44, 484] on icon at bounding box center [39, 486] width 13 height 13
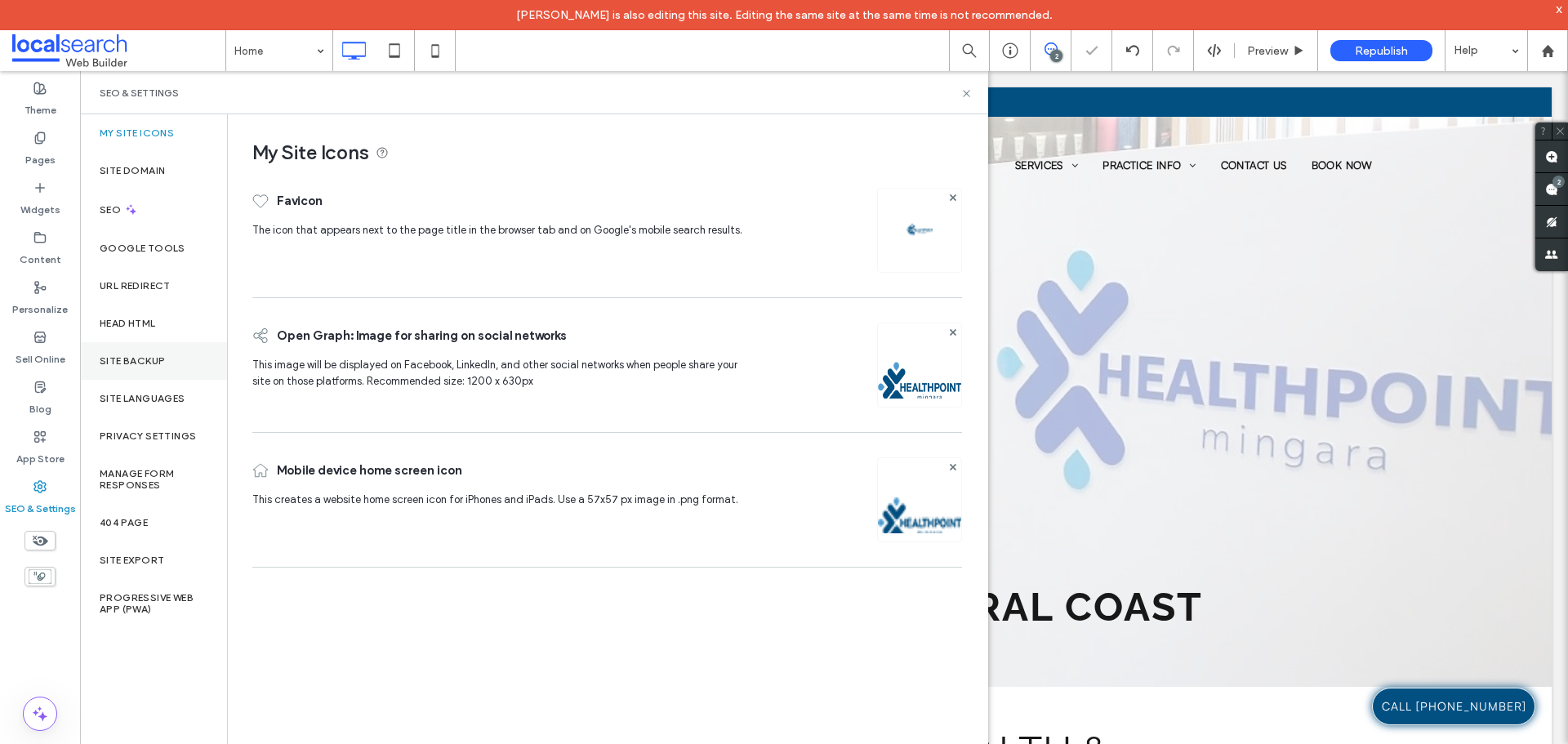
click at [157, 364] on label "Site Backup" at bounding box center [132, 361] width 65 height 11
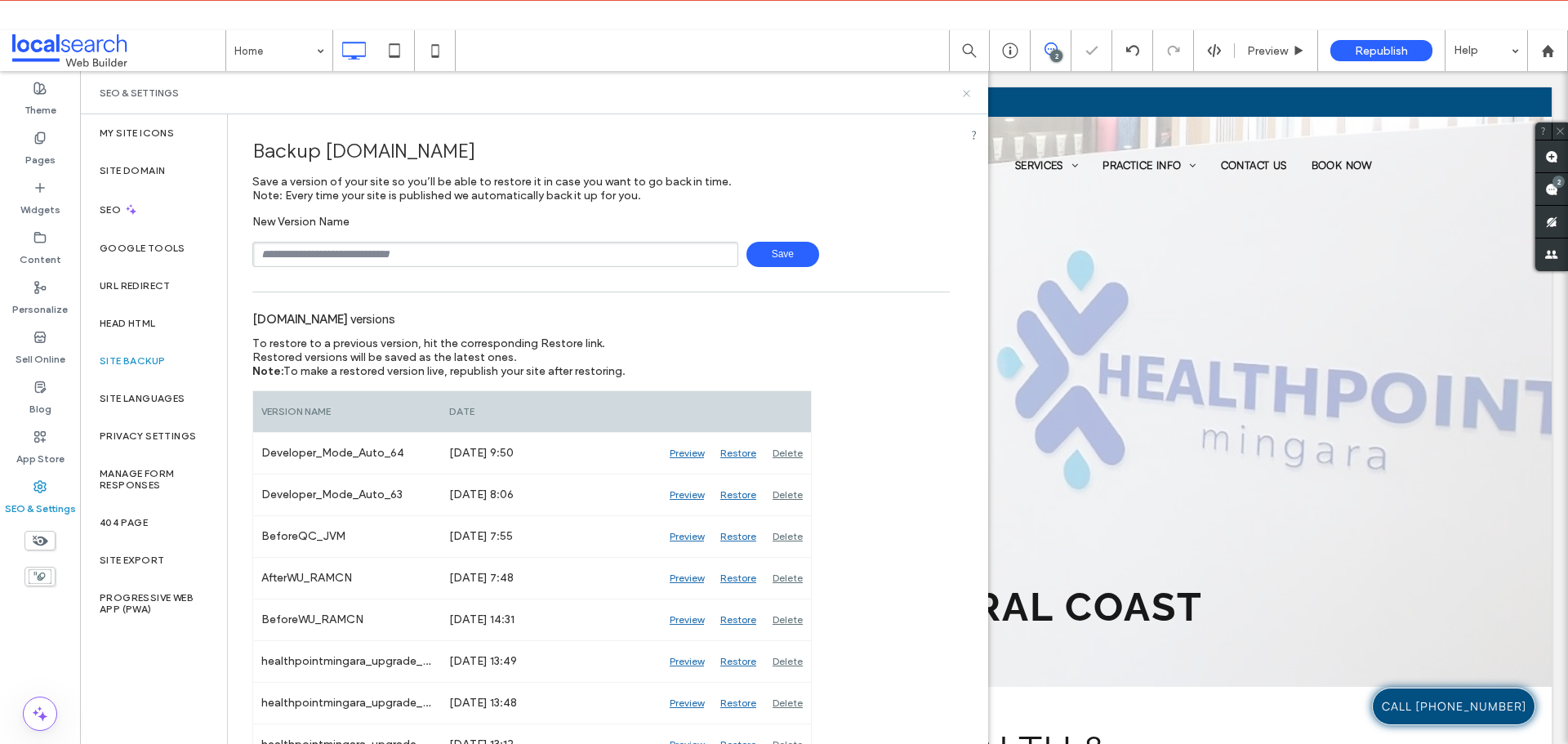
drag, startPoint x: 969, startPoint y: 88, endPoint x: 1276, endPoint y: 3, distance: 318.5
click at [969, 88] on icon at bounding box center [966, 93] width 12 height 12
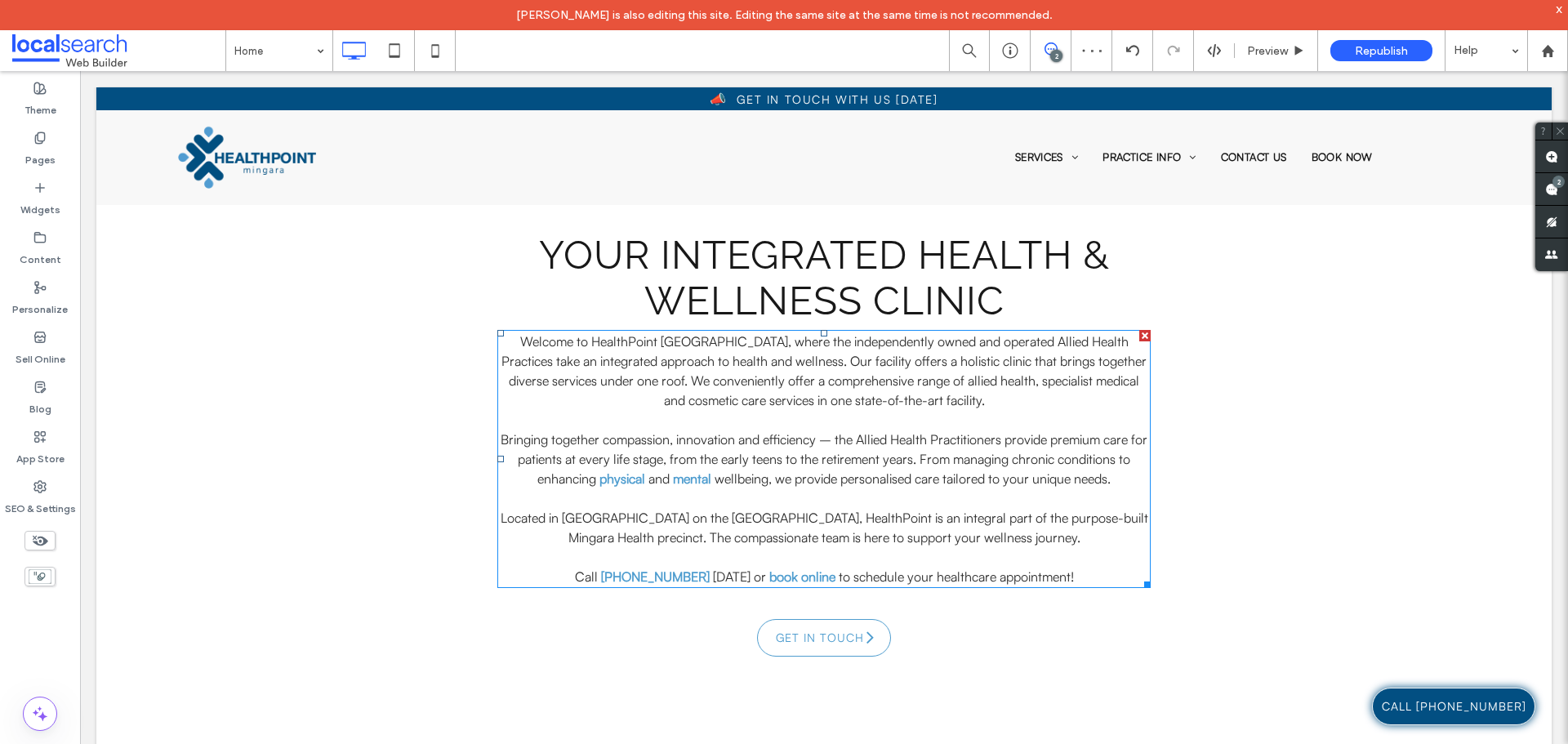
scroll to position [898, 0]
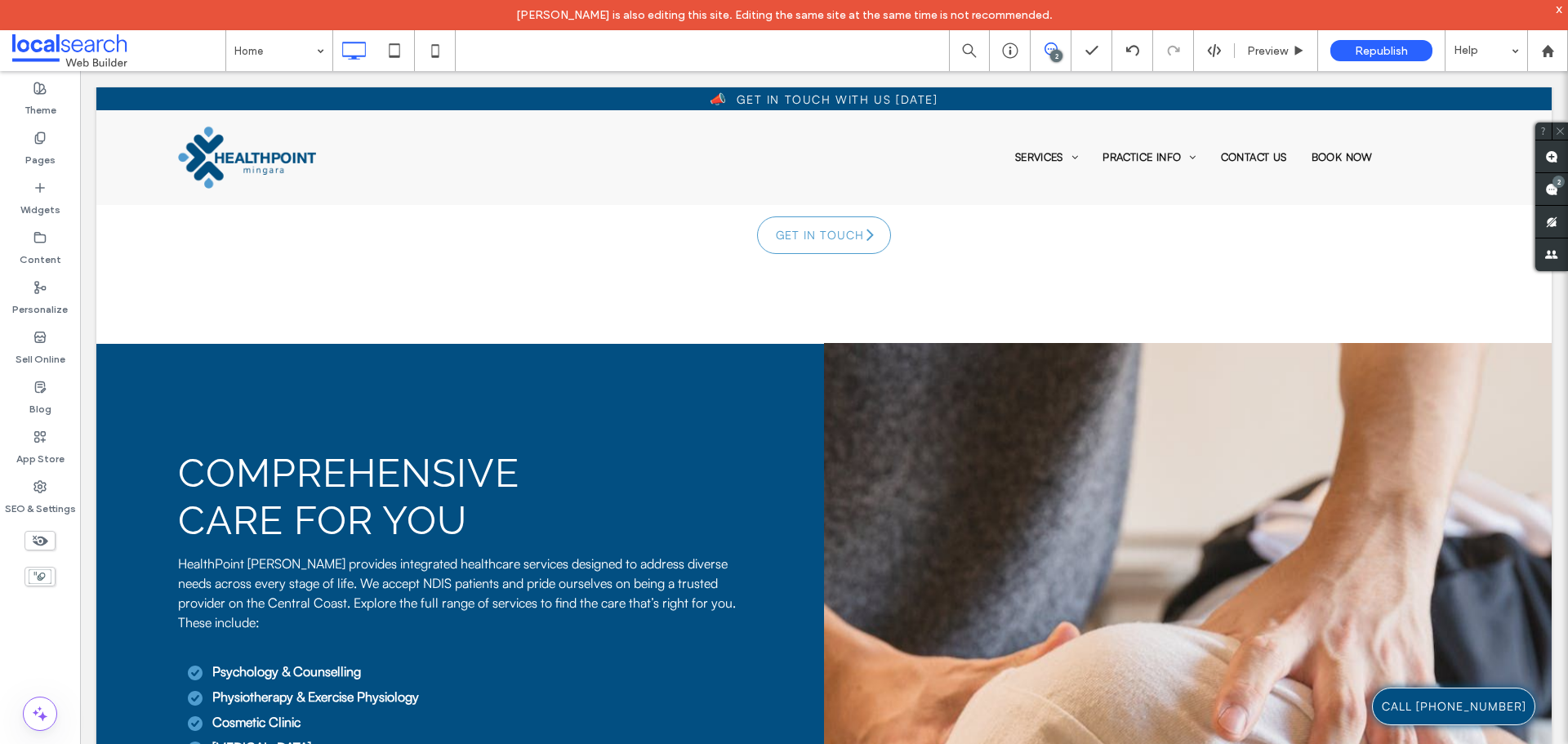
click at [182, 50] on span at bounding box center [118, 50] width 213 height 32
